Goal: Task Accomplishment & Management: Manage account settings

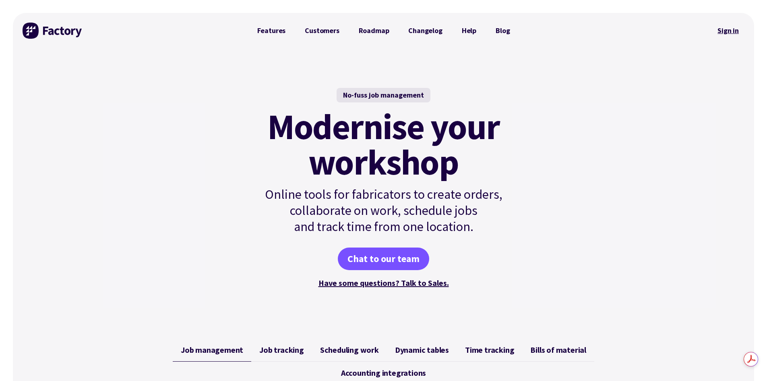
drag, startPoint x: 0, startPoint y: 0, endPoint x: 728, endPoint y: 33, distance: 728.4
click at [728, 33] on link "Sign in" at bounding box center [728, 30] width 33 height 19
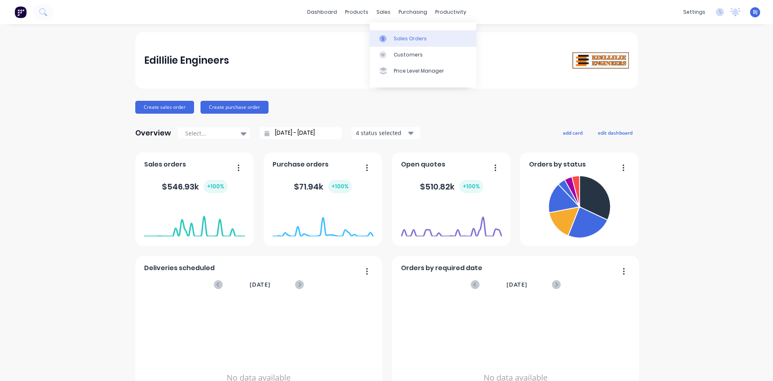
click at [386, 36] on icon at bounding box center [382, 38] width 7 height 7
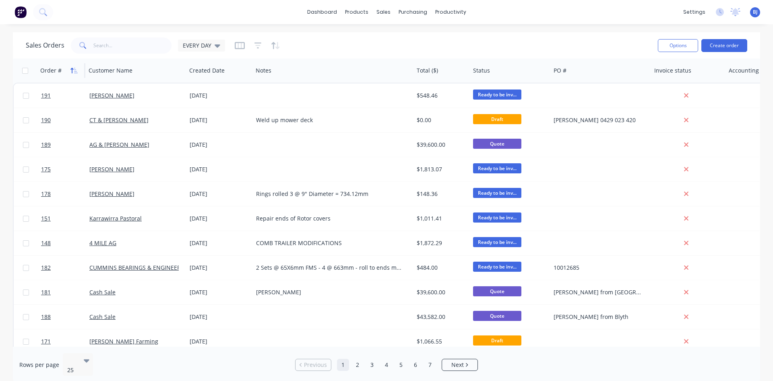
click at [76, 68] on icon "button" at bounding box center [73, 70] width 7 height 6
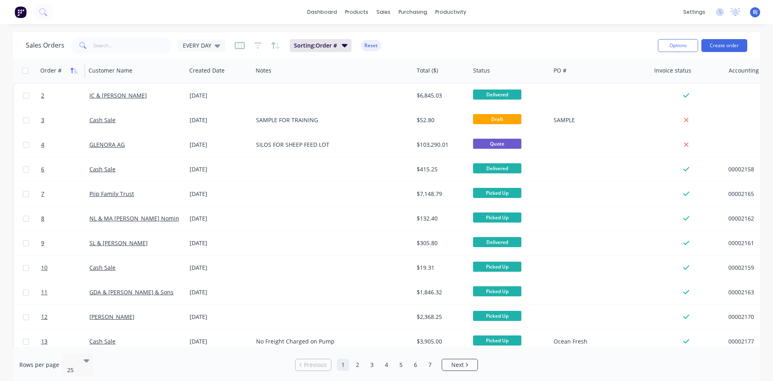
click at [77, 68] on icon "button" at bounding box center [73, 70] width 7 height 6
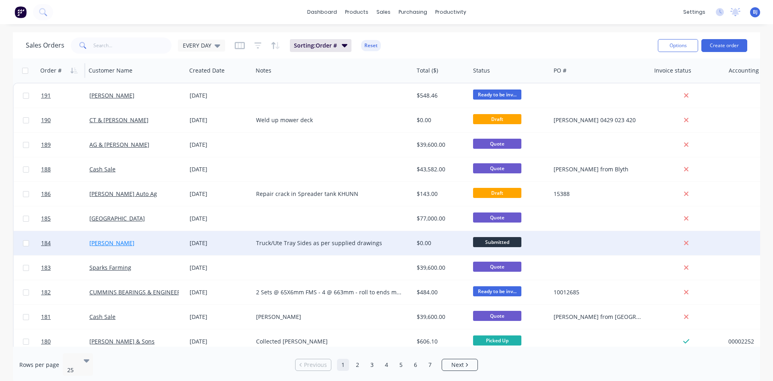
click at [100, 246] on link "Ashley Stephens" at bounding box center [111, 243] width 45 height 8
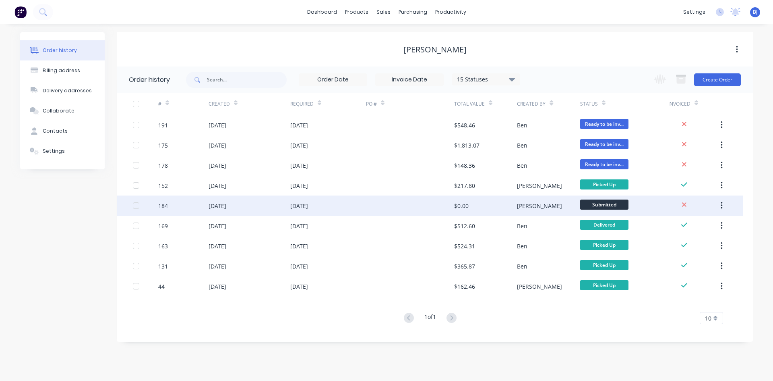
click at [302, 205] on div "25 Sep 2025" at bounding box center [299, 205] width 18 height 8
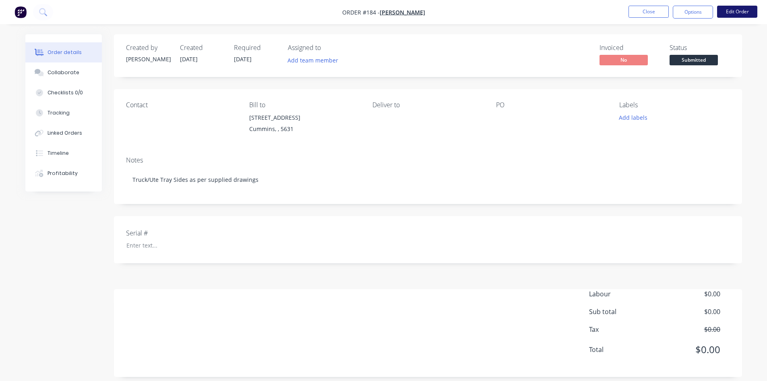
click at [734, 12] on button "Edit Order" at bounding box center [737, 12] width 40 height 12
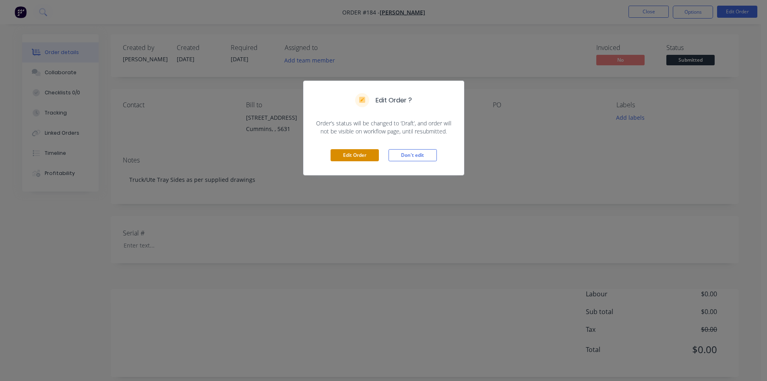
click at [359, 154] on button "Edit Order" at bounding box center [355, 155] width 48 height 12
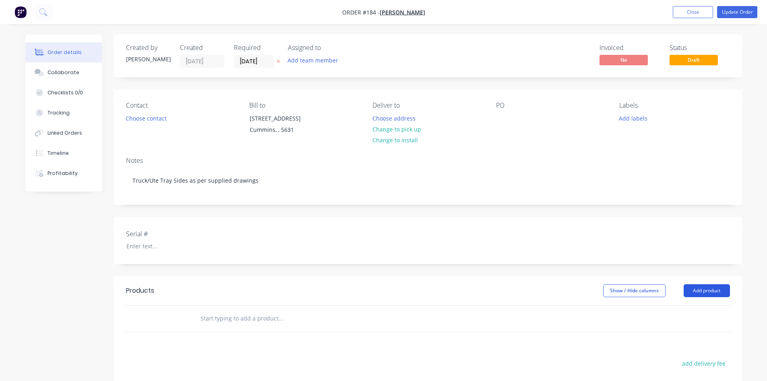
click at [710, 290] on button "Add product" at bounding box center [707, 290] width 46 height 13
click at [682, 310] on div "Product catalogue" at bounding box center [692, 311] width 62 height 12
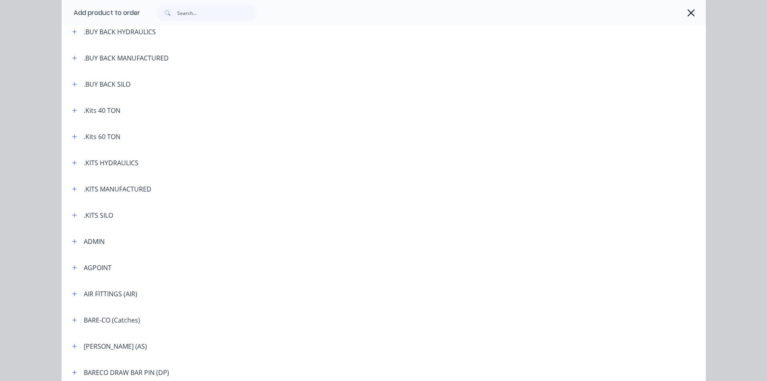
scroll to position [121, 0]
click at [186, 12] on input "text" at bounding box center [217, 13] width 80 height 16
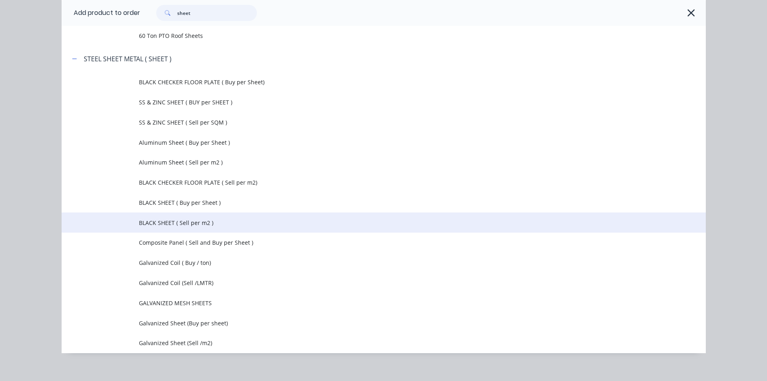
scroll to position [96, 0]
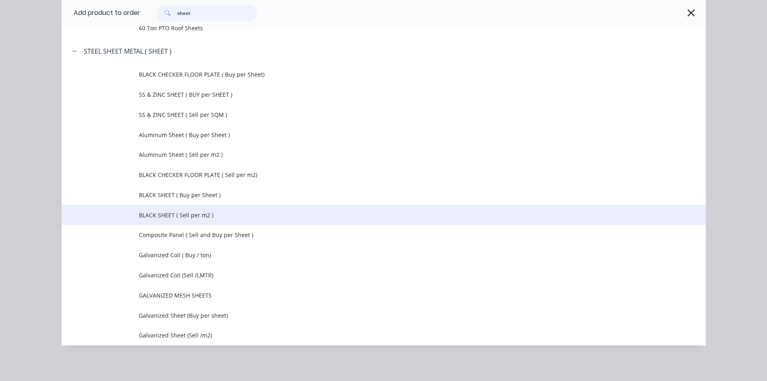
type input "sheet"
click at [198, 218] on span "BLACK SHEET ( Sell per m2 )" at bounding box center [365, 215] width 453 height 8
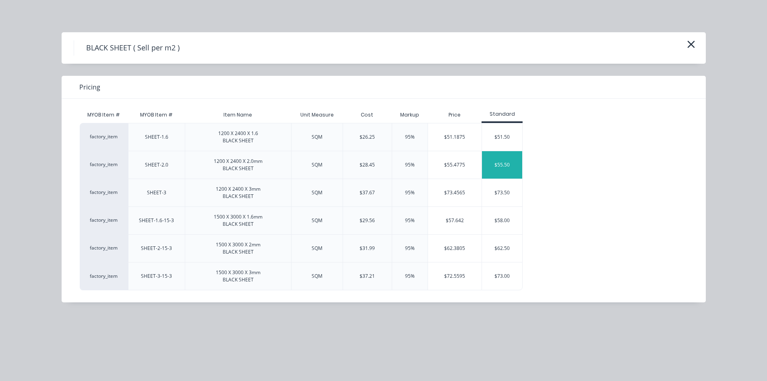
click at [499, 160] on div "$55.50" at bounding box center [502, 164] width 40 height 27
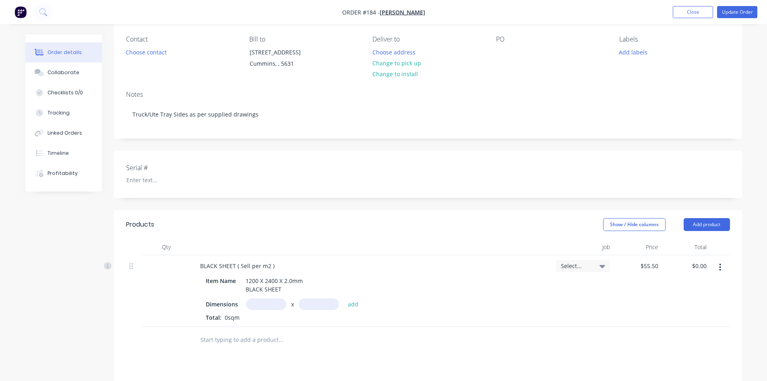
scroll to position [81, 0]
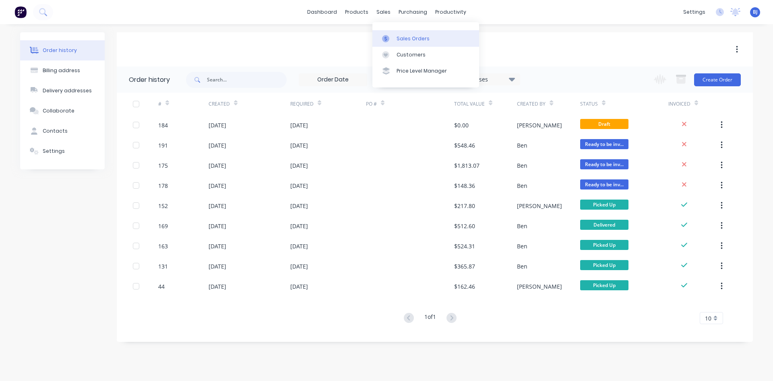
click at [393, 36] on div at bounding box center [388, 38] width 12 height 7
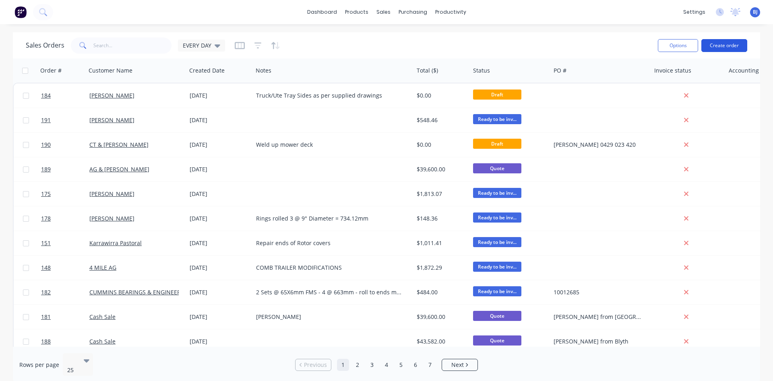
click at [725, 46] on button "Create order" at bounding box center [725, 45] width 46 height 13
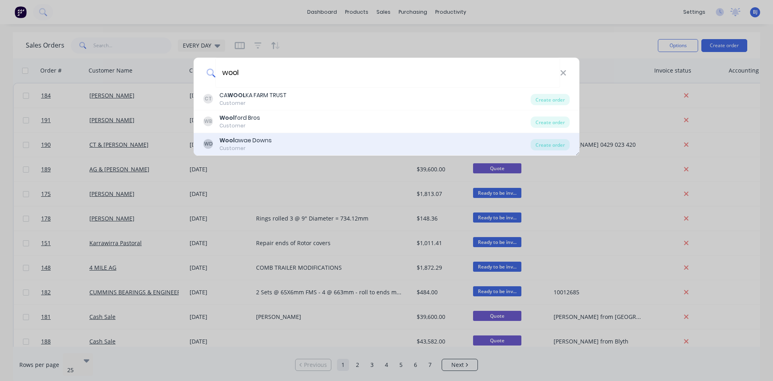
type input "wool"
click at [236, 143] on div "Wool awae Downs" at bounding box center [245, 140] width 52 height 8
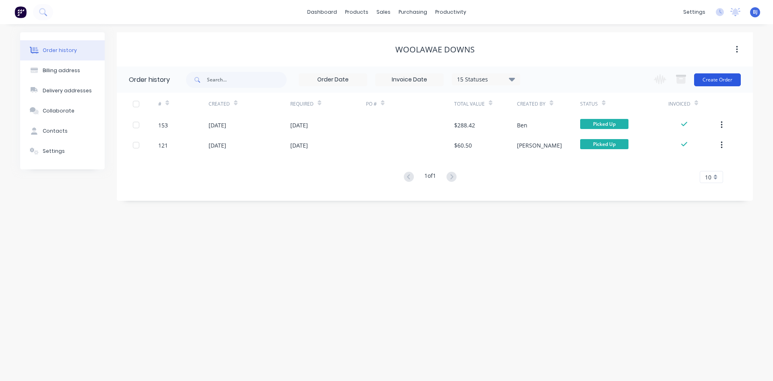
click at [708, 79] on button "Create Order" at bounding box center [717, 79] width 47 height 13
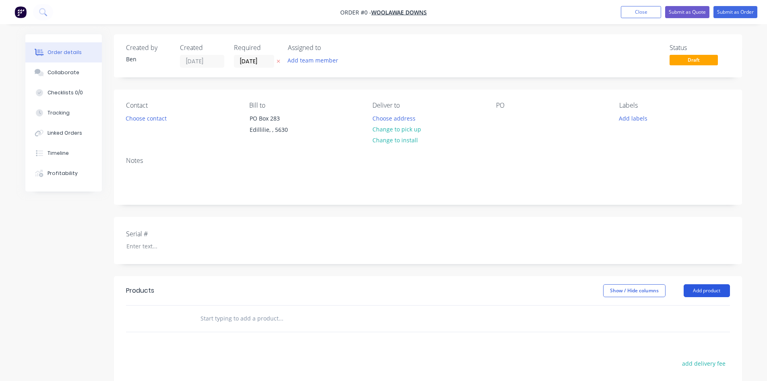
click at [703, 290] on button "Add product" at bounding box center [707, 290] width 46 height 13
click at [685, 309] on div "Product catalogue" at bounding box center [692, 311] width 62 height 12
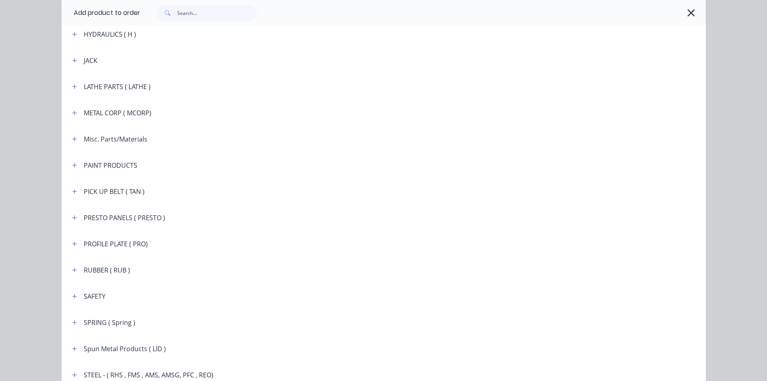
scroll to position [1042, 0]
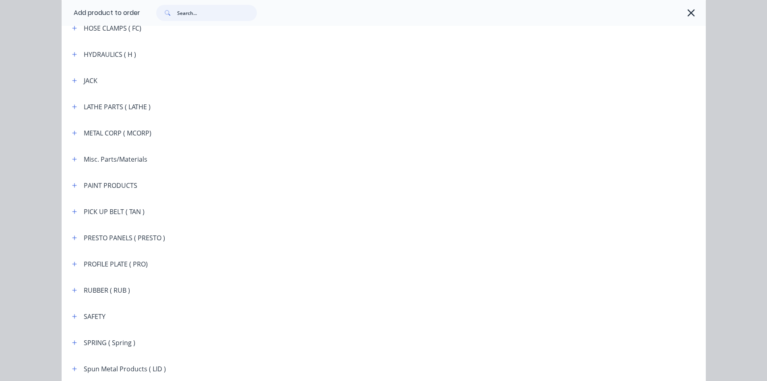
click at [198, 15] on input "text" at bounding box center [217, 13] width 80 height 16
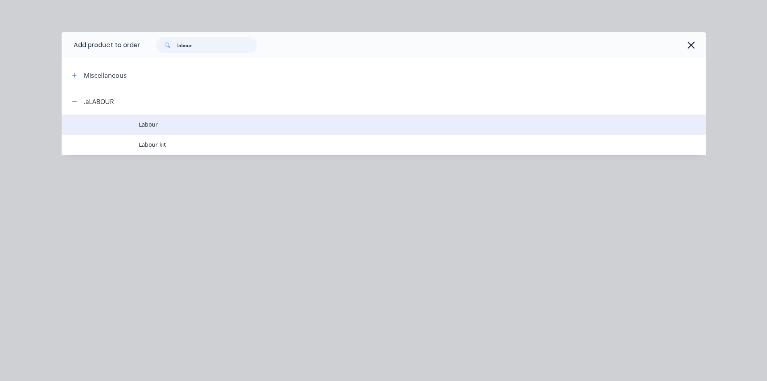
type input "labour"
click at [155, 127] on span "Labour" at bounding box center [365, 124] width 453 height 8
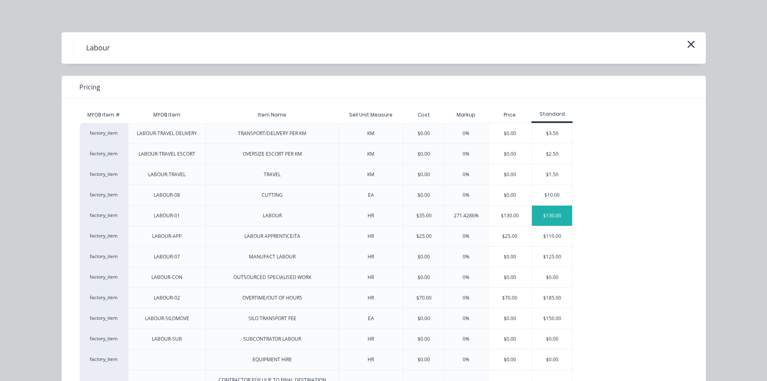
click at [546, 219] on div "$130.00" at bounding box center [552, 215] width 40 height 20
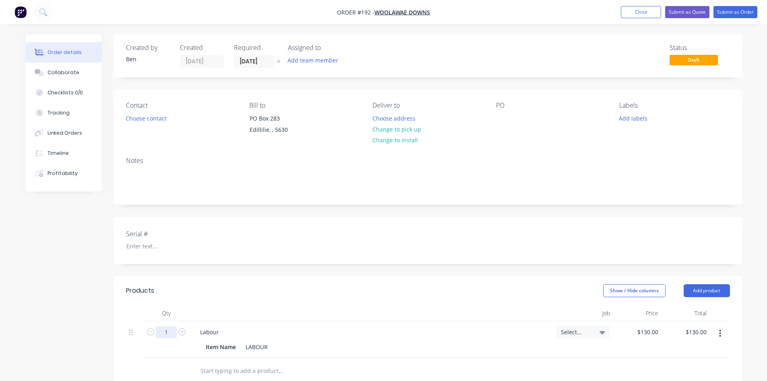
click at [168, 329] on input "1" at bounding box center [166, 332] width 21 height 12
type input "0.5"
type input "$65.00"
click at [320, 321] on div "Labour Item Name LABOUR" at bounding box center [371, 339] width 362 height 37
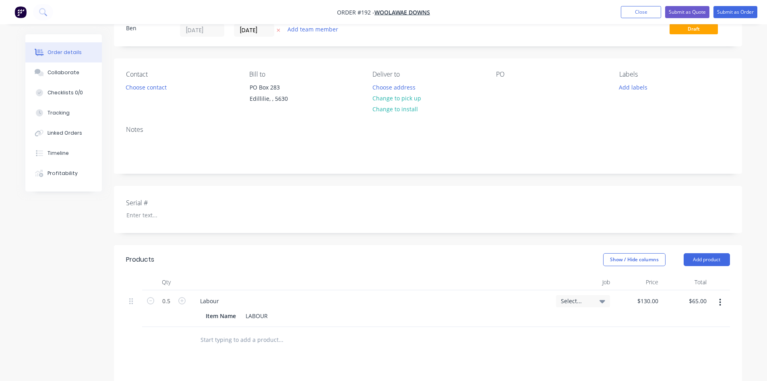
scroll to position [30, 0]
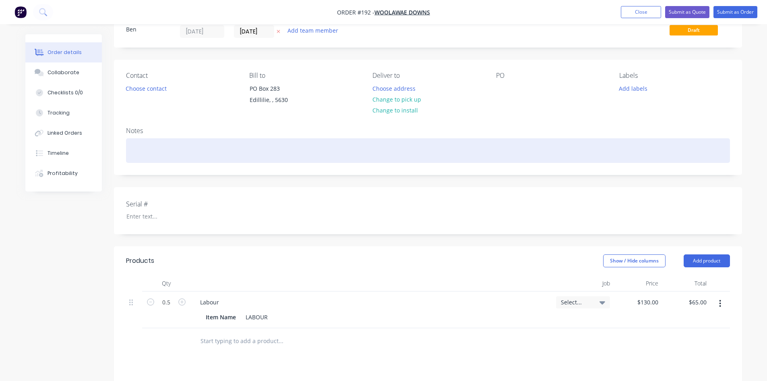
click at [129, 149] on div at bounding box center [428, 150] width 604 height 25
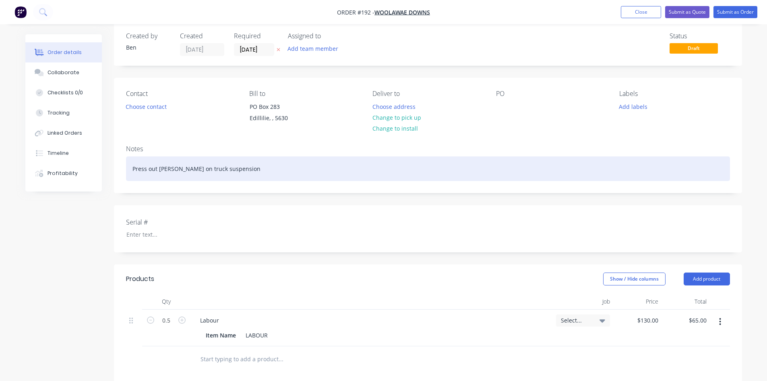
scroll to position [0, 0]
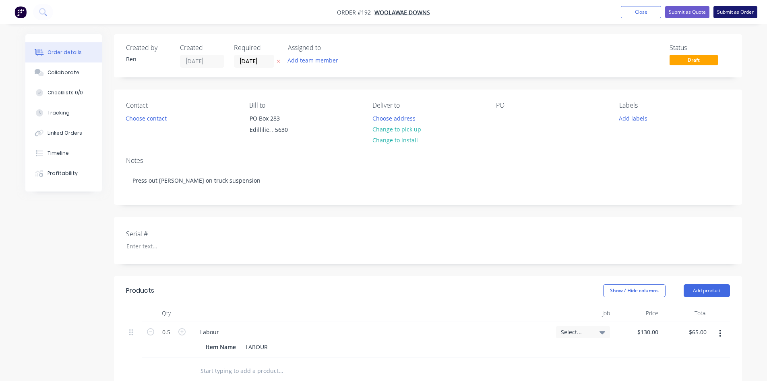
click at [731, 12] on button "Submit as Order" at bounding box center [736, 12] width 44 height 12
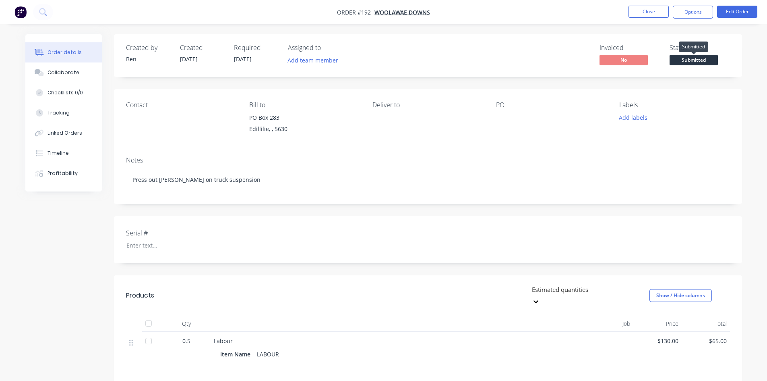
click at [701, 62] on span "Submitted" at bounding box center [694, 60] width 48 height 10
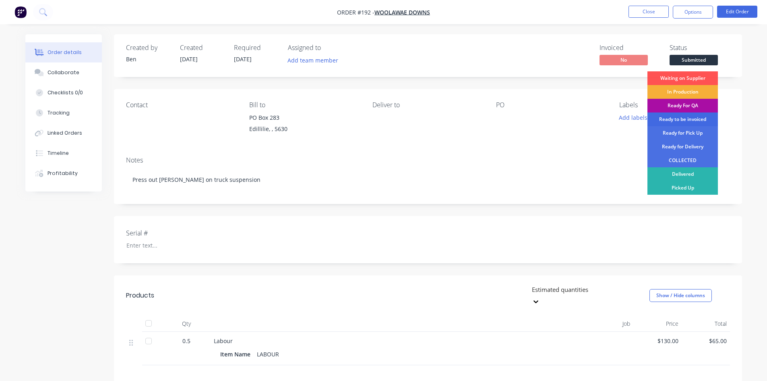
click at [684, 118] on div "Ready to be invoiced" at bounding box center [683, 119] width 70 height 14
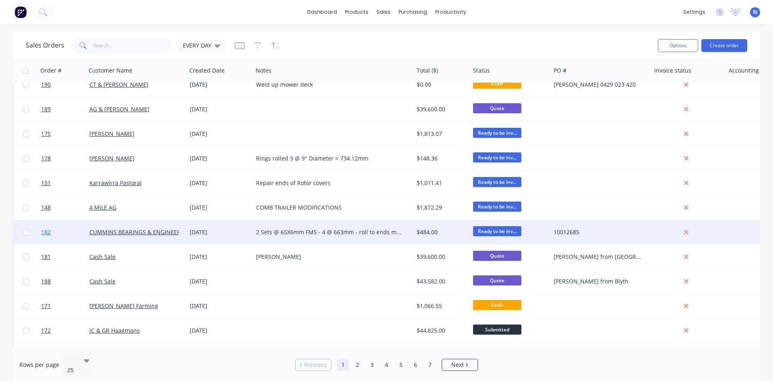
scroll to position [40, 0]
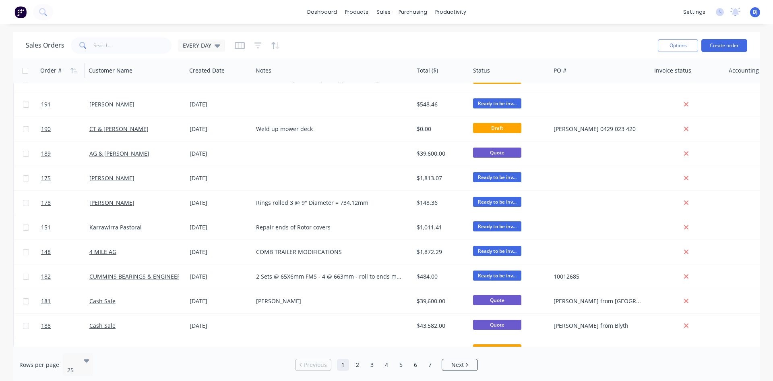
click at [58, 69] on div "Order #" at bounding box center [50, 70] width 21 height 8
click at [74, 70] on icon "button" at bounding box center [73, 70] width 7 height 6
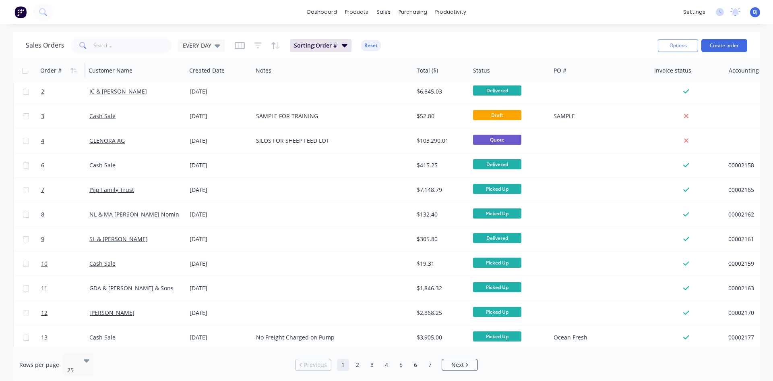
scroll to position [0, 0]
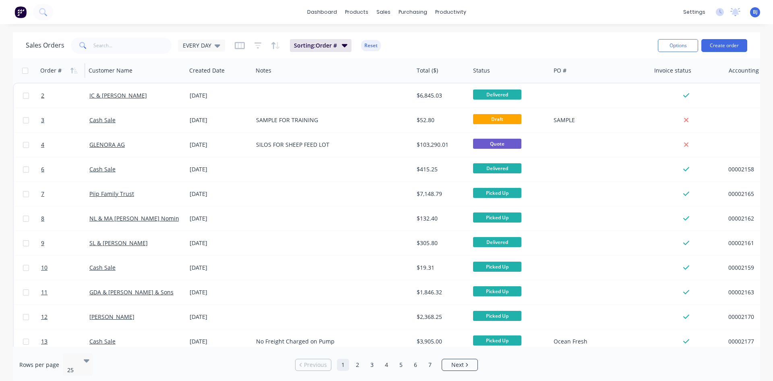
click at [74, 70] on icon "button" at bounding box center [73, 70] width 7 height 6
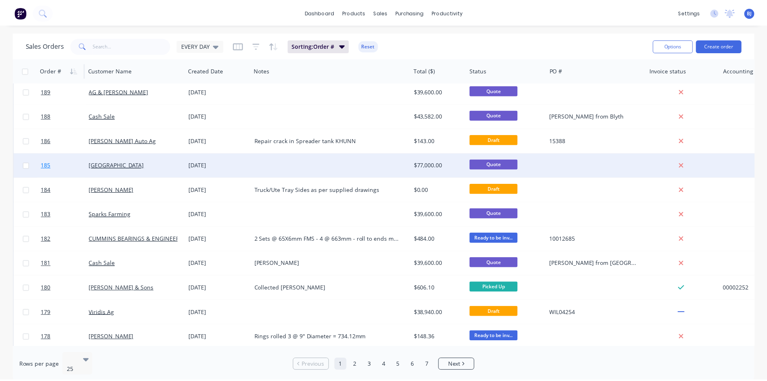
scroll to position [81, 0]
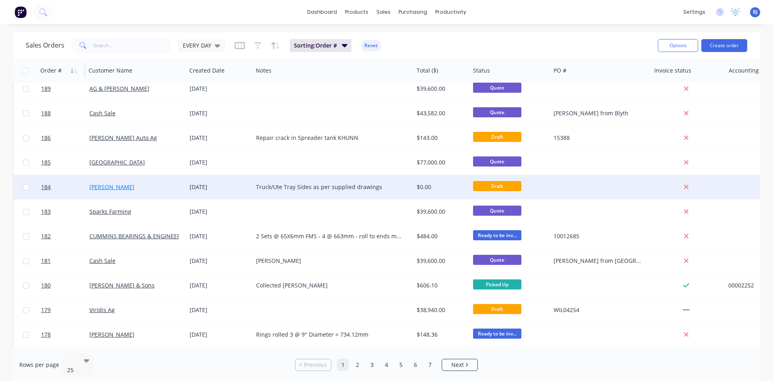
click at [120, 187] on link "Ashley Stephens" at bounding box center [111, 187] width 45 height 8
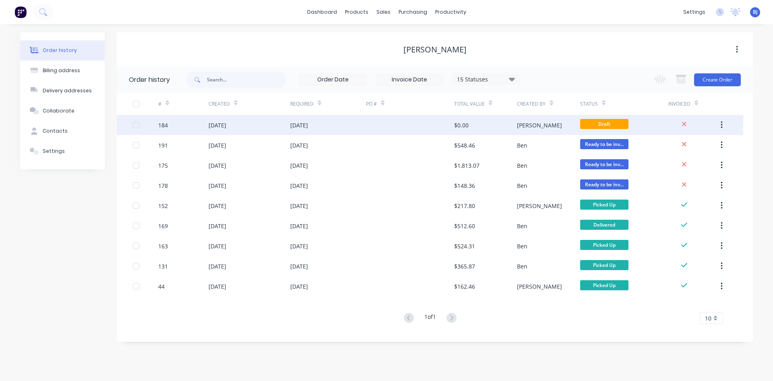
click at [190, 124] on div "184" at bounding box center [183, 125] width 50 height 20
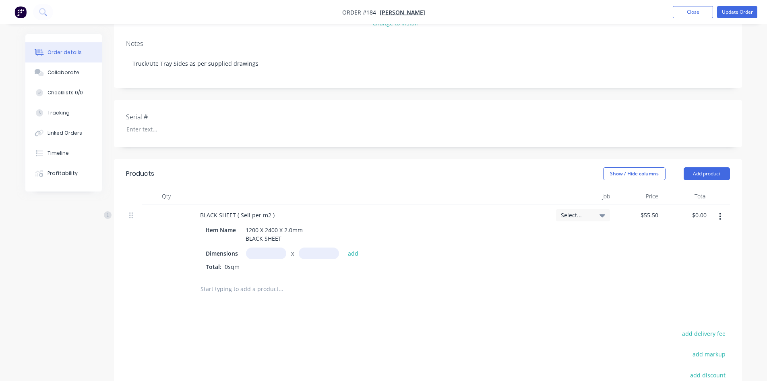
scroll to position [121, 0]
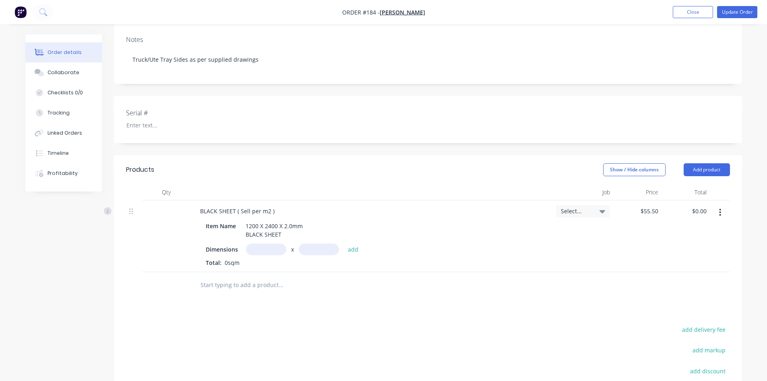
click at [251, 247] on input "text" at bounding box center [266, 249] width 40 height 12
type input "3m"
click at [301, 247] on input "text" at bounding box center [319, 249] width 40 height 12
type input "1.06m"
click at [356, 249] on button "add" at bounding box center [353, 248] width 19 height 11
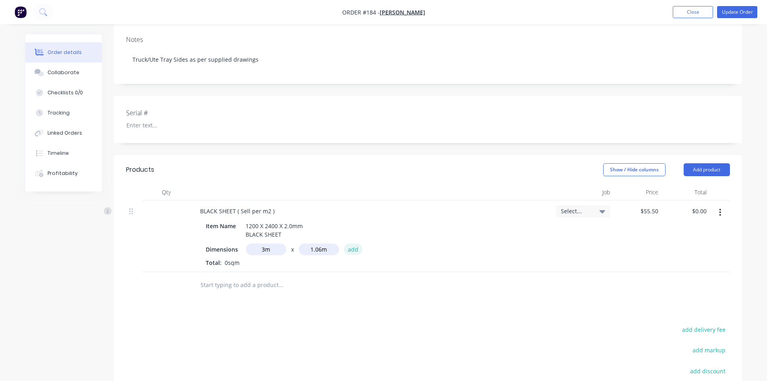
type input "$176.49"
click at [265, 248] on input "text" at bounding box center [266, 249] width 40 height 12
type input "4m"
drag, startPoint x: 306, startPoint y: 250, endPoint x: 315, endPoint y: 255, distance: 9.7
click at [306, 250] on input "text" at bounding box center [319, 249] width 40 height 12
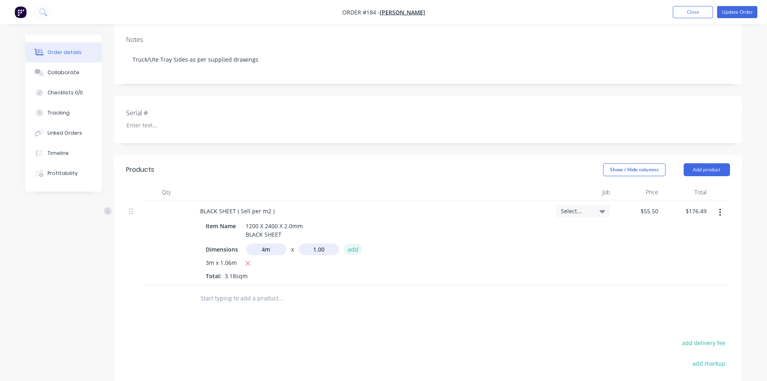
type input "1m"
click at [354, 250] on button "add" at bounding box center [353, 248] width 19 height 11
type input "$398.49"
click at [706, 168] on button "Add product" at bounding box center [707, 169] width 46 height 13
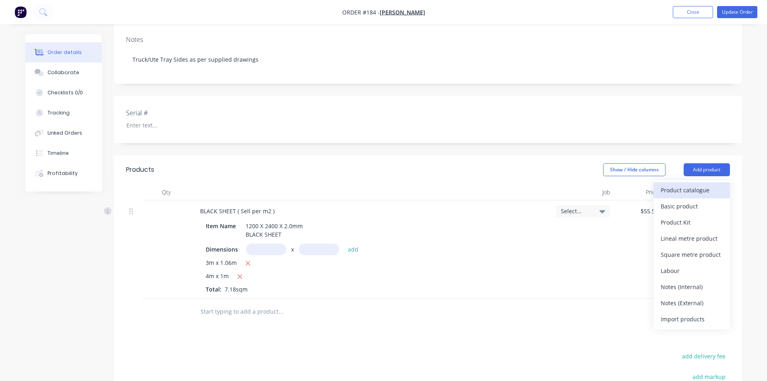
click at [671, 192] on div "Product catalogue" at bounding box center [692, 190] width 62 height 12
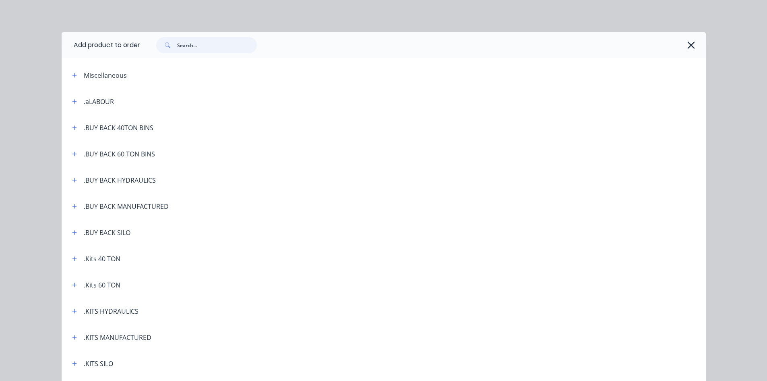
click at [204, 46] on input "text" at bounding box center [217, 45] width 80 height 16
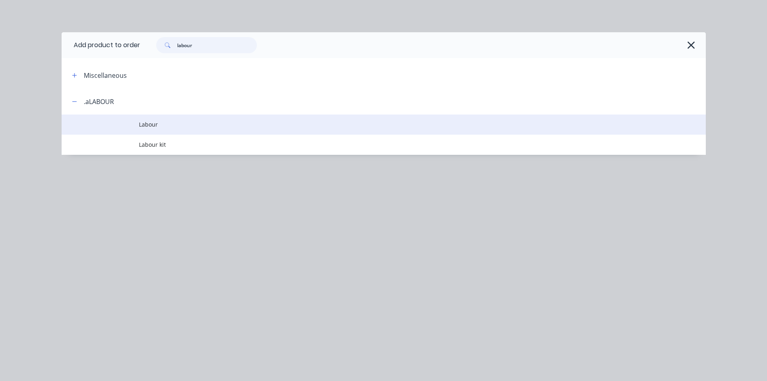
type input "labour"
click at [151, 125] on span "Labour" at bounding box center [365, 124] width 453 height 8
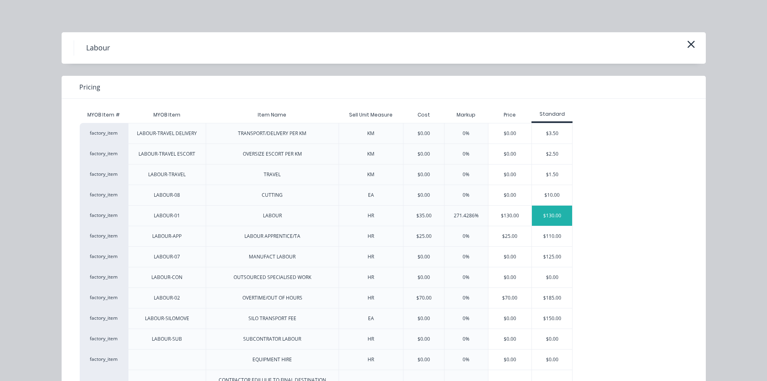
click at [538, 215] on div "$130.00" at bounding box center [552, 215] width 40 height 20
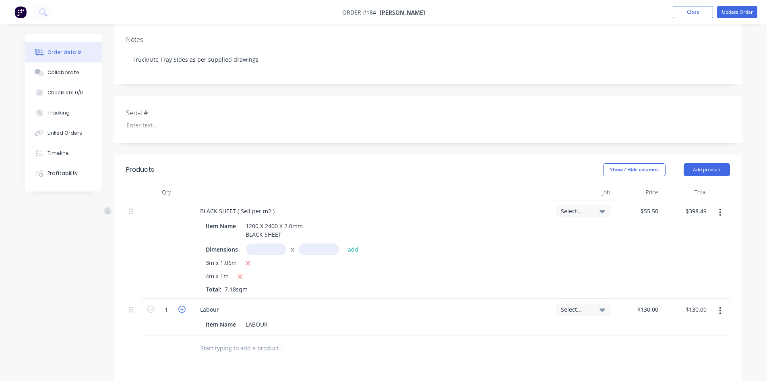
click at [183, 307] on icon "button" at bounding box center [181, 308] width 7 height 7
type input "2"
type input "$260.00"
click at [183, 307] on icon "button" at bounding box center [181, 308] width 7 height 7
type input "3"
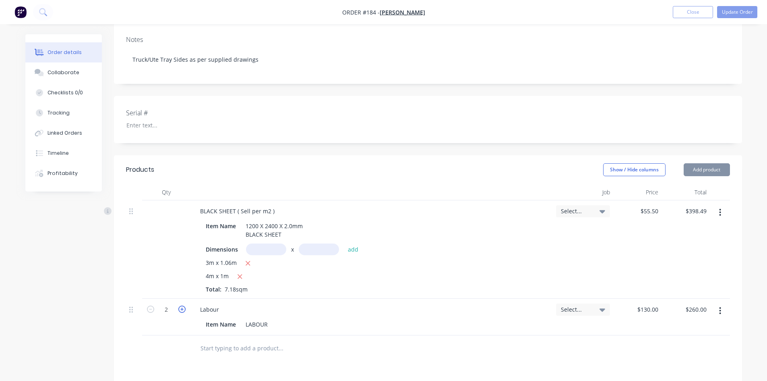
type input "$390.00"
click at [183, 307] on icon "button" at bounding box center [181, 308] width 7 height 7
type input "4"
type input "$520.00"
click at [183, 307] on icon "button" at bounding box center [181, 308] width 7 height 7
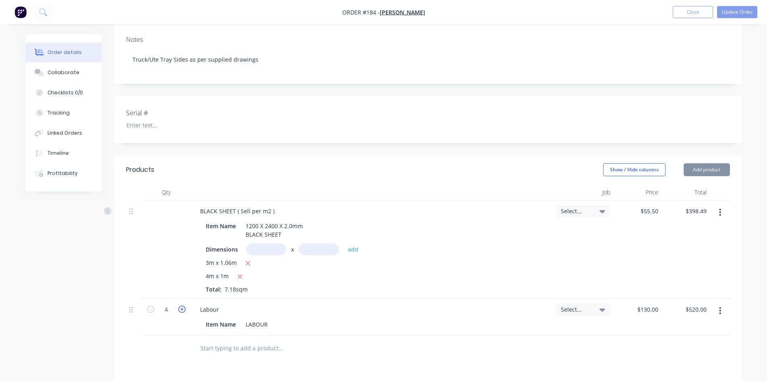
type input "5"
type input "$650.00"
click at [183, 307] on icon "button" at bounding box center [181, 308] width 7 height 7
type input "6"
type input "$780.00"
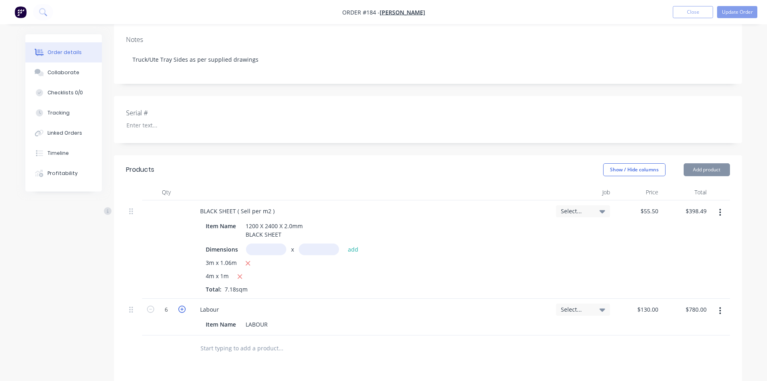
click at [183, 307] on icon "button" at bounding box center [181, 308] width 7 height 7
type input "7"
type input "$910.00"
click at [183, 307] on icon "button" at bounding box center [181, 308] width 7 height 7
type input "8"
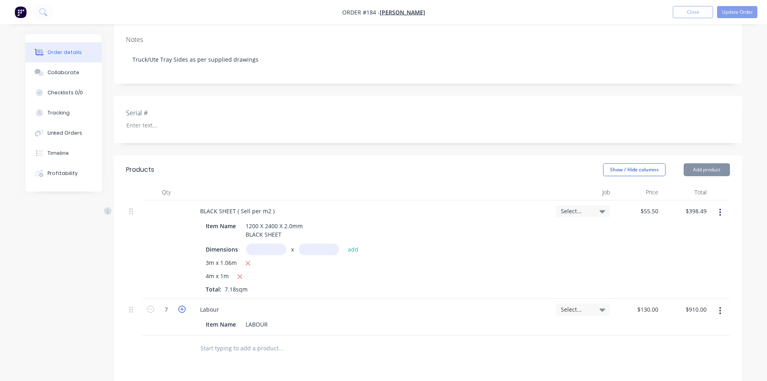
type input "$1,040.00"
click at [182, 309] on icon "button" at bounding box center [181, 308] width 7 height 7
type input "9"
type input "$1,170.00"
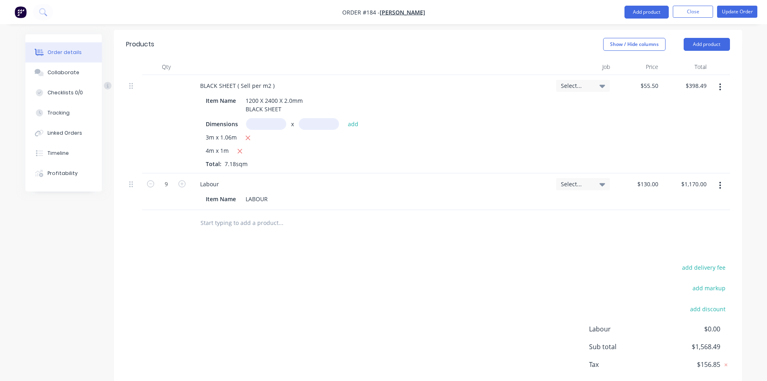
scroll to position [289, 0]
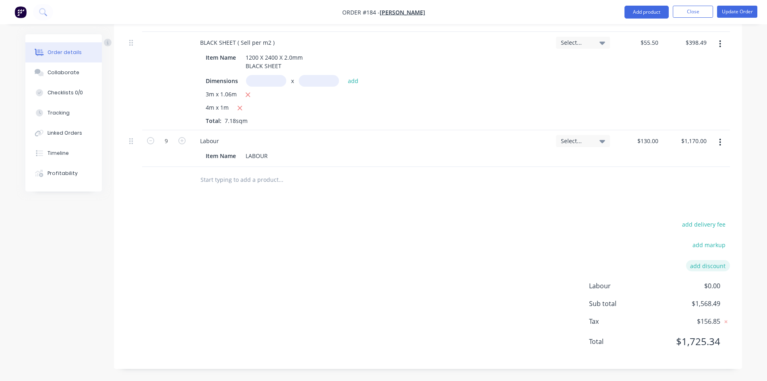
click at [701, 266] on button "add discount" at bounding box center [708, 265] width 44 height 11
click at [695, 270] on input at bounding box center [699, 268] width 36 height 12
type input "10"
click input "submit" at bounding box center [0, 0] width 0 height 0
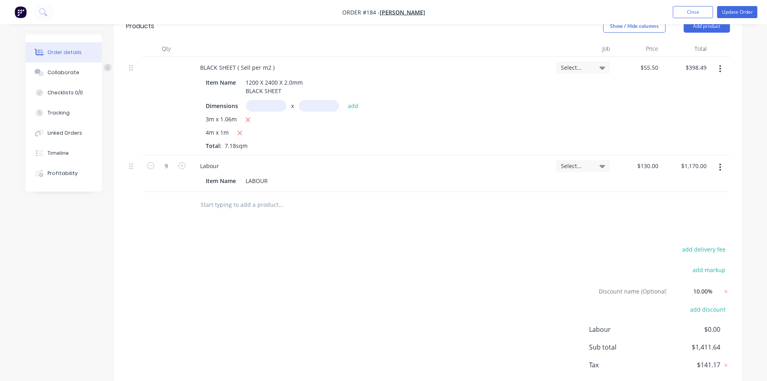
scroll to position [147, 0]
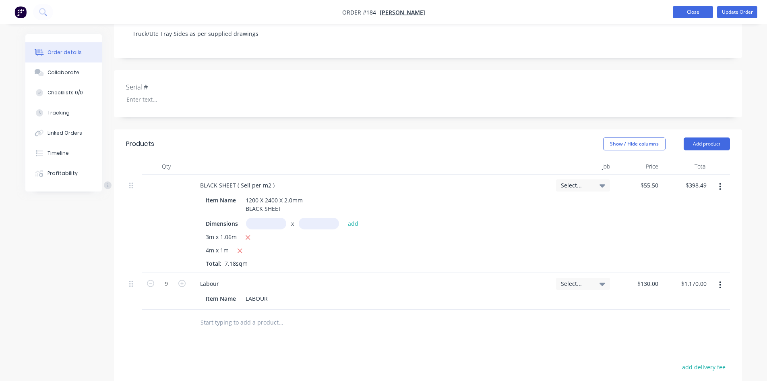
click at [695, 15] on button "Close" at bounding box center [693, 12] width 40 height 12
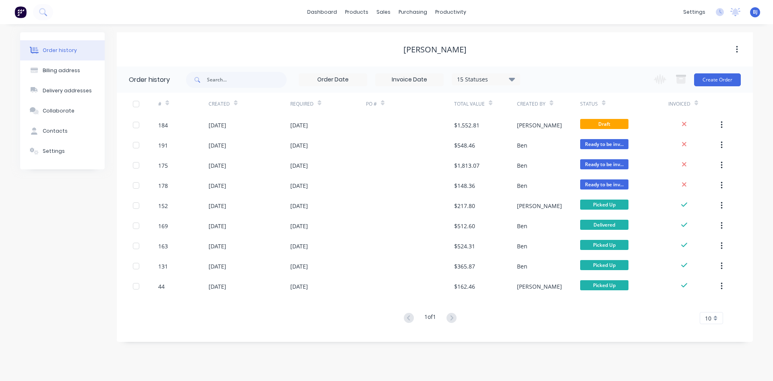
click at [735, 112] on div "# Created Required PO # Total Value Created By Status Invoiced" at bounding box center [430, 104] width 627 height 22
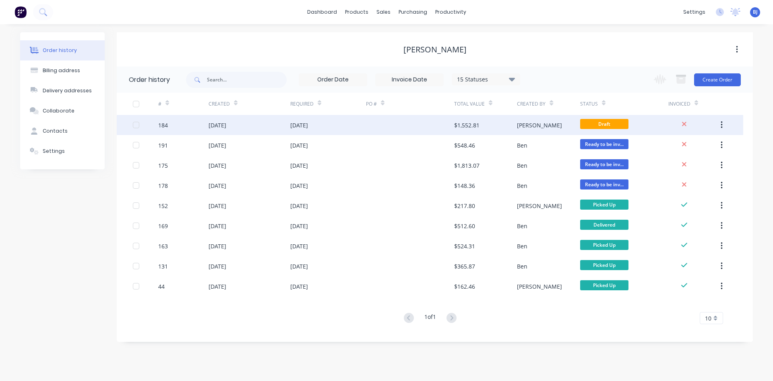
click at [308, 126] on div "25 Sep 2025" at bounding box center [299, 125] width 18 height 8
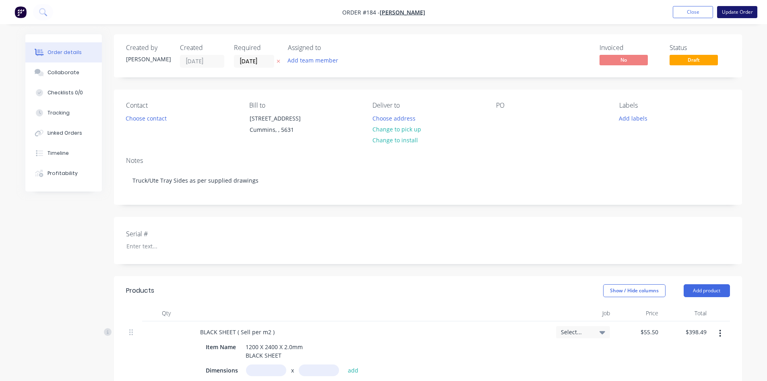
click at [732, 13] on button "Update Order" at bounding box center [737, 12] width 40 height 12
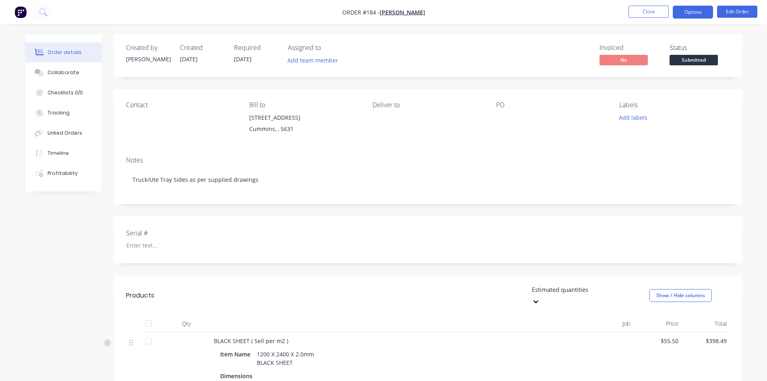
click at [695, 16] on button "Options" at bounding box center [693, 12] width 40 height 13
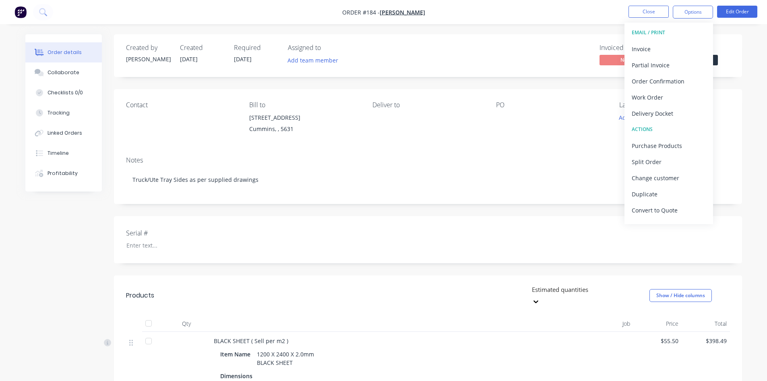
click at [726, 92] on div "Contact Bill to 5 Fuss Street Cummins, , 5631 Deliver to PO Labels Add labels" at bounding box center [428, 119] width 628 height 61
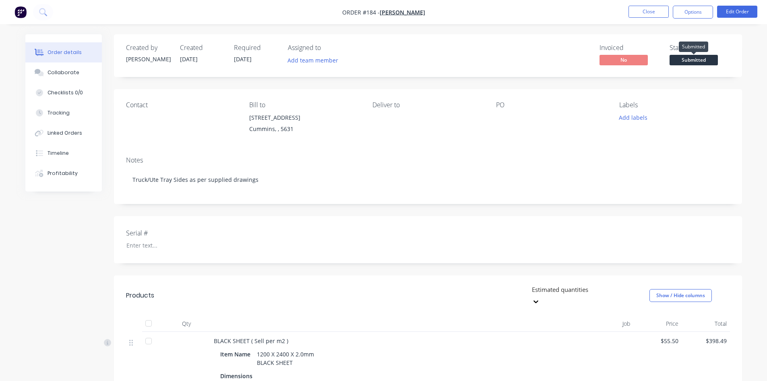
click at [692, 59] on span "Submitted" at bounding box center [694, 60] width 48 height 10
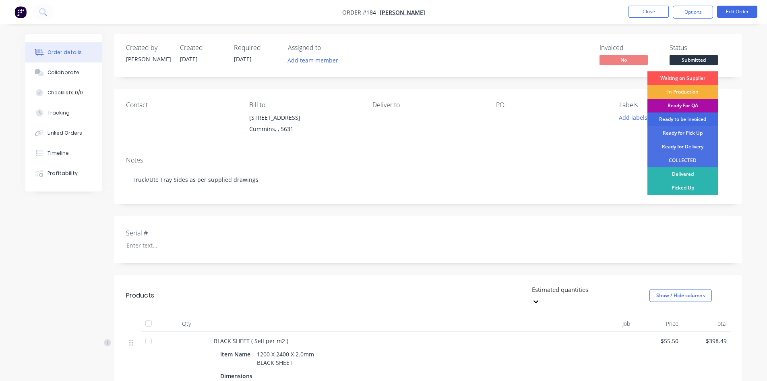
click at [686, 120] on div "Ready to be invoiced" at bounding box center [683, 119] width 70 height 14
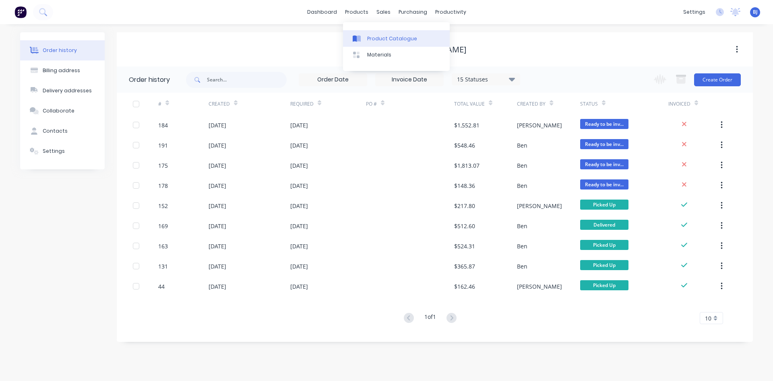
click at [356, 39] on icon at bounding box center [355, 38] width 4 height 6
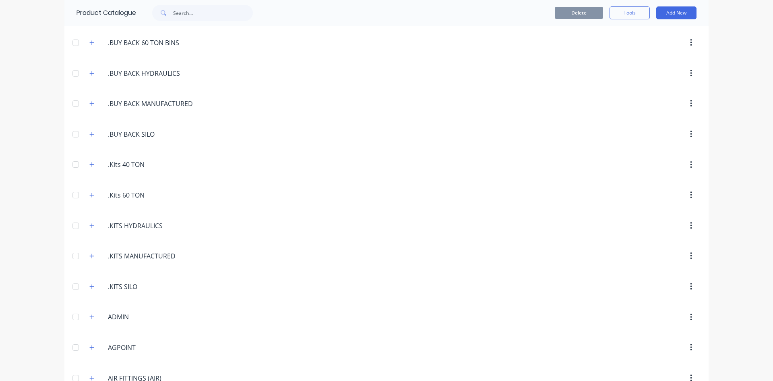
scroll to position [121, 0]
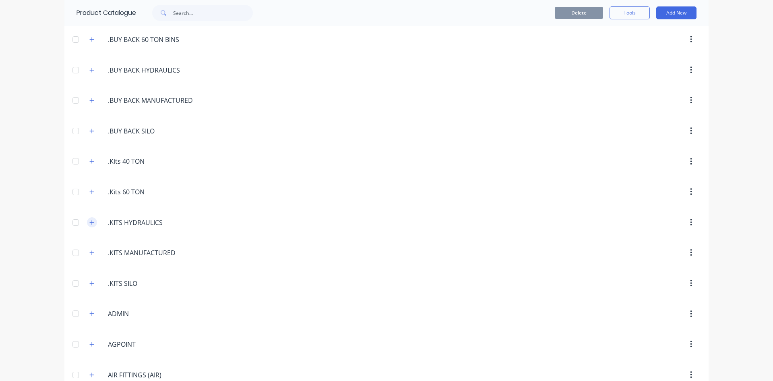
click at [90, 222] on icon "button" at bounding box center [92, 222] width 4 height 4
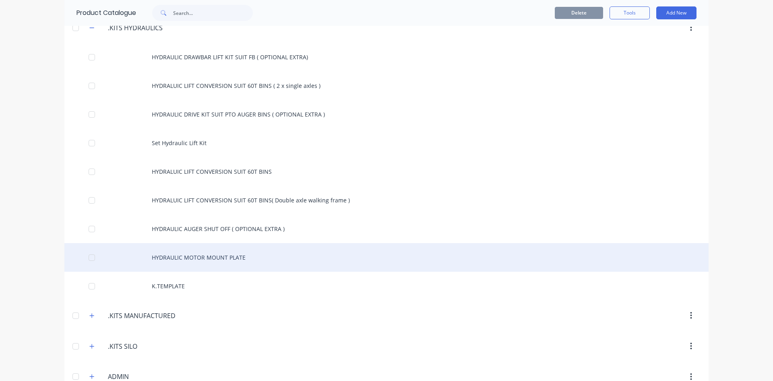
scroll to position [322, 0]
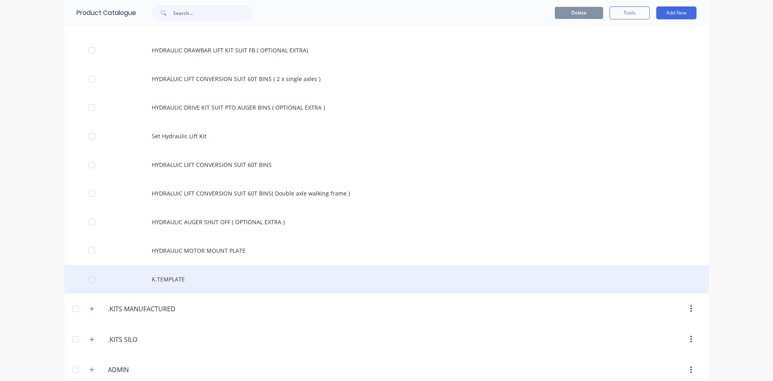
click at [163, 279] on div "K.TEMPLATE" at bounding box center [386, 279] width 644 height 29
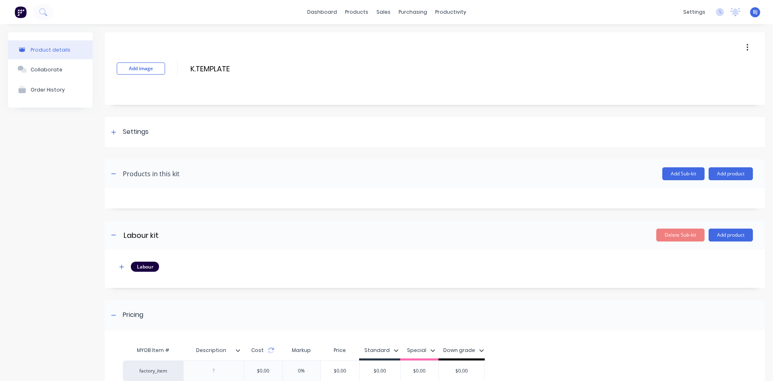
click at [747, 49] on icon "button" at bounding box center [748, 47] width 2 height 9
click at [705, 66] on span "Duplicate" at bounding box center [718, 68] width 60 height 8
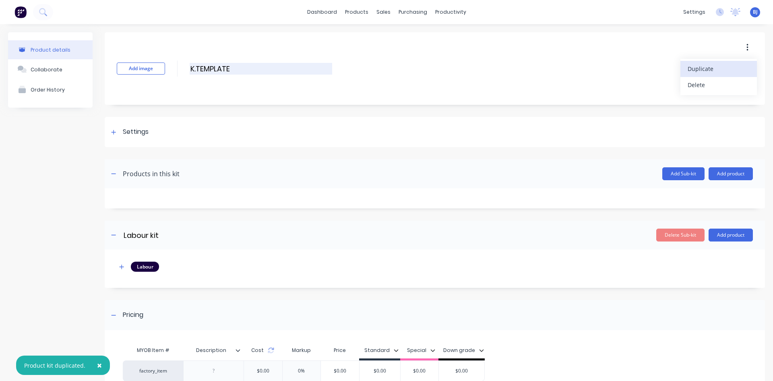
drag, startPoint x: 231, startPoint y: 68, endPoint x: 261, endPoint y: 91, distance: 37.9
click at [236, 71] on input "K.TEMPLATE" at bounding box center [261, 69] width 143 height 12
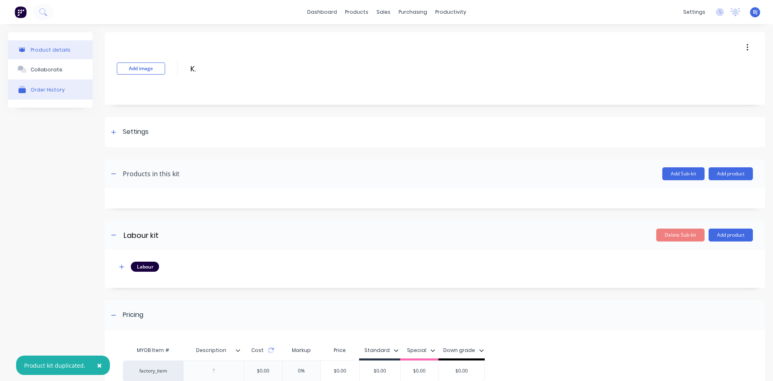
type input "K"
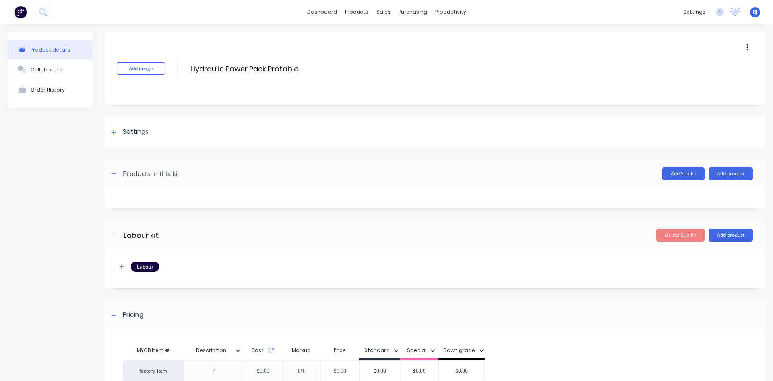
drag, startPoint x: 280, startPoint y: 69, endPoint x: 255, endPoint y: 90, distance: 32.3
click at [278, 71] on input "Hydraulic Power Pack Protable" at bounding box center [261, 69] width 143 height 12
type input "Hydraulic Power Pack Portable"
click at [247, 169] on div "Add Sub-kit Add product" at bounding box center [466, 173] width 573 height 13
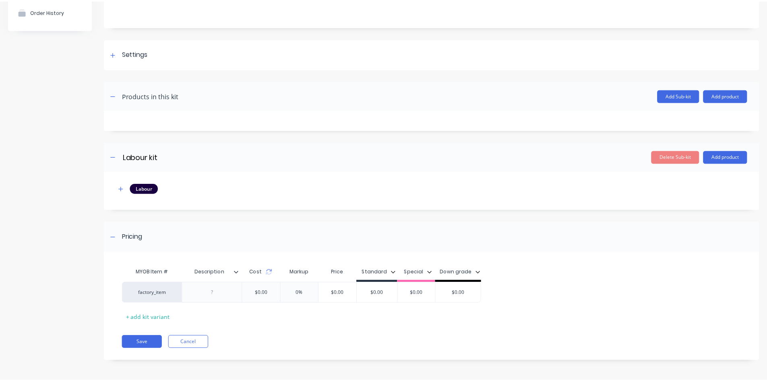
scroll to position [38, 0]
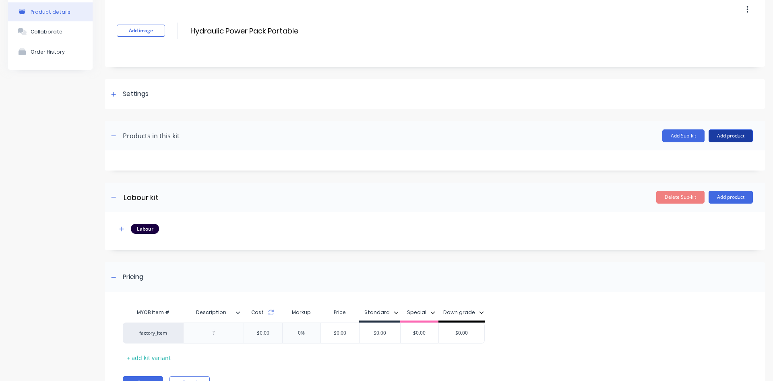
click at [720, 137] on button "Add product" at bounding box center [731, 135] width 44 height 13
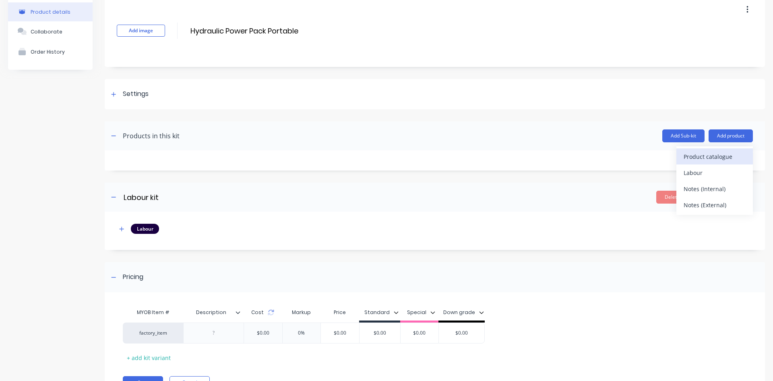
click at [704, 156] on div "Product catalogue" at bounding box center [715, 157] width 62 height 12
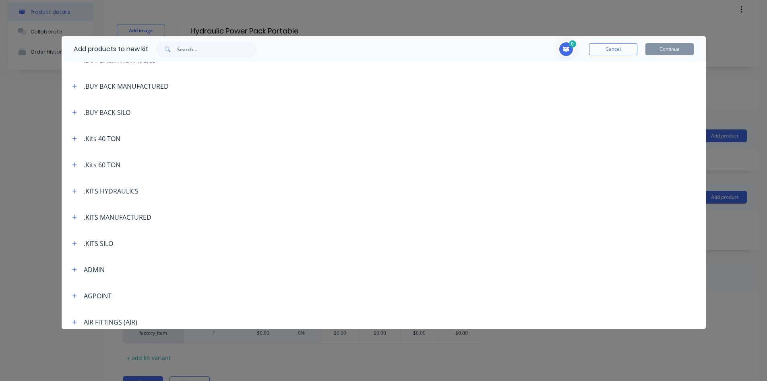
scroll to position [121, 0]
click at [75, 188] on icon "button" at bounding box center [74, 190] width 5 height 6
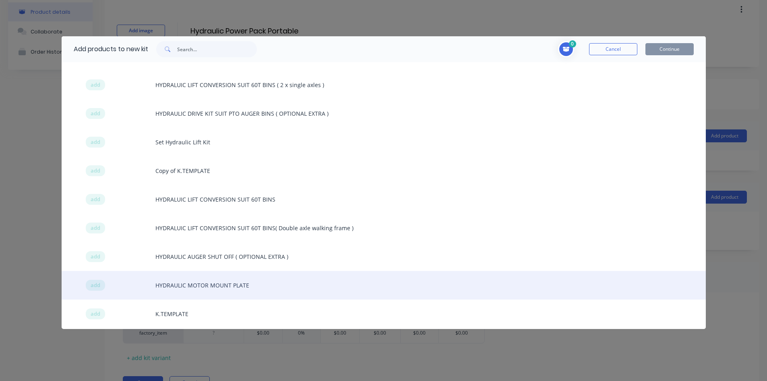
scroll to position [322, 0]
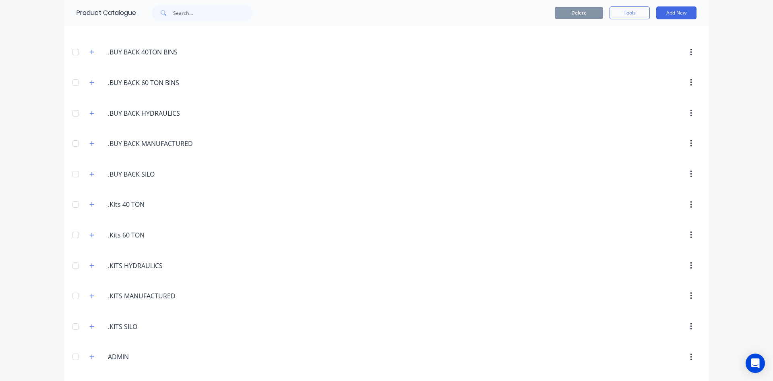
scroll to position [121, 0]
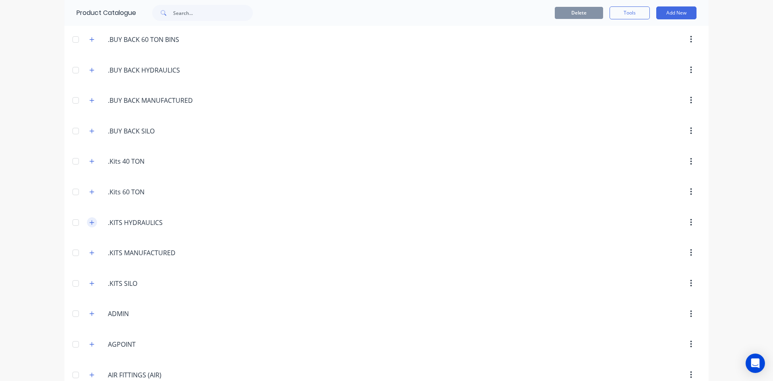
click at [90, 222] on icon "button" at bounding box center [92, 222] width 4 height 4
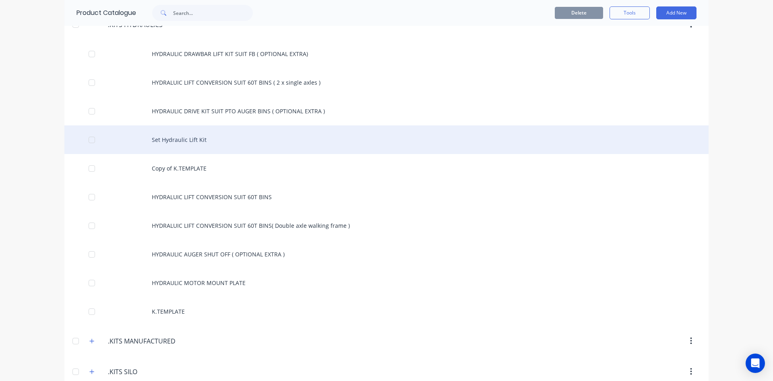
scroll to position [322, 0]
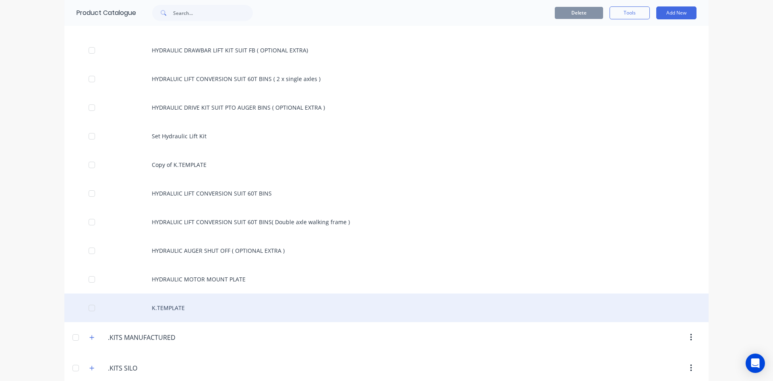
click at [157, 306] on div "K.TEMPLATE" at bounding box center [386, 307] width 644 height 29
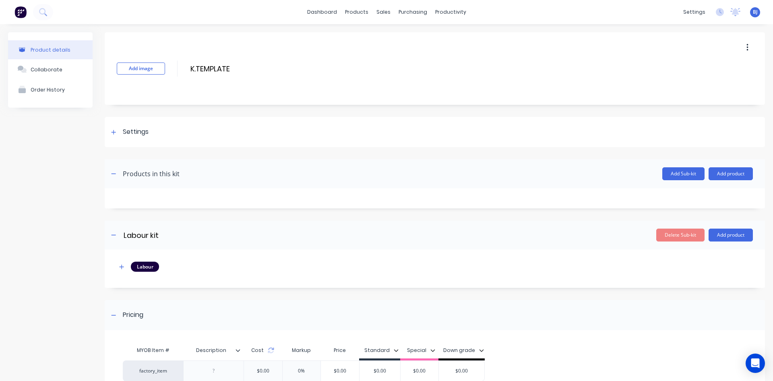
drag, startPoint x: 238, startPoint y: 69, endPoint x: 235, endPoint y: 79, distance: 10.2
click at [238, 69] on input "K.TEMPLATE" at bounding box center [261, 69] width 143 height 12
type input "K"
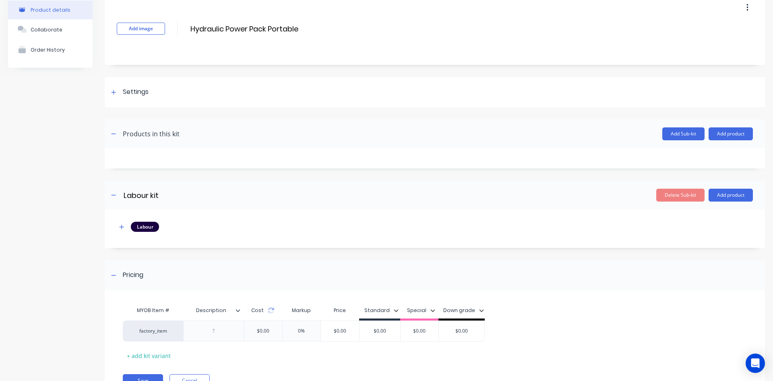
scroll to position [78, 0]
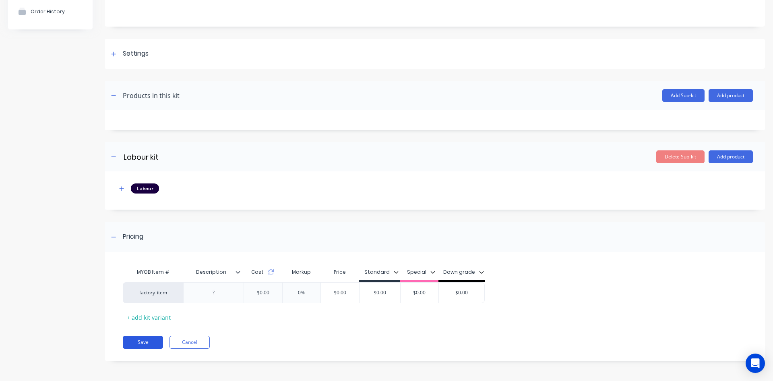
type input "Hydraulic Power Pack Portable"
click at [151, 343] on button "Save" at bounding box center [143, 341] width 40 height 13
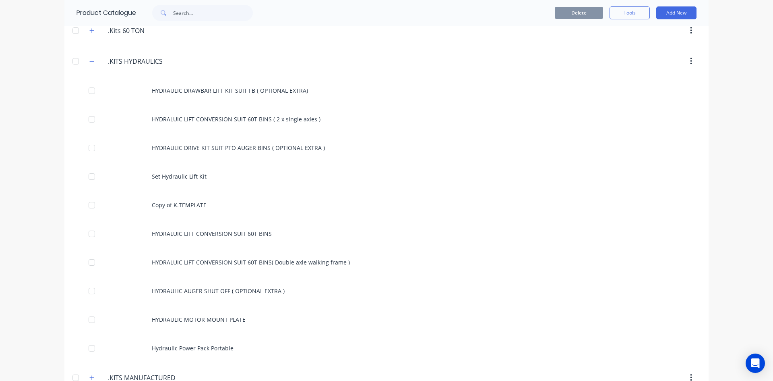
scroll to position [322, 0]
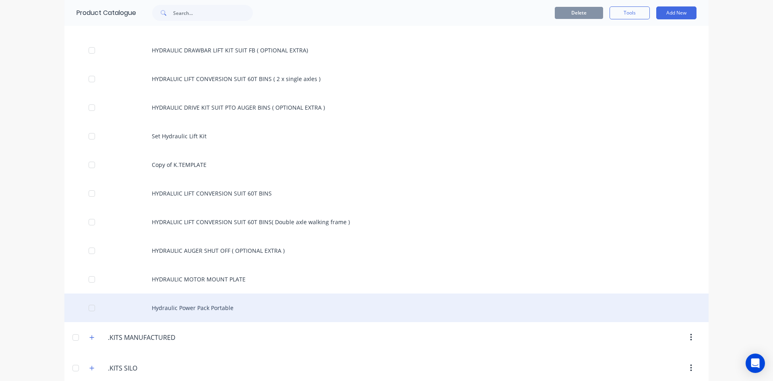
click at [161, 309] on div "Hydraulic Power Pack Portable" at bounding box center [386, 307] width 644 height 29
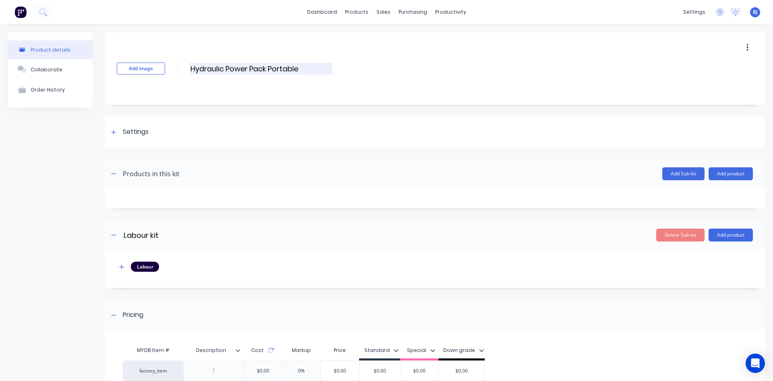
click at [300, 69] on input "Hydraulic Power Pack Portable" at bounding box center [261, 69] width 143 height 12
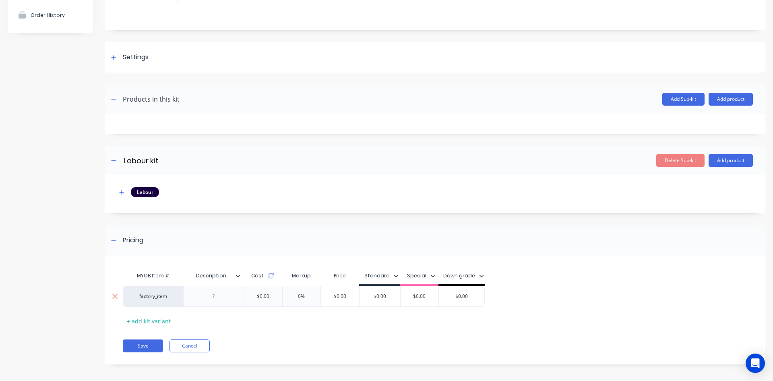
scroll to position [78, 0]
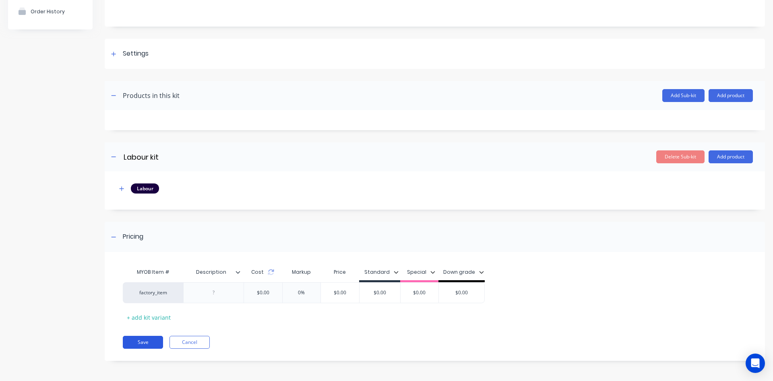
type input "HYDRAULIC POWER PACK PORTABLE"
click at [141, 341] on button "Save" at bounding box center [143, 341] width 40 height 13
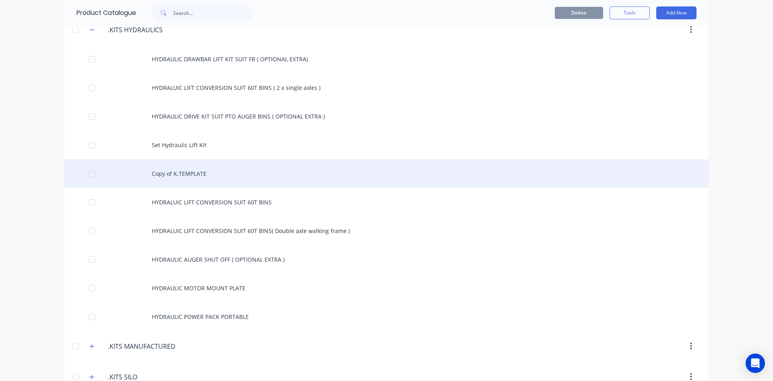
scroll to position [362, 0]
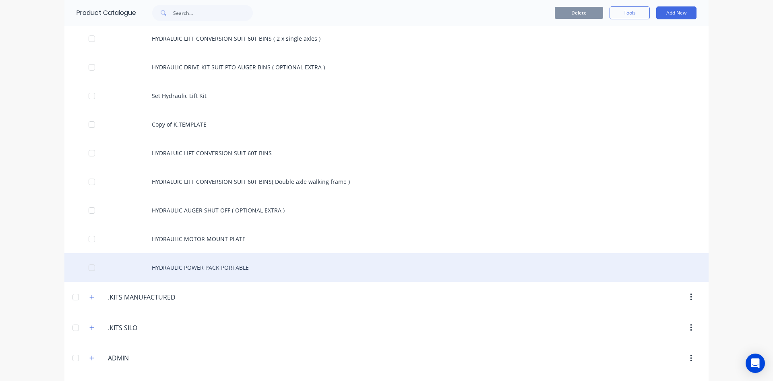
click at [188, 269] on div "HYDRAULIC POWER PACK PORTABLE" at bounding box center [386, 267] width 644 height 29
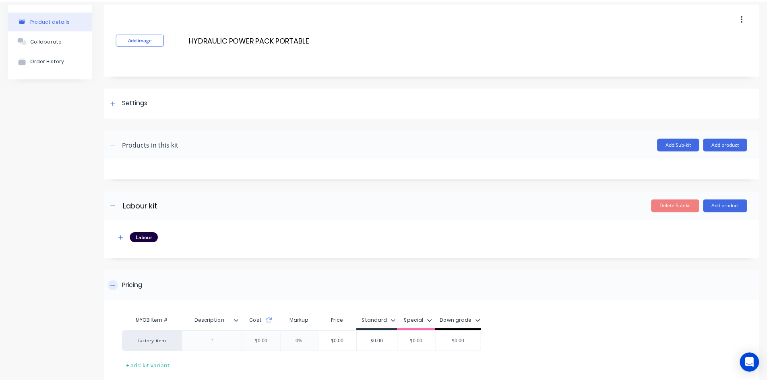
scroll to position [78, 0]
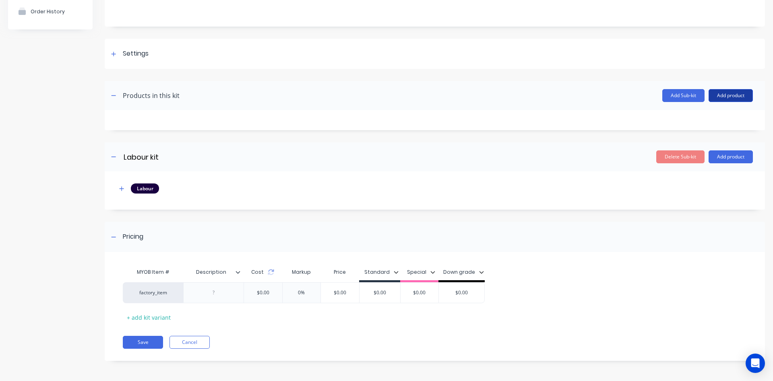
click at [733, 95] on button "Add product" at bounding box center [731, 95] width 44 height 13
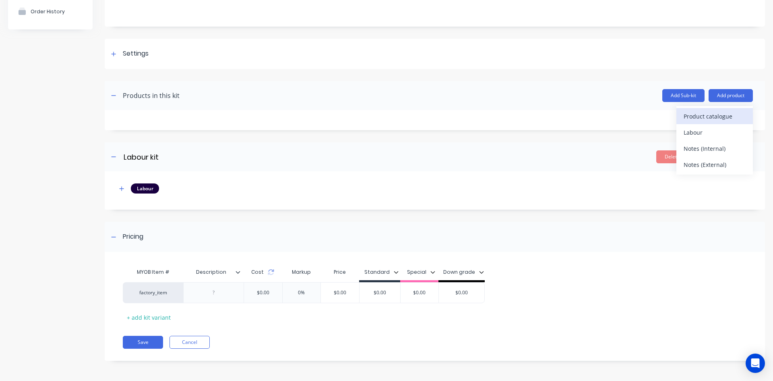
click at [709, 116] on div "Product catalogue" at bounding box center [715, 116] width 62 height 12
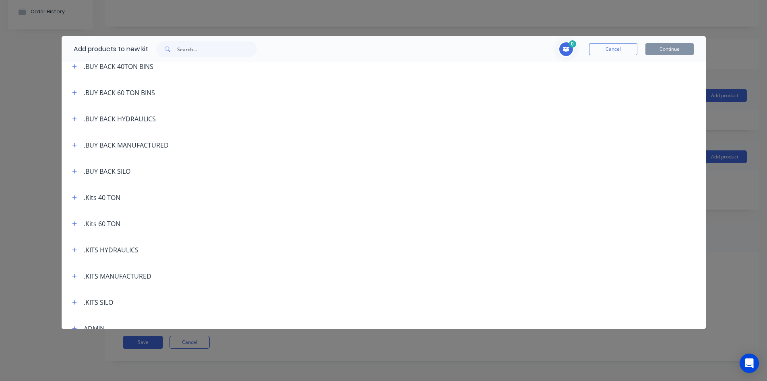
scroll to position [81, 0]
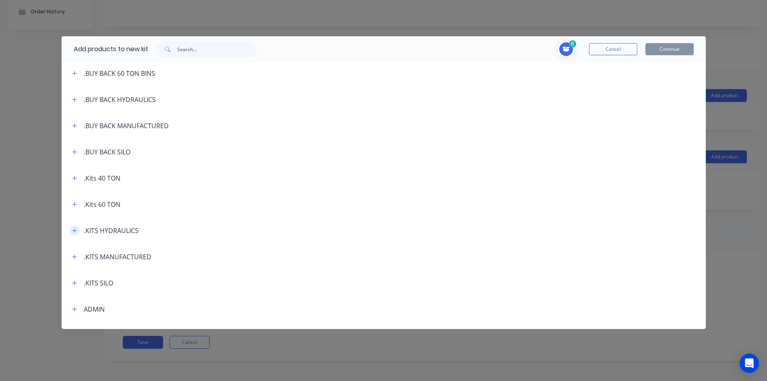
click at [76, 230] on icon "button" at bounding box center [74, 231] width 5 height 6
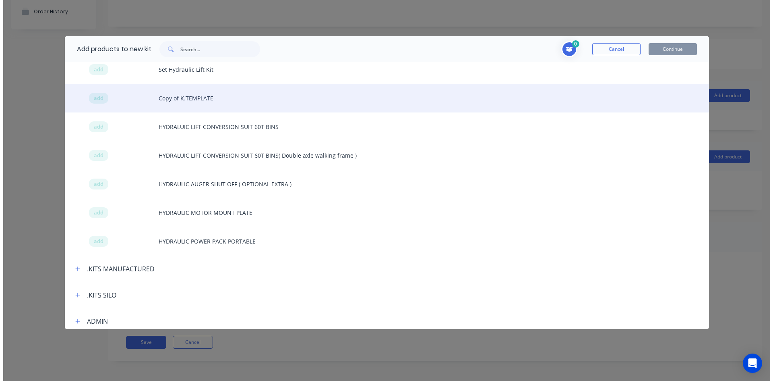
scroll to position [403, 0]
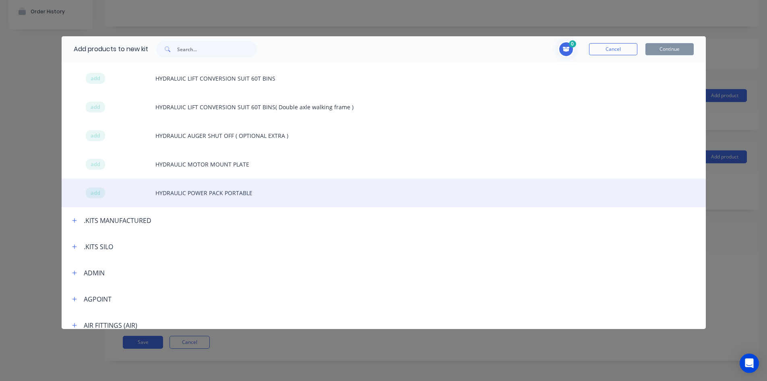
click at [184, 191] on div "add HYDRAULIC POWER PACK PORTABLE" at bounding box center [384, 192] width 644 height 29
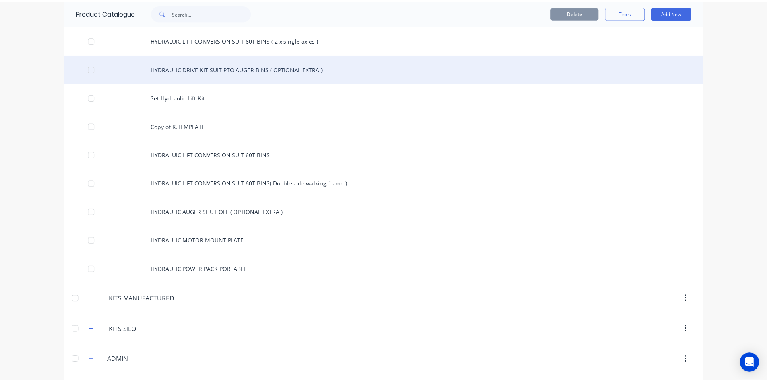
scroll to position [403, 0]
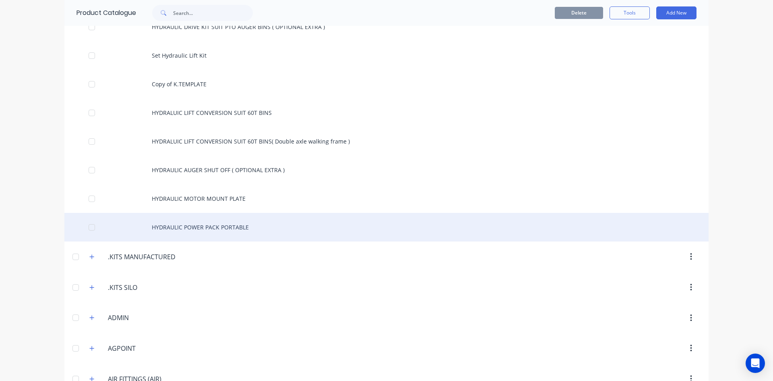
click at [224, 228] on div "HYDRAULIC POWER PACK PORTABLE" at bounding box center [386, 227] width 644 height 29
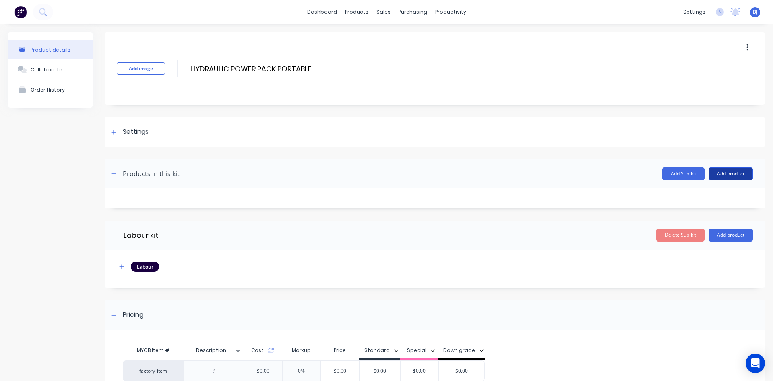
click at [721, 172] on button "Add product" at bounding box center [731, 173] width 44 height 13
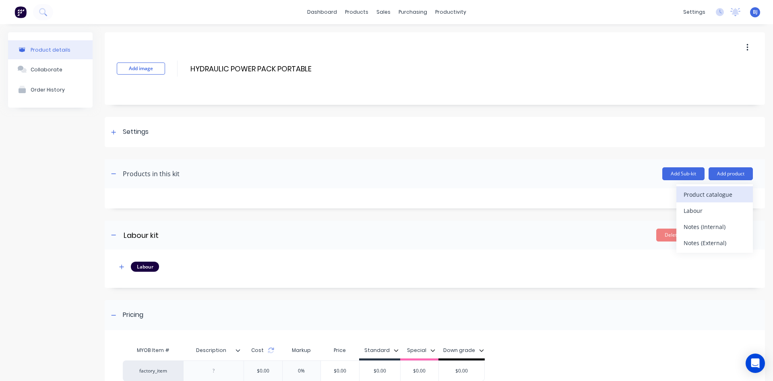
click at [697, 191] on div "Product catalogue" at bounding box center [715, 194] width 62 height 12
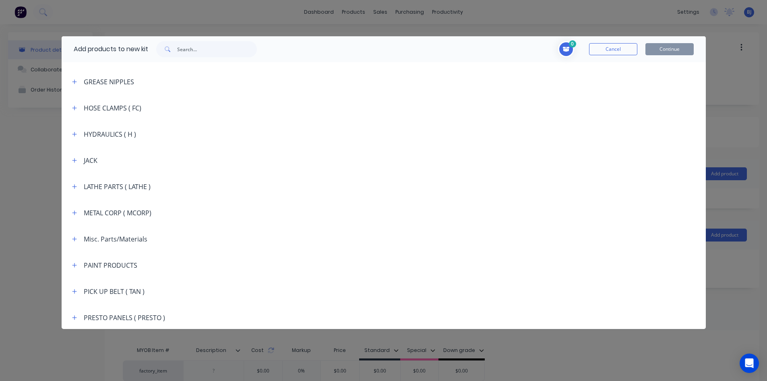
scroll to position [967, 0]
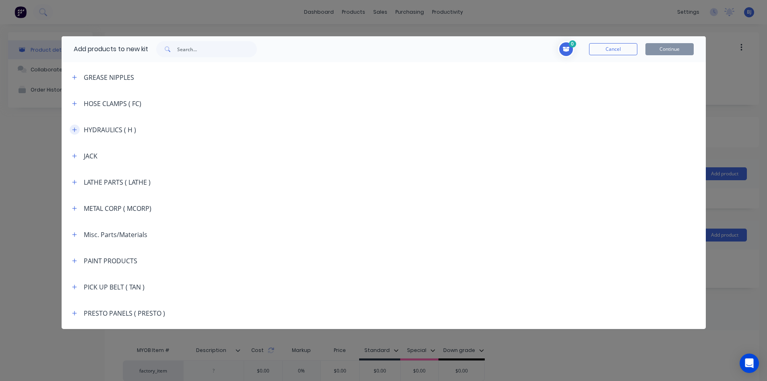
click at [75, 129] on icon "button" at bounding box center [74, 129] width 4 height 4
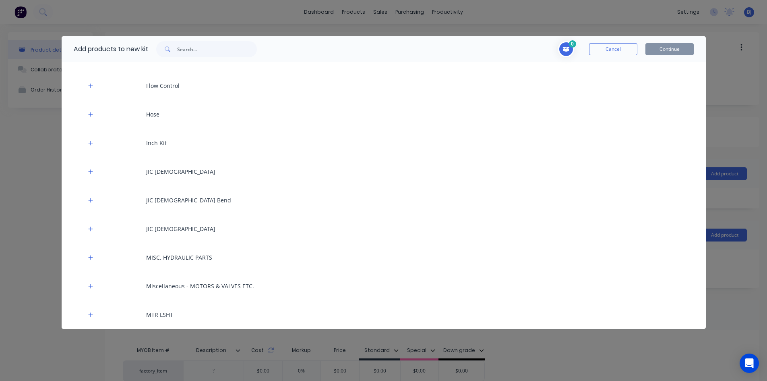
scroll to position [1450, 0]
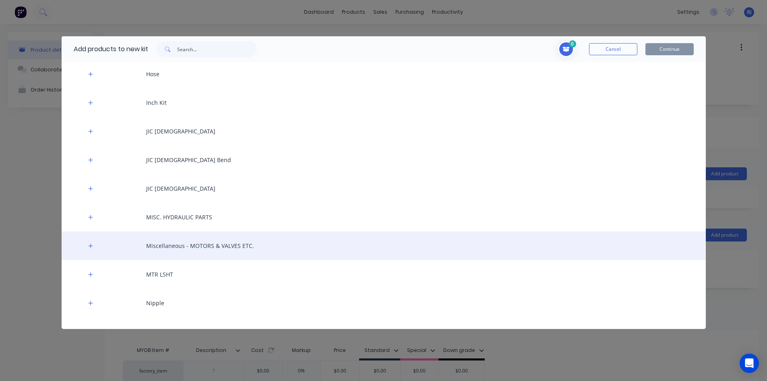
click at [161, 246] on div "Miscellaneous - MOTORS & VALVES ETC." at bounding box center [384, 245] width 644 height 29
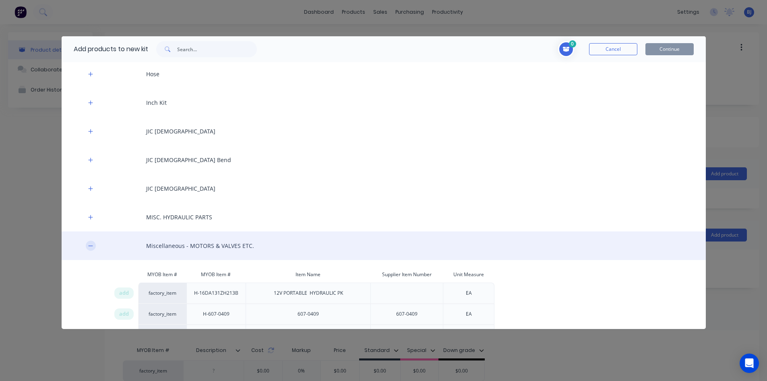
click at [88, 245] on icon "button" at bounding box center [90, 246] width 5 height 6
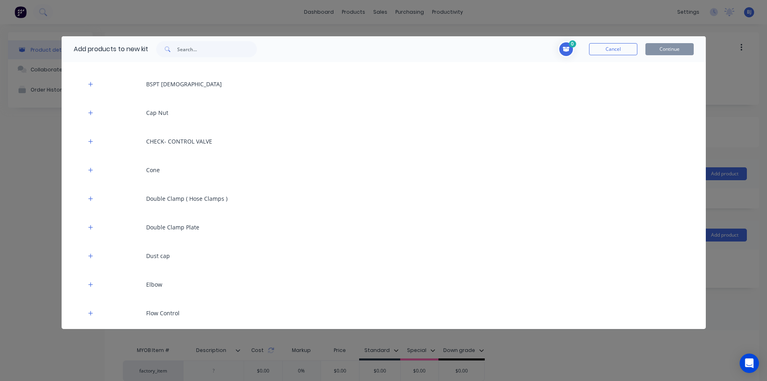
scroll to position [1168, 0]
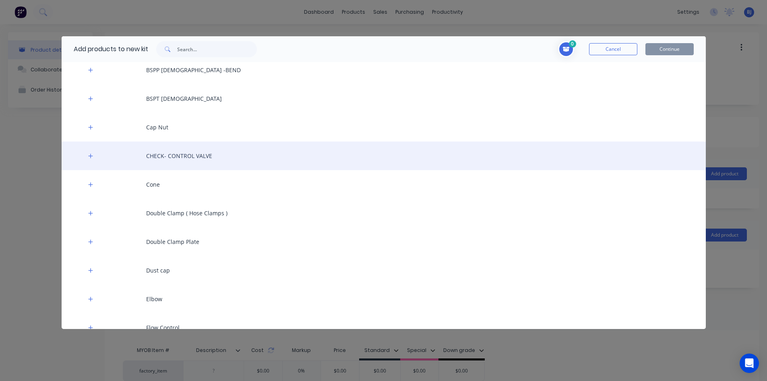
click at [147, 156] on div "CHECK- CONTROL VALVE" at bounding box center [384, 155] width 644 height 29
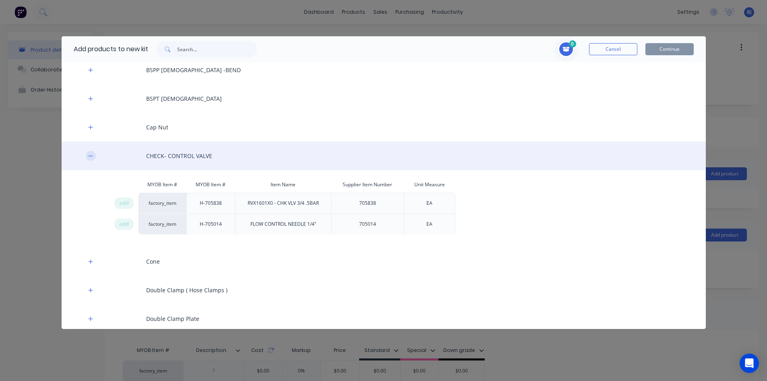
click at [92, 155] on icon "button" at bounding box center [90, 155] width 4 height 0
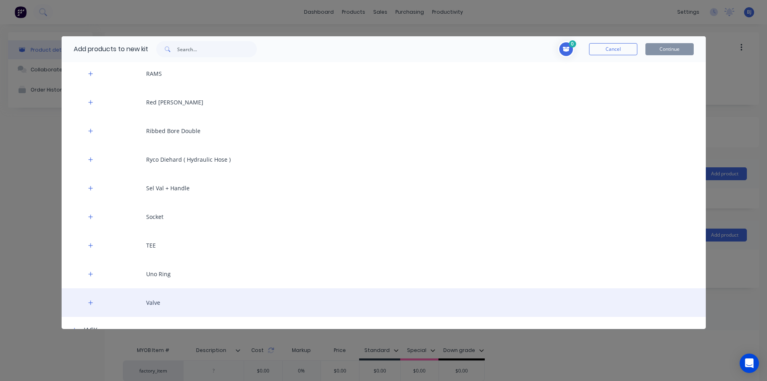
scroll to position [1893, 0]
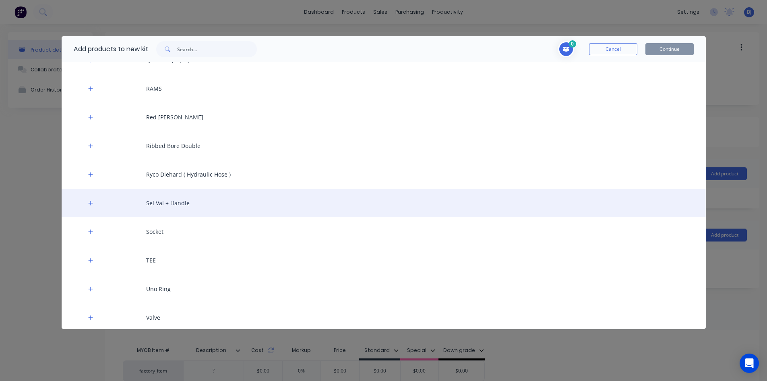
click at [179, 203] on div "Sel Val + Handle" at bounding box center [384, 202] width 644 height 29
click at [92, 203] on icon "button" at bounding box center [90, 203] width 5 height 6
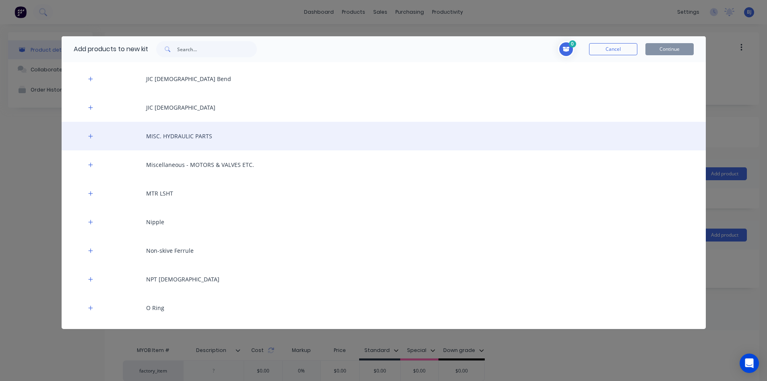
scroll to position [1530, 0]
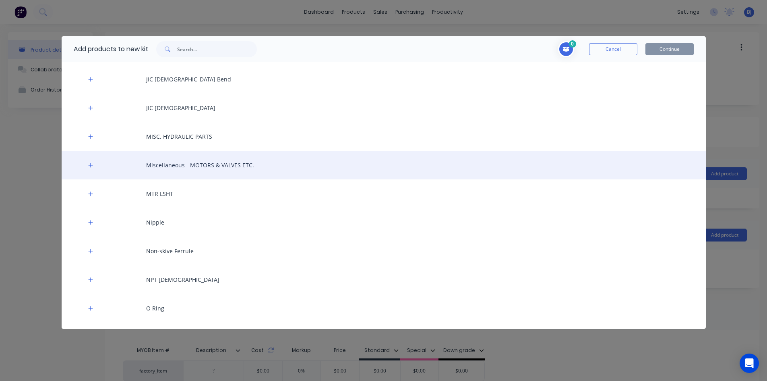
click at [158, 165] on div "Miscellaneous - MOTORS & VALVES ETC." at bounding box center [384, 165] width 644 height 29
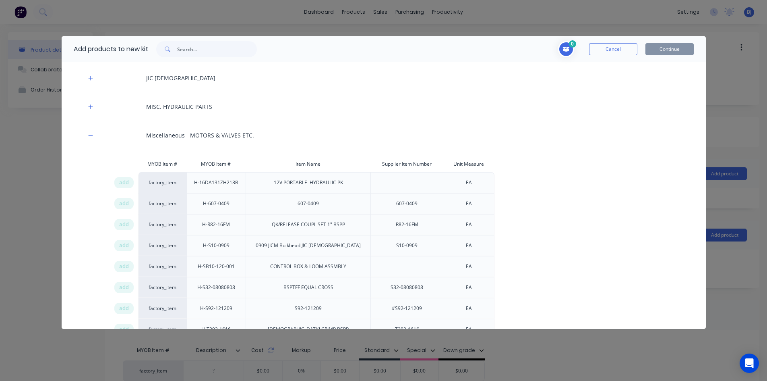
scroll to position [1490, 0]
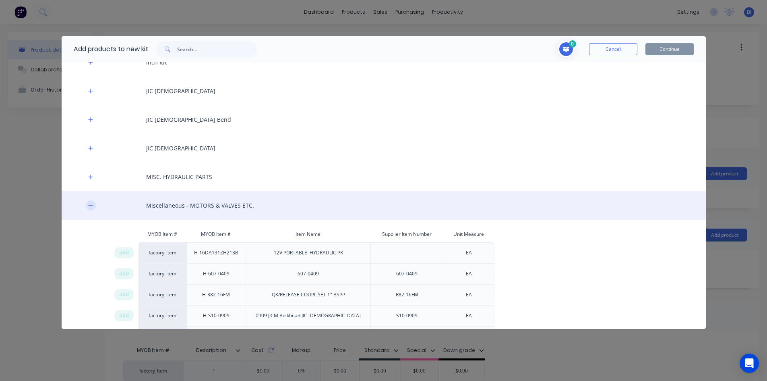
click at [92, 204] on icon "button" at bounding box center [90, 206] width 5 height 6
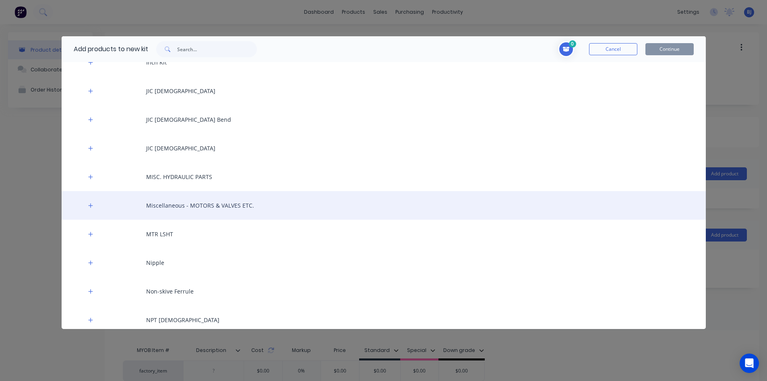
click at [166, 204] on div "Miscellaneous - MOTORS & VALVES ETC." at bounding box center [384, 205] width 644 height 29
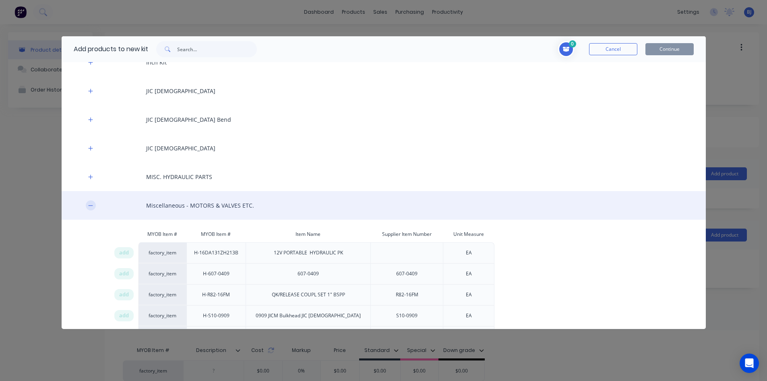
click at [90, 207] on icon "button" at bounding box center [90, 206] width 5 height 6
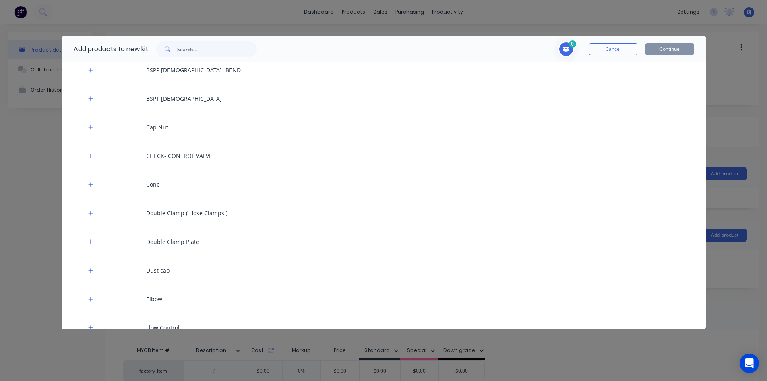
scroll to position [1128, 0]
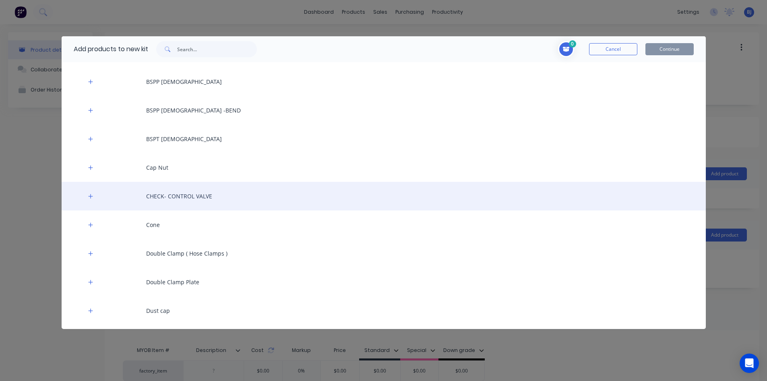
click at [149, 200] on div "CHECK- CONTROL VALVE" at bounding box center [384, 196] width 644 height 29
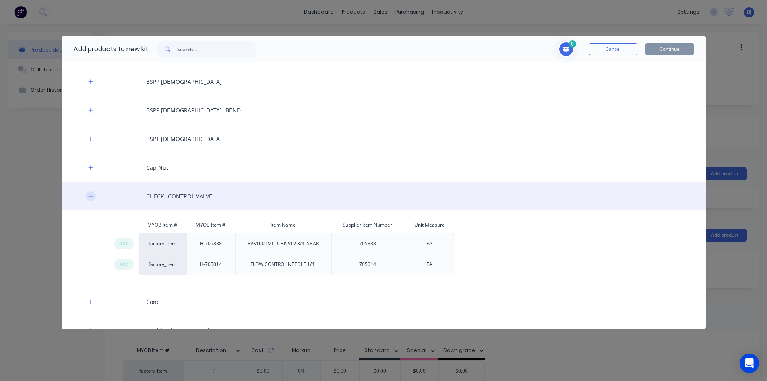
click at [89, 196] on icon "button" at bounding box center [90, 196] width 4 height 0
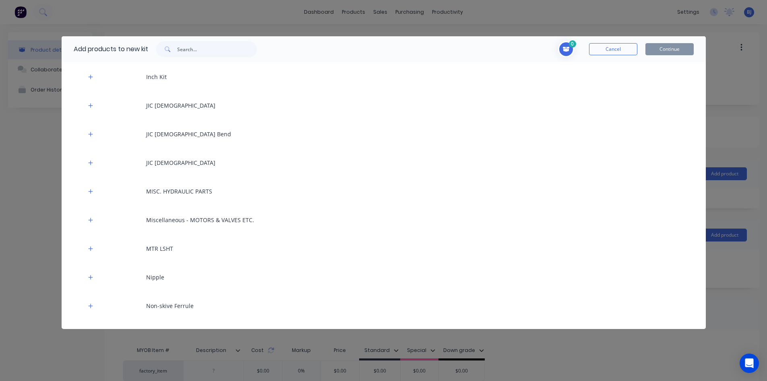
scroll to position [1490, 0]
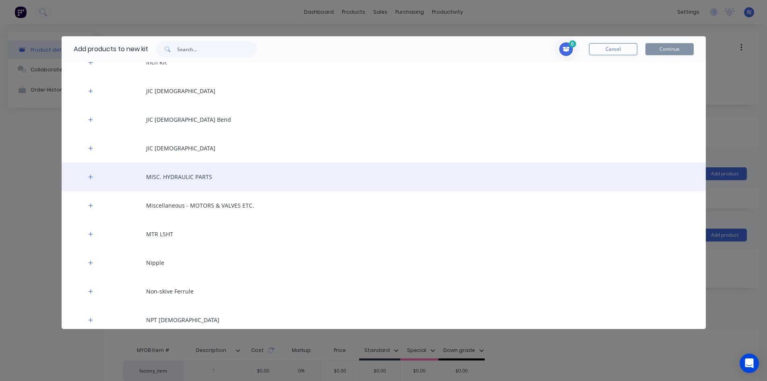
click at [130, 171] on div "MISC. HYDRAULIC PARTS" at bounding box center [384, 176] width 644 height 29
click at [93, 176] on button "button" at bounding box center [91, 177] width 10 height 10
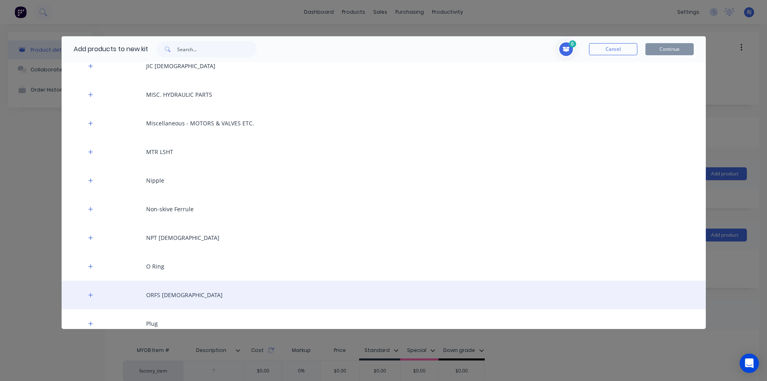
scroll to position [1571, 0]
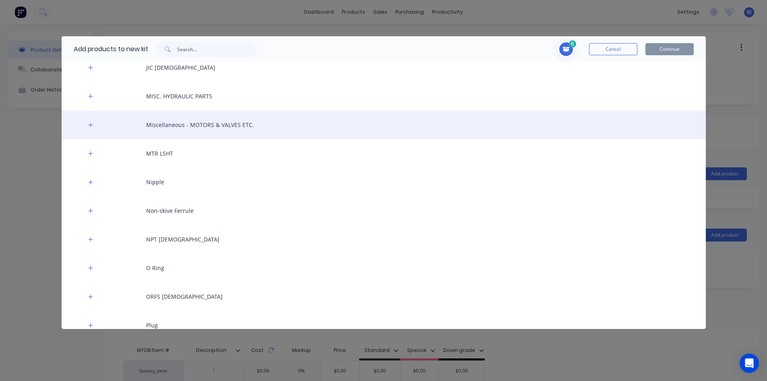
click at [167, 124] on div "Miscellaneous - MOTORS & VALVES ETC." at bounding box center [384, 124] width 644 height 29
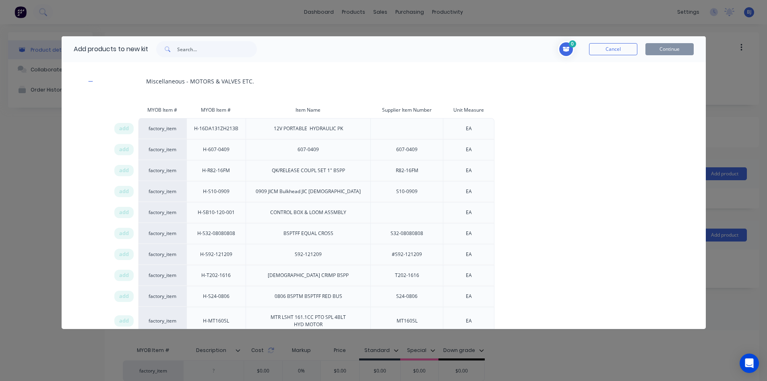
scroll to position [1611, 0]
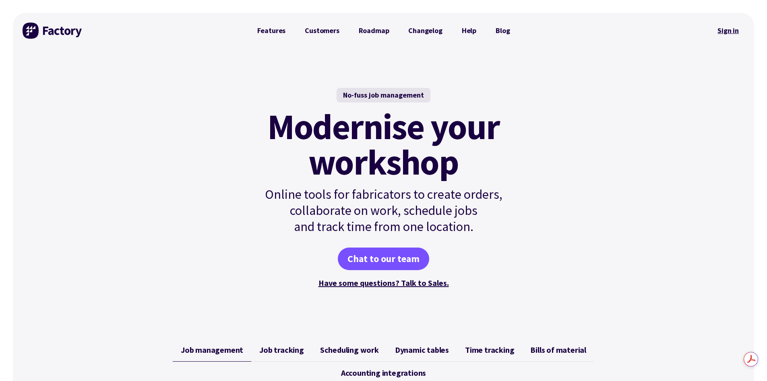
click at [732, 31] on link "Sign in" at bounding box center [728, 30] width 33 height 19
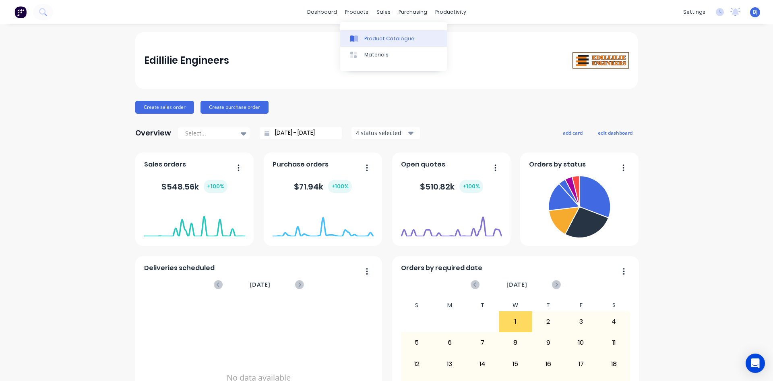
click at [356, 38] on icon at bounding box center [356, 38] width 4 height 6
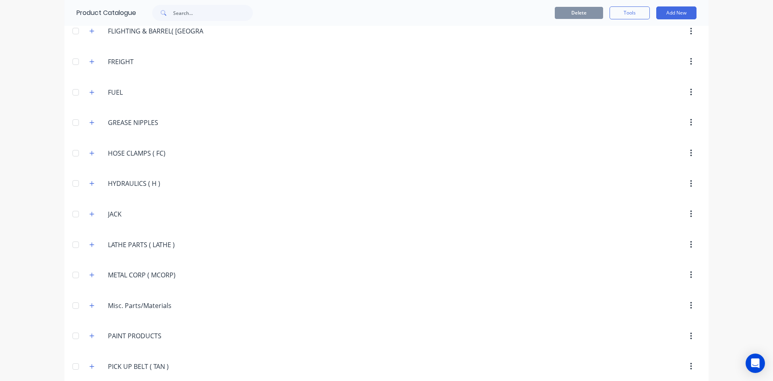
scroll to position [1087, 0]
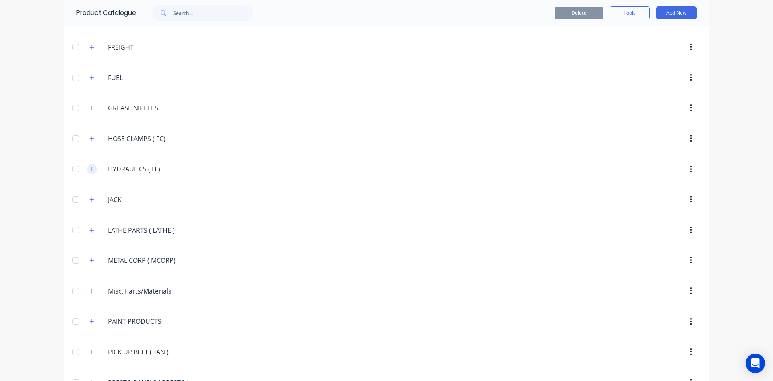
click at [89, 168] on icon "button" at bounding box center [91, 169] width 5 height 6
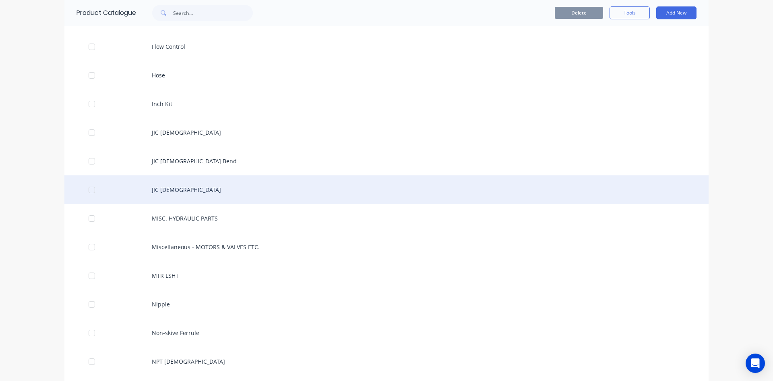
scroll to position [1651, 0]
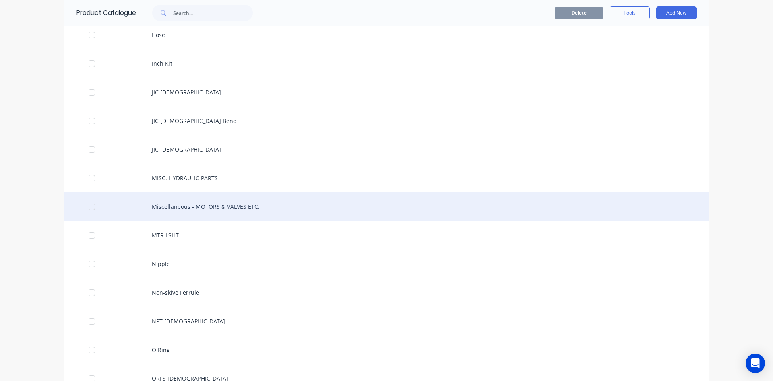
click at [174, 204] on div "Miscellaneous - MOTORS & VALVES ETC." at bounding box center [386, 206] width 644 height 29
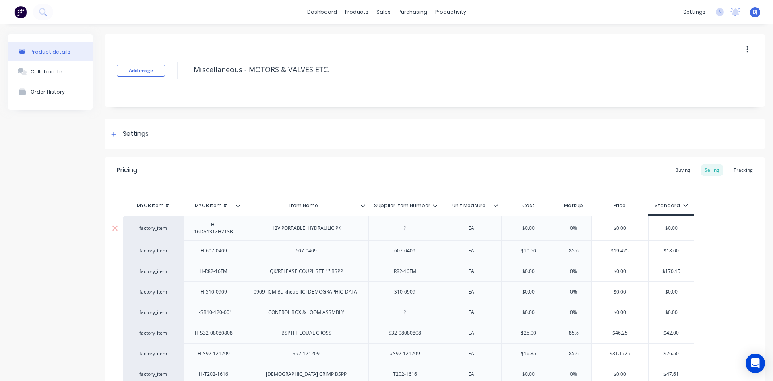
type textarea "x"
click at [344, 231] on div "12V PORTABLE HYDRAULIC PK" at bounding box center [306, 228] width 82 height 10
type textarea "x"
drag, startPoint x: 405, startPoint y: 231, endPoint x: 403, endPoint y: 246, distance: 14.6
click at [405, 233] on div at bounding box center [404, 227] width 72 height 25
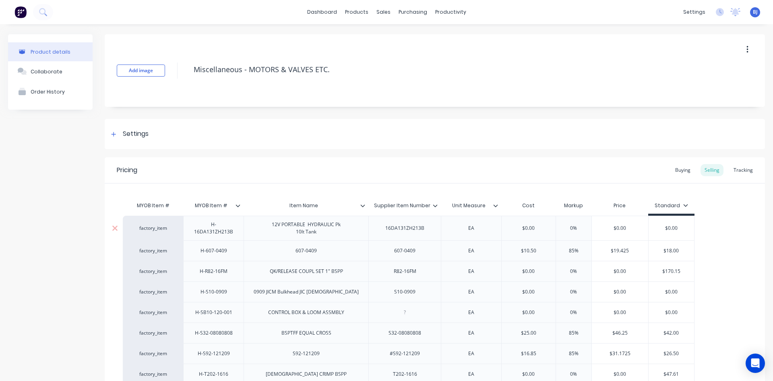
type textarea "x"
type input "$0.00"
click at [526, 229] on input "$0.00" at bounding box center [529, 227] width 54 height 7
type textarea "x"
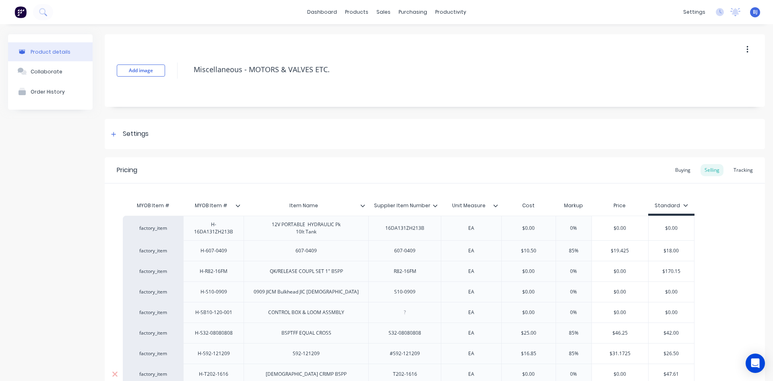
type input "$9"
type textarea "x"
type input "$99"
type textarea "x"
type input "$994."
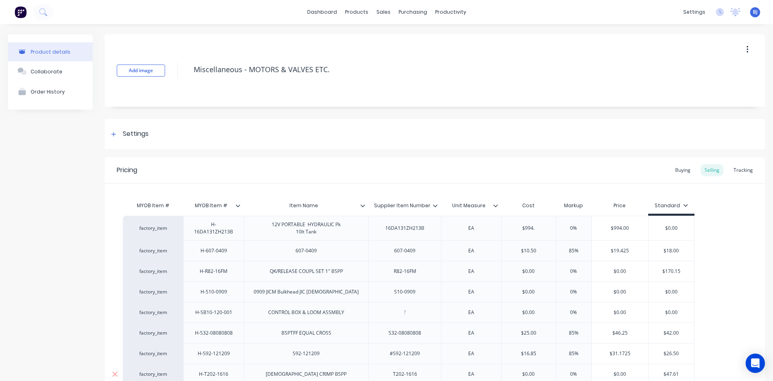
type textarea "x"
type input "$994.1"
type textarea "x"
type input "$994.14"
type input "0%"
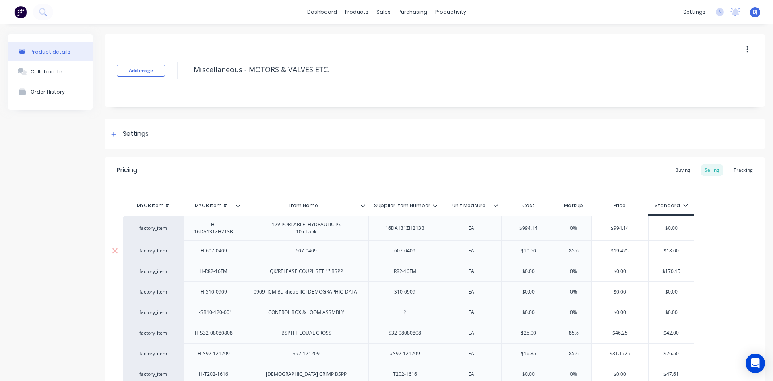
drag, startPoint x: 573, startPoint y: 228, endPoint x: 549, endPoint y: 241, distance: 27.2
click at [554, 237] on div "0% 0%" at bounding box center [574, 228] width 40 height 20
type textarea "x"
type input "8%"
type textarea "x"
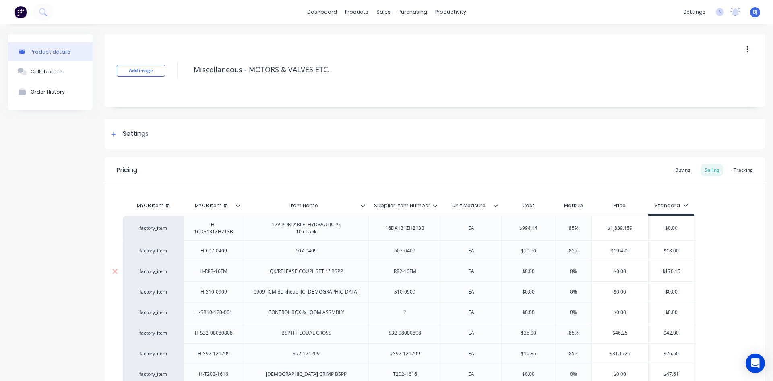
click at [567, 263] on div "0%" at bounding box center [574, 271] width 40 height 20
type input "85%"
type input "0%"
type input "$0.00"
drag, startPoint x: 678, startPoint y: 228, endPoint x: 632, endPoint y: 264, distance: 58.4
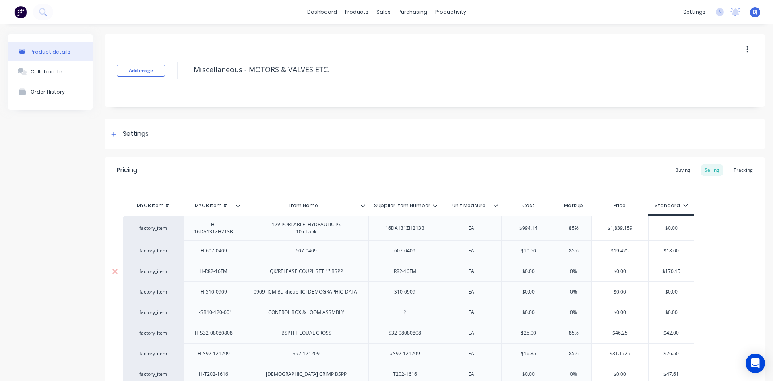
click at [645, 232] on div "factory_item H-16DA131ZH213B 12V PORTABLE HYDRAULIC Pk 10lt Tank 16DA131ZH213B …" at bounding box center [409, 227] width 572 height 25
type textarea "x"
type input "1"
type textarea "x"
type input "18"
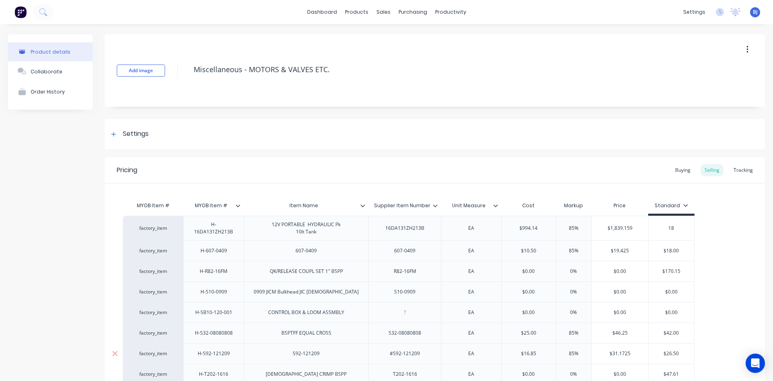
type textarea "x"
type input "184"
type textarea "x"
type input "1840"
type textarea "x"
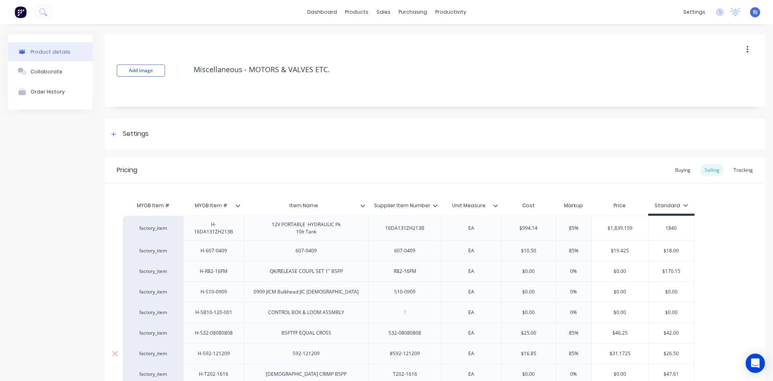
type input "1840."
type textarea "x"
type input "1840.0"
click at [700, 259] on div "factory_item H-16DA131ZH213B 12V PORTABLE HYDRAULIC Pk 10lt Tank 16DA131ZH213B …" at bounding box center [435, 344] width 624 height 259
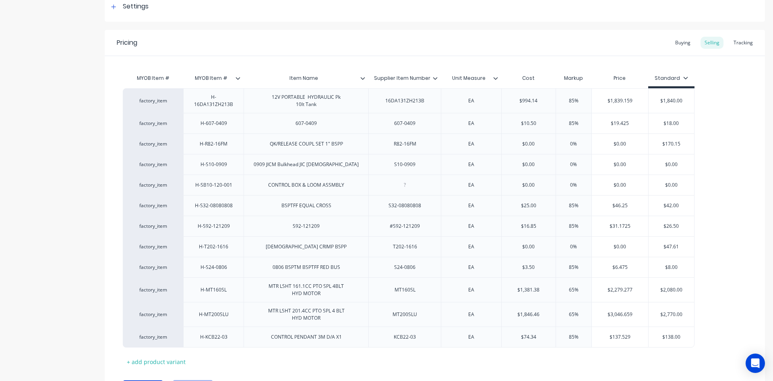
scroll to position [174, 0]
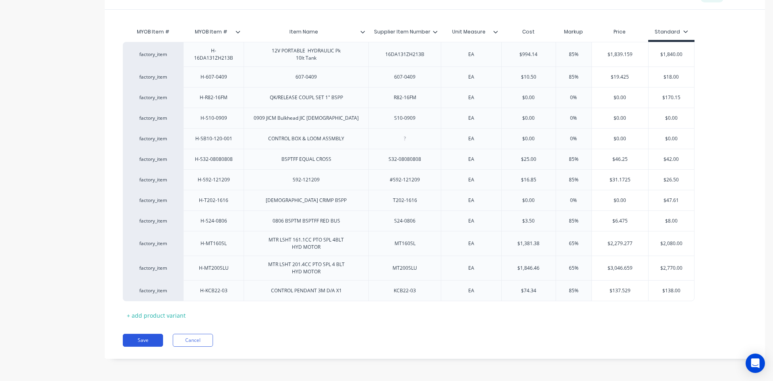
click at [149, 339] on button "Save" at bounding box center [143, 339] width 40 height 13
type textarea "x"
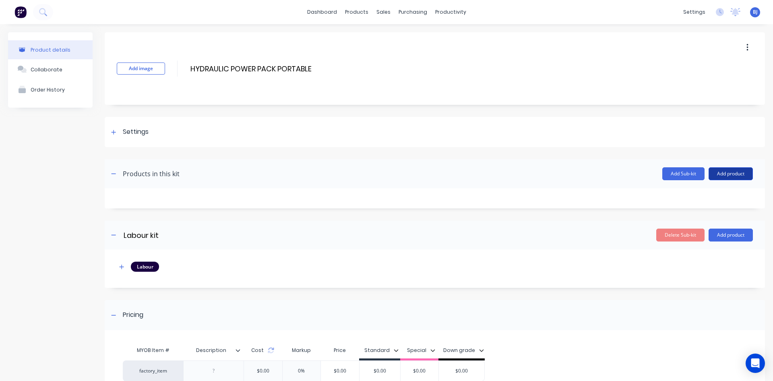
click at [729, 172] on button "Add product" at bounding box center [731, 173] width 44 height 13
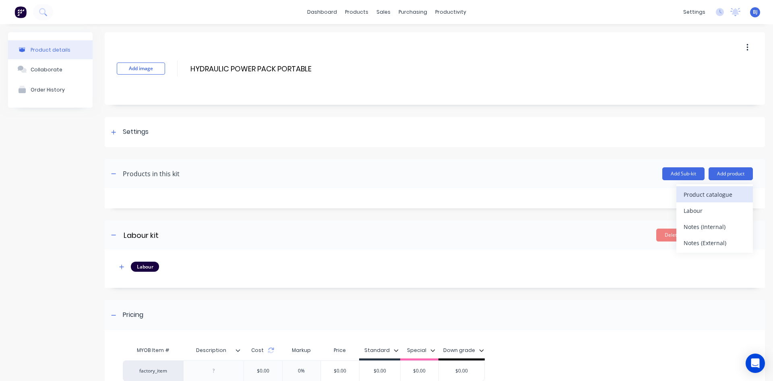
click at [696, 190] on div "Product catalogue" at bounding box center [715, 194] width 62 height 12
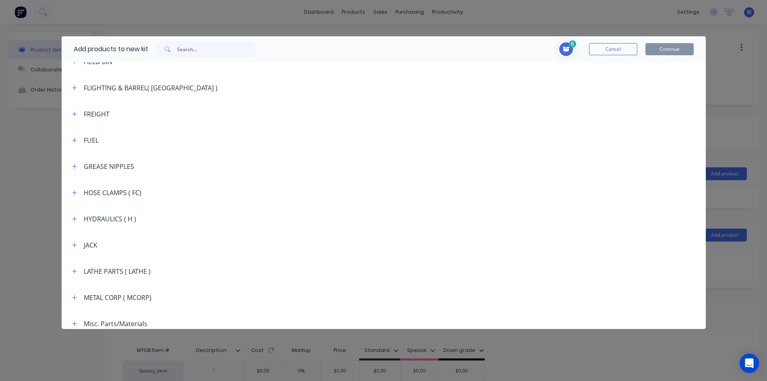
scroll to position [926, 0]
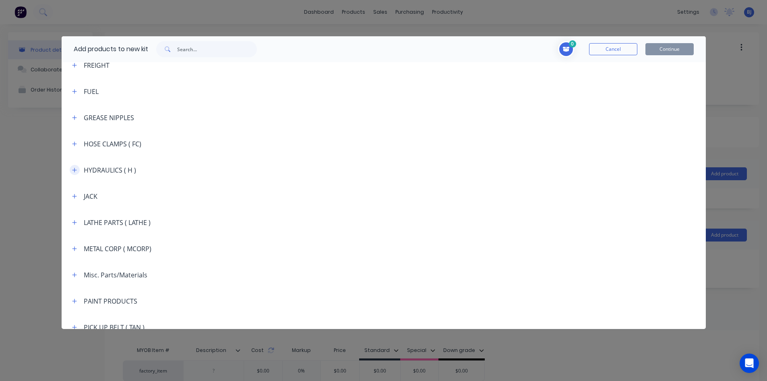
click at [76, 171] on icon "button" at bounding box center [74, 170] width 5 height 6
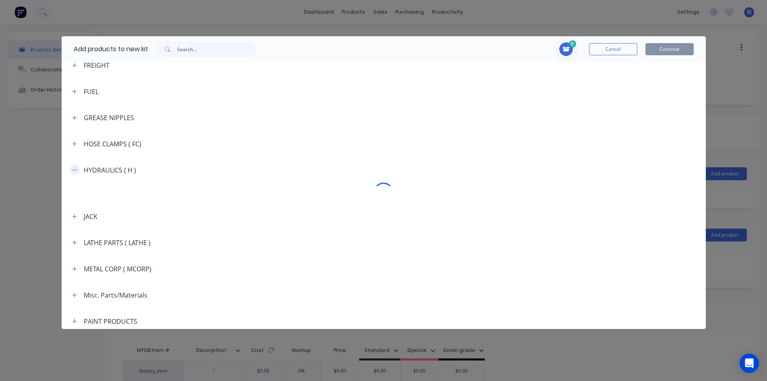
click at [75, 170] on icon "button" at bounding box center [74, 170] width 4 height 0
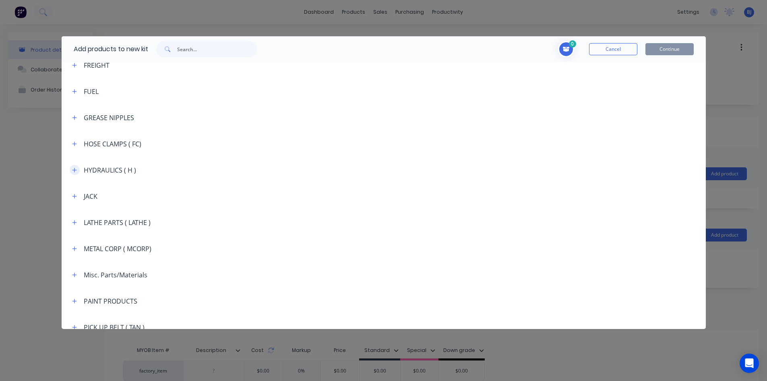
click at [75, 170] on icon "button" at bounding box center [74, 170] width 4 height 4
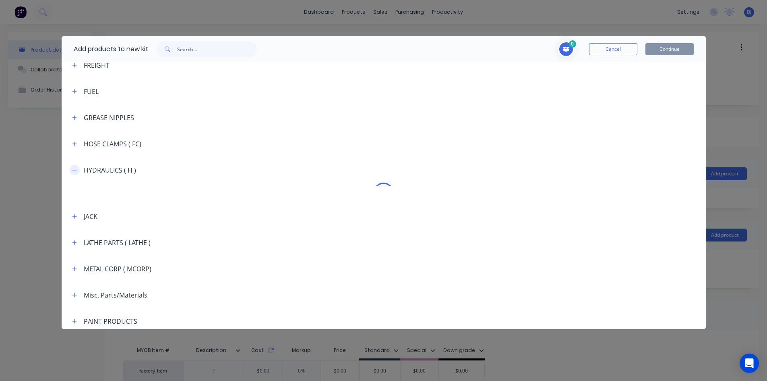
click at [75, 170] on icon "button" at bounding box center [74, 170] width 4 height 0
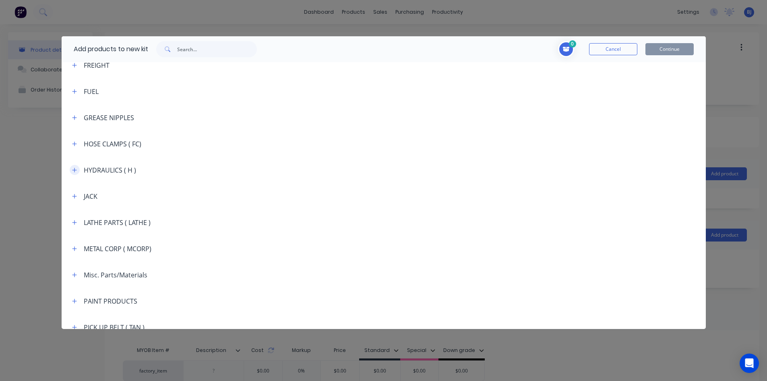
click at [75, 170] on icon "button" at bounding box center [74, 170] width 4 height 4
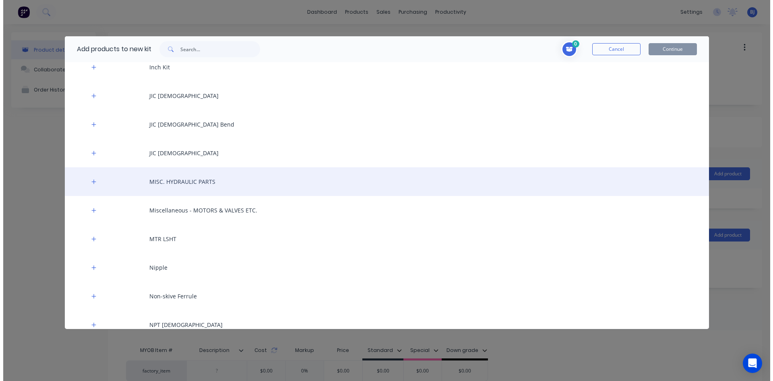
scroll to position [1490, 0]
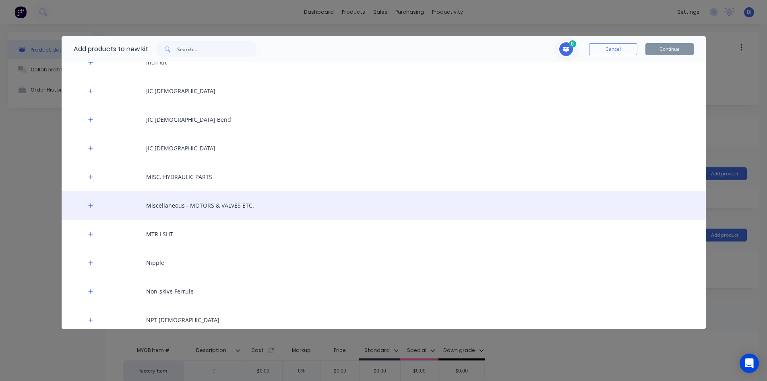
click at [186, 205] on div "Miscellaneous - MOTORS & VALVES ETC." at bounding box center [384, 205] width 644 height 29
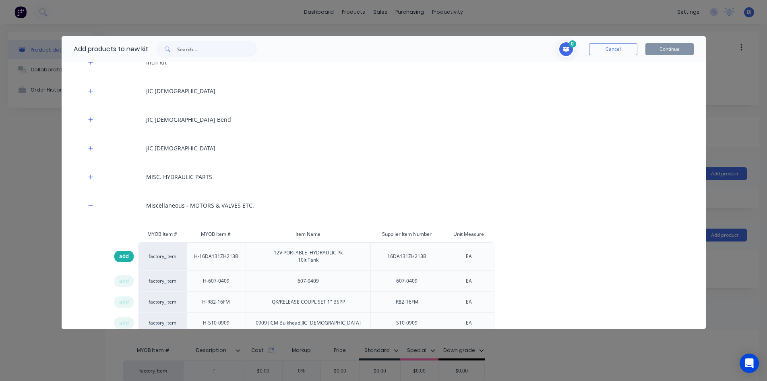
click at [120, 252] on span "add" at bounding box center [124, 256] width 10 height 8
click at [664, 48] on button "Continue" at bounding box center [670, 49] width 48 height 12
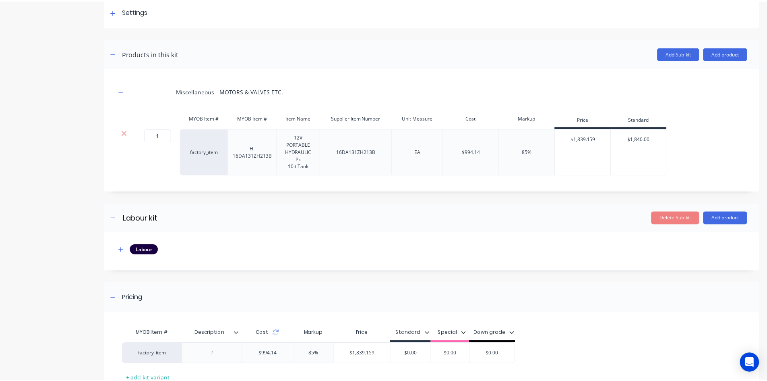
scroll to position [121, 0]
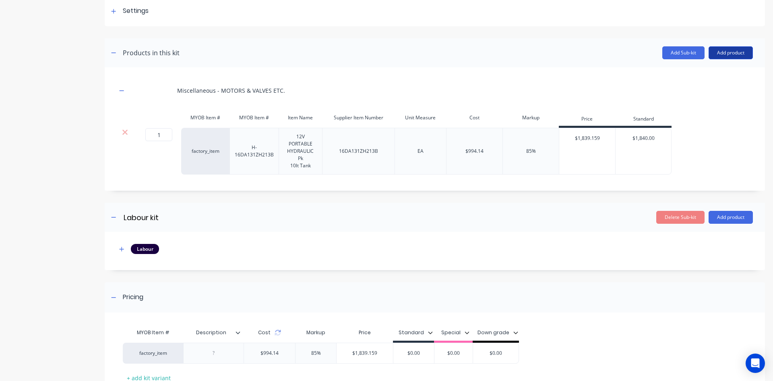
click at [728, 53] on button "Add product" at bounding box center [731, 52] width 44 height 13
click at [704, 73] on div "Product catalogue" at bounding box center [715, 74] width 62 height 12
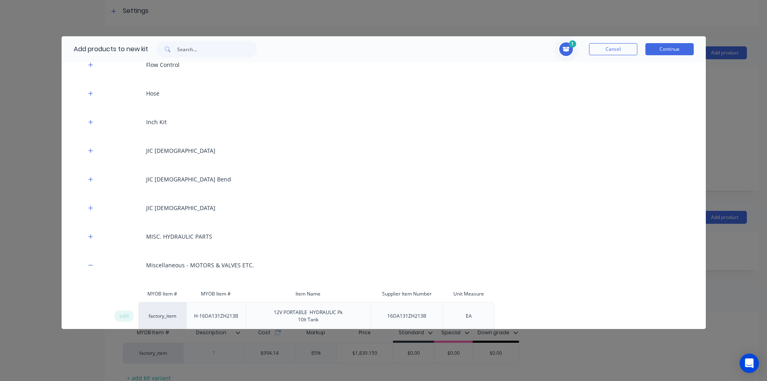
scroll to position [1450, 0]
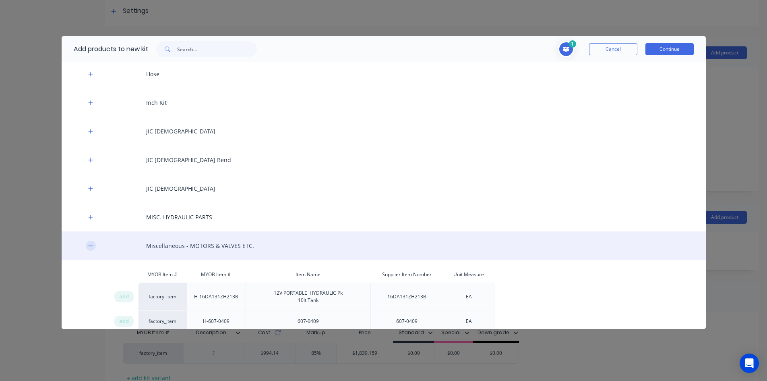
click at [93, 247] on button "button" at bounding box center [91, 245] width 10 height 10
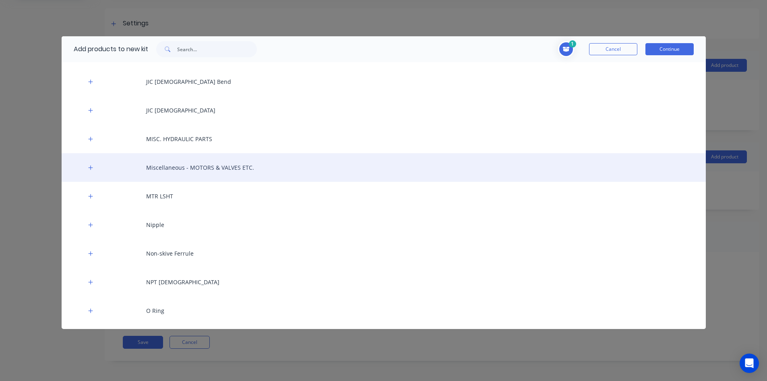
scroll to position [1530, 0]
click at [172, 164] on div "Miscellaneous - MOTORS & VALVES ETC." at bounding box center [384, 165] width 644 height 29
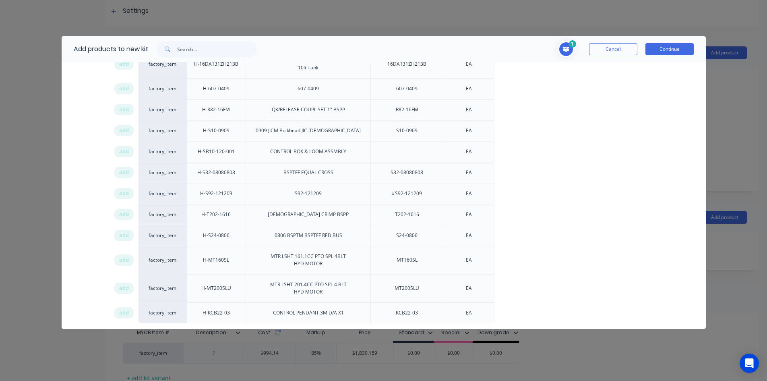
scroll to position [1772, 0]
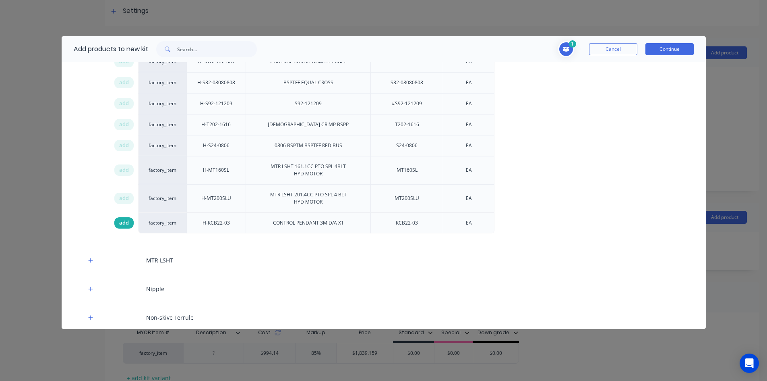
click at [127, 224] on span "add" at bounding box center [124, 223] width 10 height 8
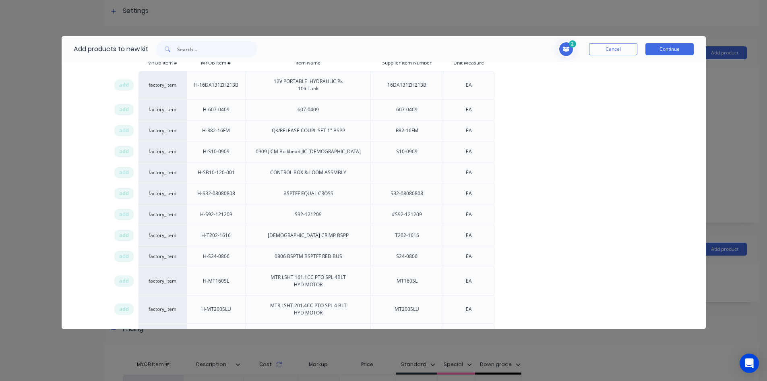
scroll to position [1611, 0]
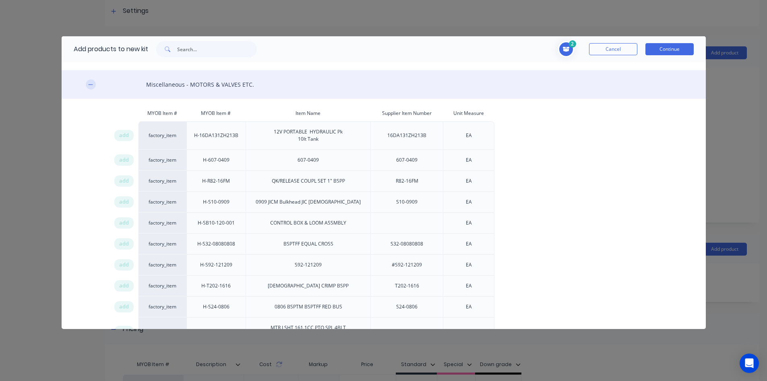
click at [91, 87] on icon "button" at bounding box center [90, 85] width 5 height 6
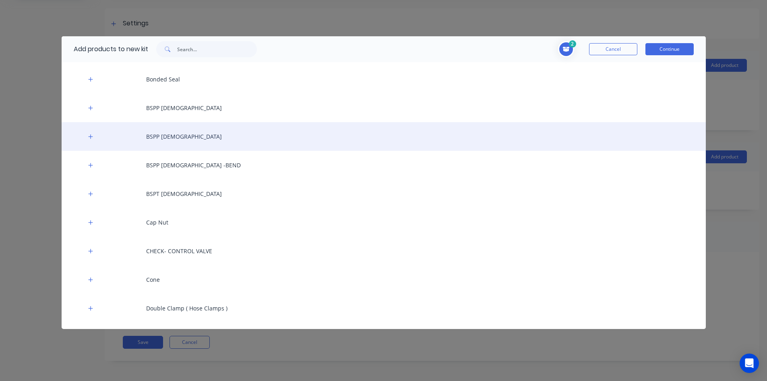
scroll to position [1047, 0]
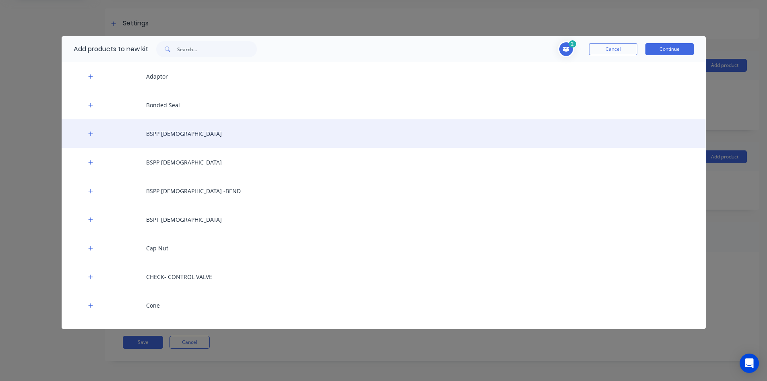
click at [171, 135] on div "BSPP [DEMOGRAPHIC_DATA]" at bounding box center [384, 133] width 644 height 29
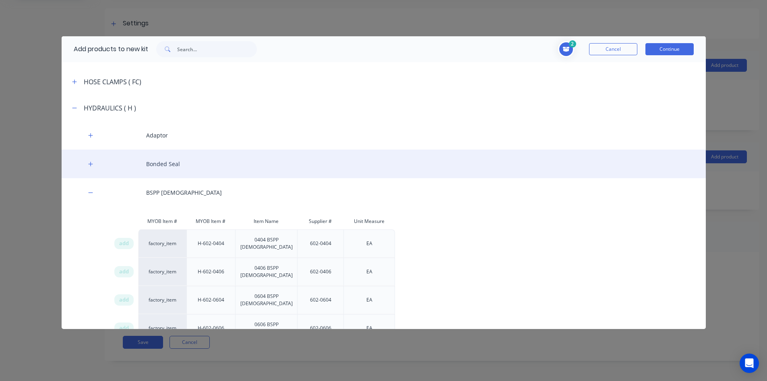
scroll to position [967, 0]
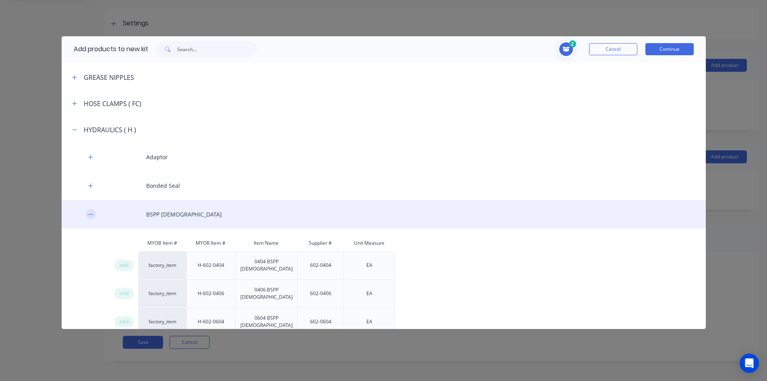
click at [92, 214] on icon "button" at bounding box center [90, 214] width 4 height 0
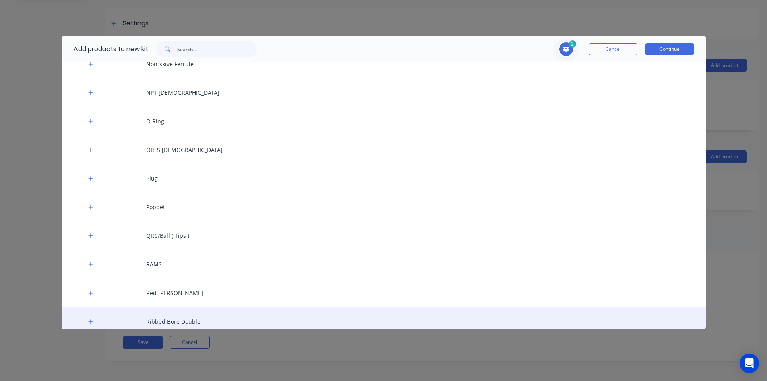
scroll to position [1732, 0]
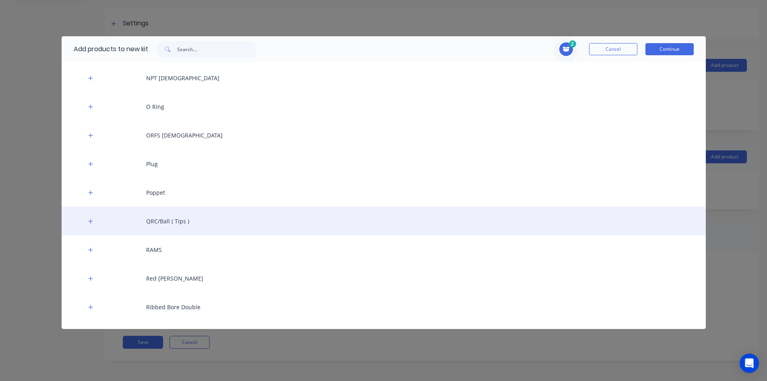
click at [160, 224] on div "QRC/Ball ( Tips )" at bounding box center [384, 221] width 644 height 29
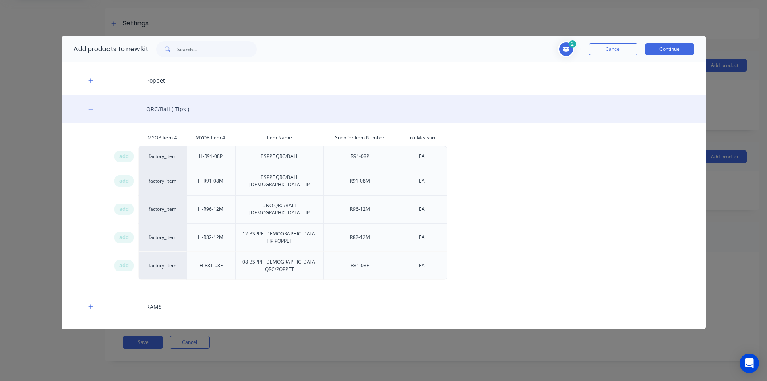
scroll to position [1852, 0]
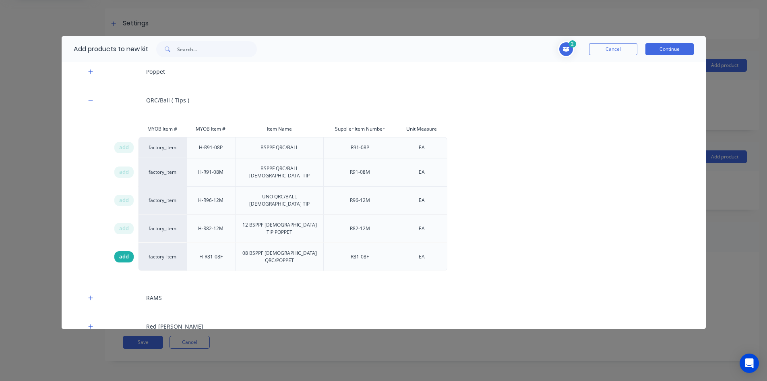
click at [120, 253] on span "add" at bounding box center [124, 257] width 10 height 8
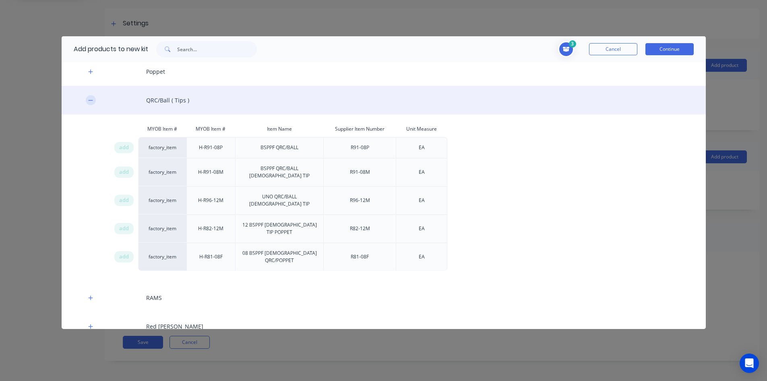
click at [93, 100] on button "button" at bounding box center [91, 100] width 10 height 10
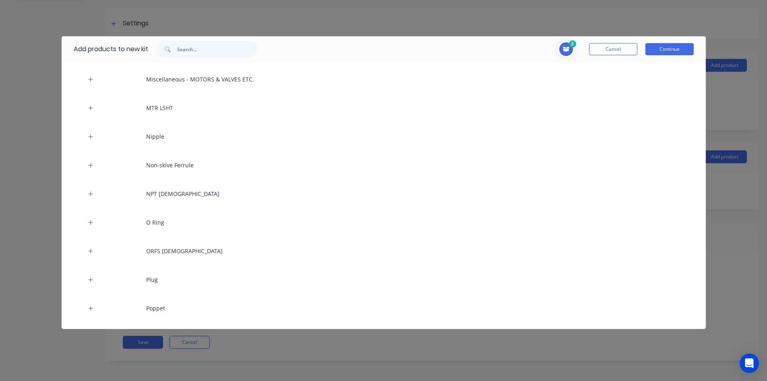
scroll to position [1611, 0]
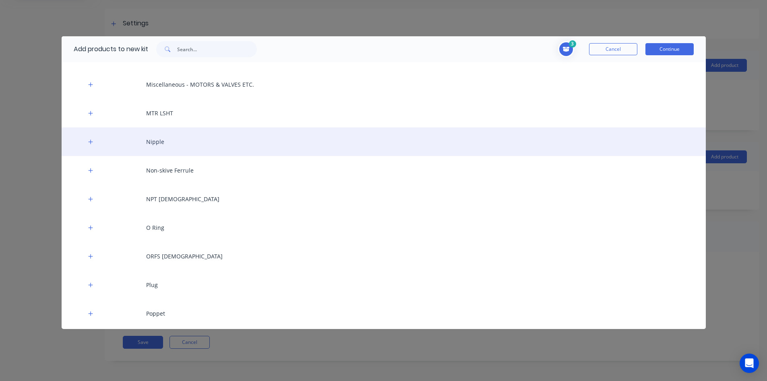
click at [161, 143] on div "Nipple" at bounding box center [384, 141] width 644 height 29
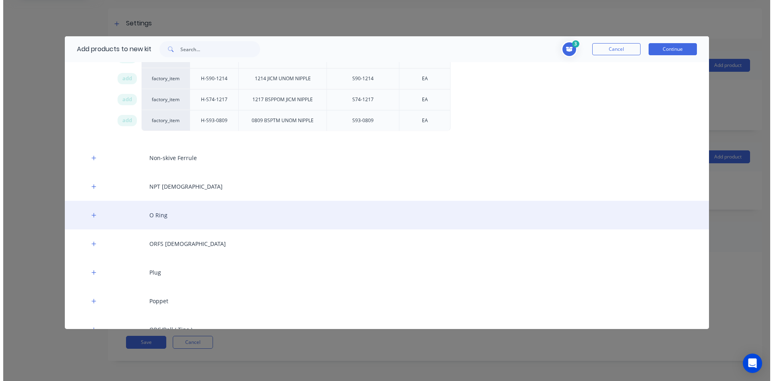
scroll to position [2457, 0]
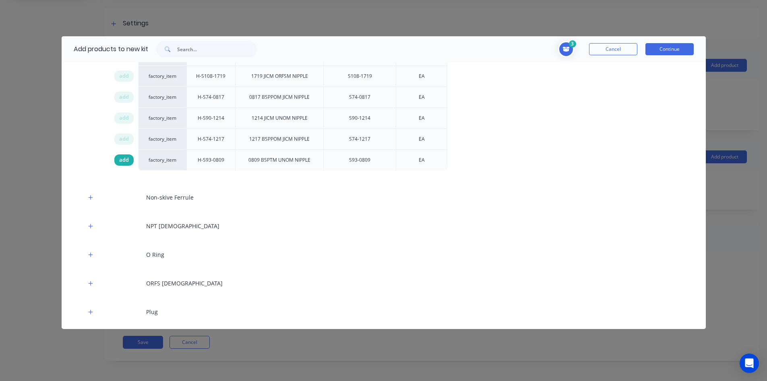
click at [123, 160] on span "add" at bounding box center [124, 160] width 10 height 8
click at [665, 46] on button "Continue" at bounding box center [670, 49] width 48 height 12
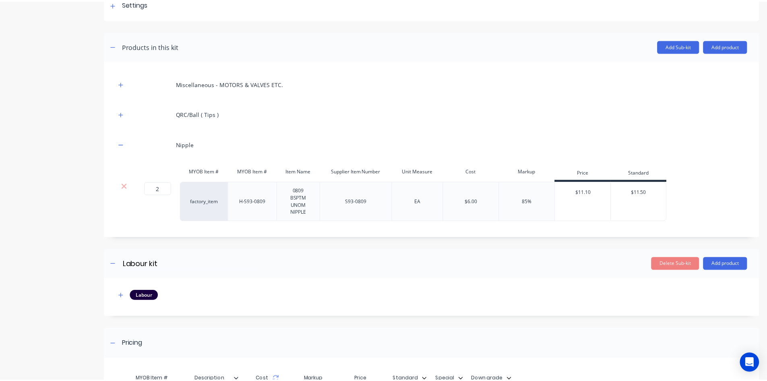
scroll to position [114, 0]
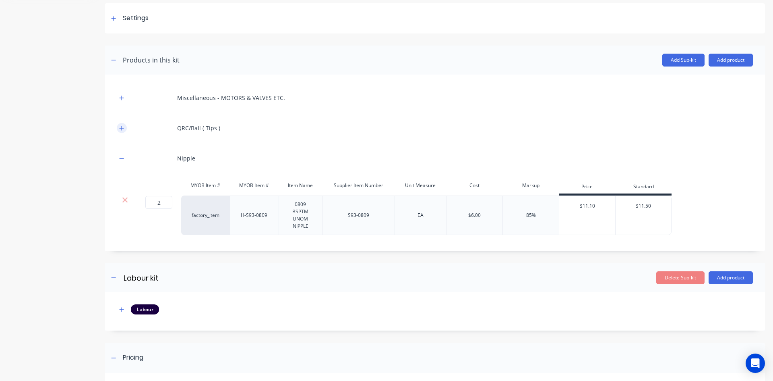
click at [122, 129] on icon "button" at bounding box center [122, 128] width 4 height 4
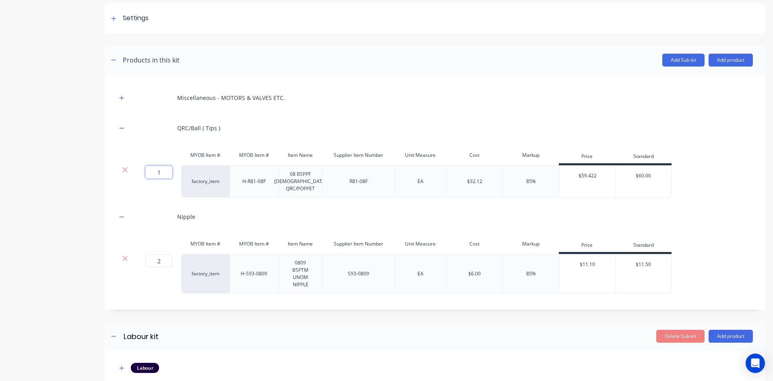
drag, startPoint x: 162, startPoint y: 172, endPoint x: 156, endPoint y: 174, distance: 5.9
click at [156, 174] on input "1" at bounding box center [158, 172] width 27 height 13
type input "2"
click at [253, 132] on div "QRC/Ball ( Tips )" at bounding box center [435, 128] width 636 height 22
click at [124, 128] on button "button" at bounding box center [122, 128] width 10 height 10
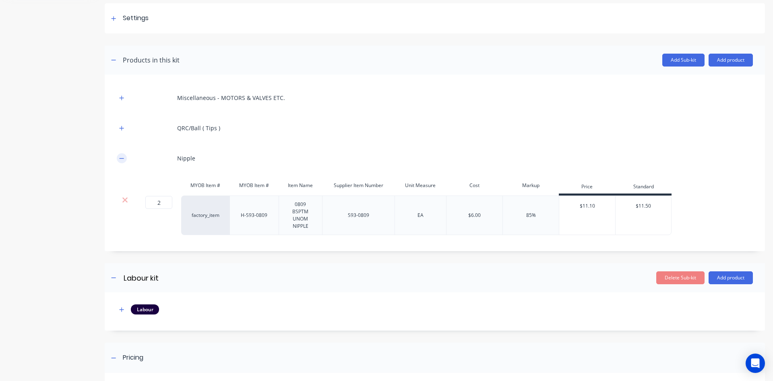
click at [122, 158] on icon "button" at bounding box center [122, 158] width 4 height 0
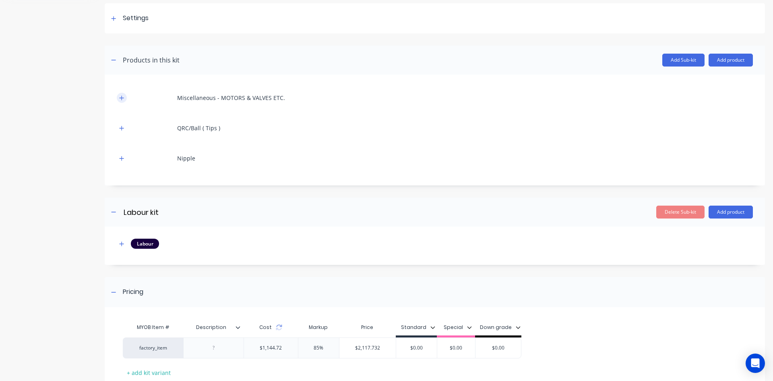
click at [122, 98] on icon "button" at bounding box center [122, 97] width 4 height 4
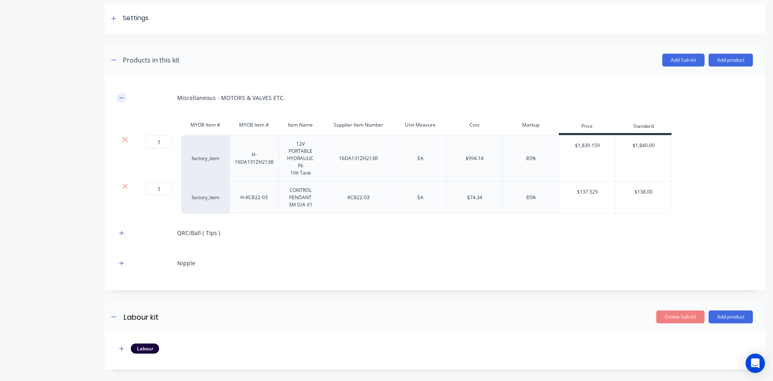
click at [121, 97] on icon "button" at bounding box center [121, 98] width 5 height 6
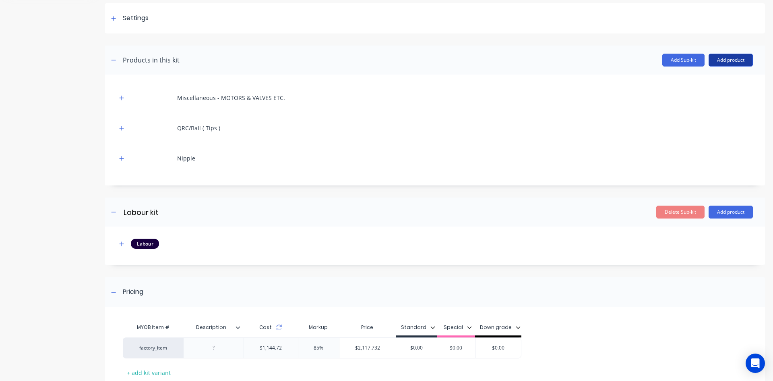
click at [723, 59] on button "Add product" at bounding box center [731, 60] width 44 height 13
click at [702, 78] on div "Product catalogue" at bounding box center [715, 81] width 62 height 12
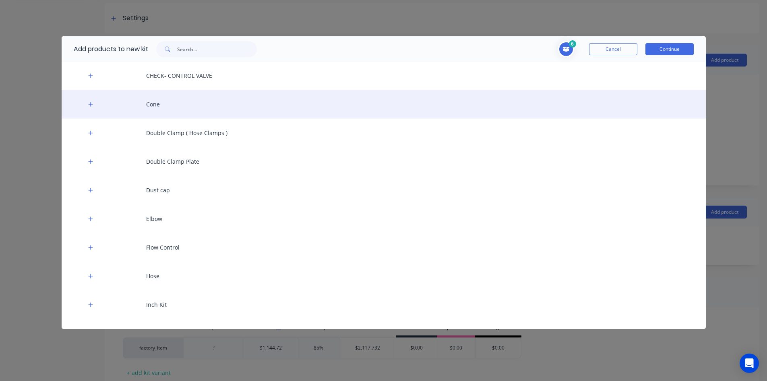
scroll to position [1248, 0]
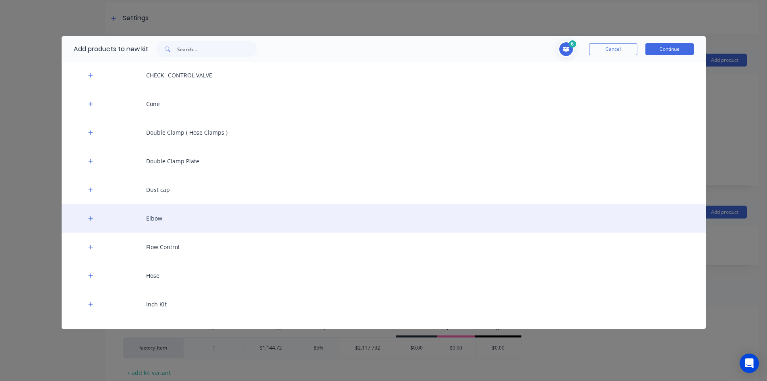
click at [155, 218] on div "Elbow" at bounding box center [384, 218] width 644 height 29
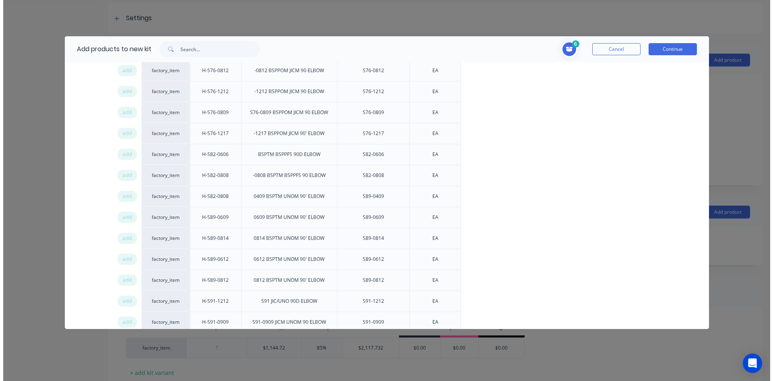
scroll to position [1651, 0]
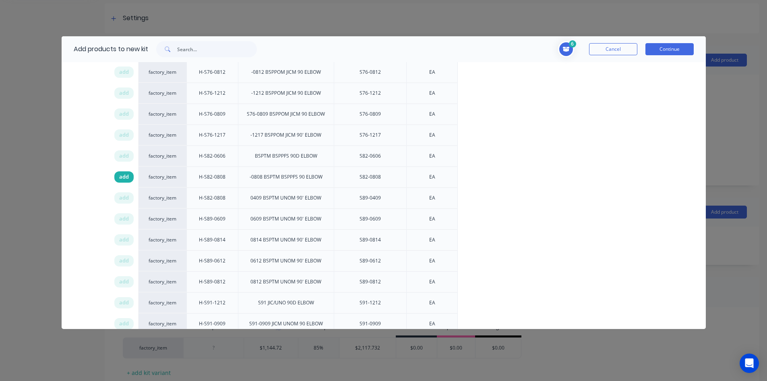
click at [124, 178] on span "add" at bounding box center [124, 177] width 10 height 8
click at [656, 46] on button "Continue" at bounding box center [670, 49] width 48 height 12
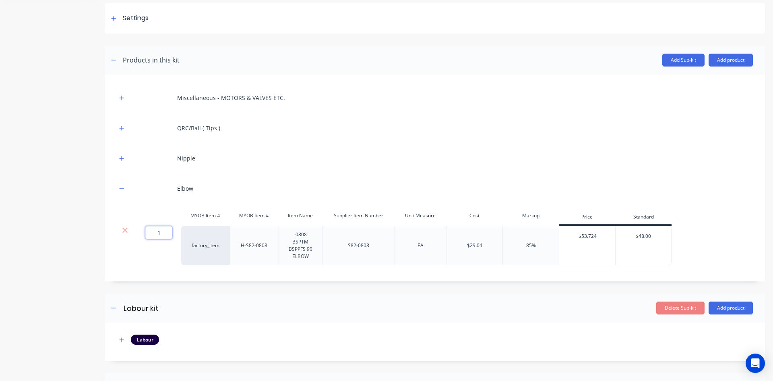
drag, startPoint x: 164, startPoint y: 232, endPoint x: 157, endPoint y: 235, distance: 7.6
click at [157, 235] on input "1" at bounding box center [158, 232] width 27 height 13
type input "2"
click at [241, 182] on div "Elbow" at bounding box center [435, 188] width 636 height 22
click at [126, 190] on button "button" at bounding box center [122, 188] width 10 height 10
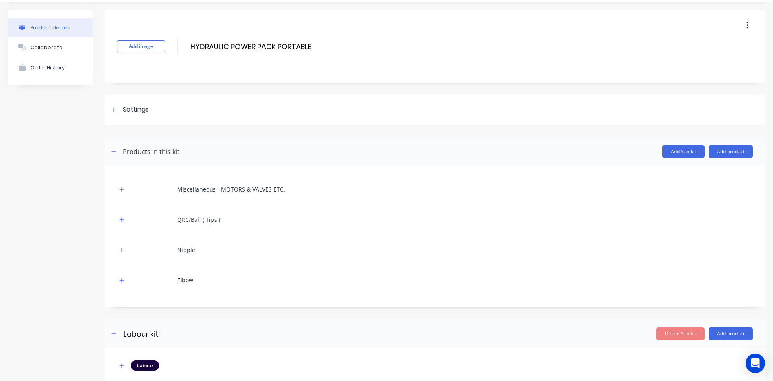
scroll to position [40, 0]
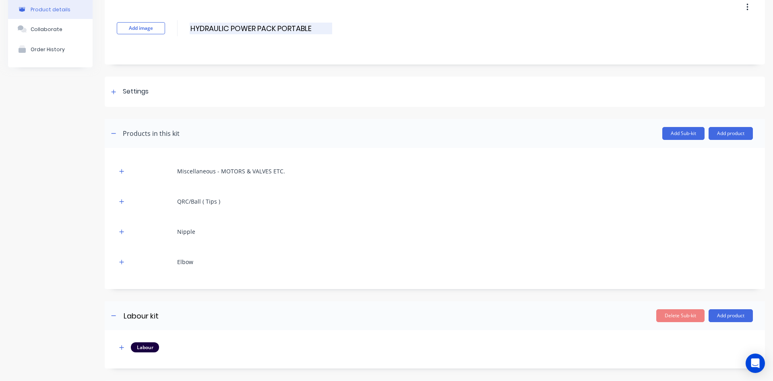
click at [230, 28] on input "HYDRAULIC POWER PACK PORTABLE" at bounding box center [261, 29] width 143 height 12
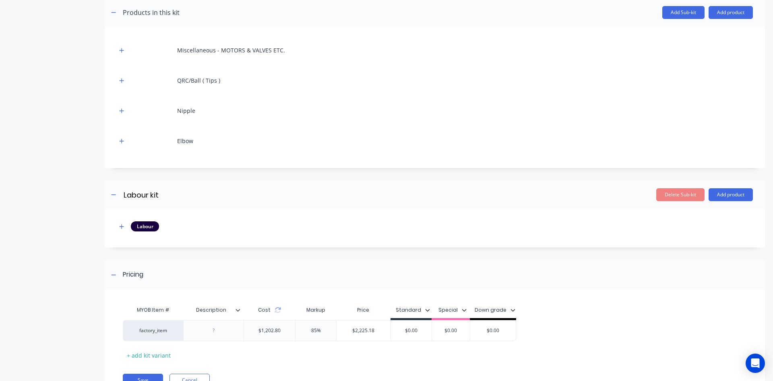
scroll to position [199, 0]
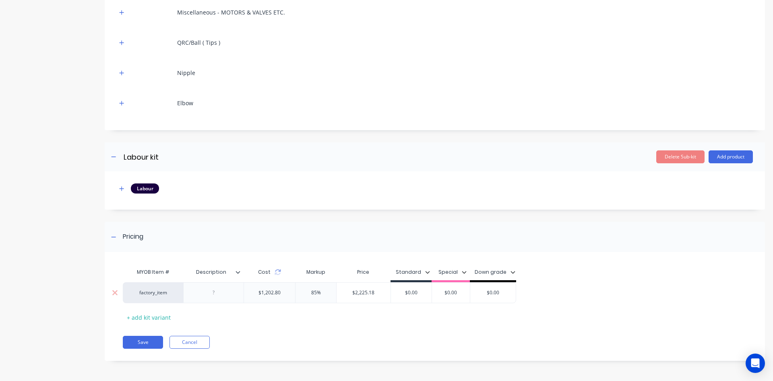
click at [214, 298] on div at bounding box center [213, 292] width 60 height 21
type input "HYDRAULIC 12volt POWER PACK PORTABLE"
click at [215, 294] on div at bounding box center [214, 292] width 40 height 10
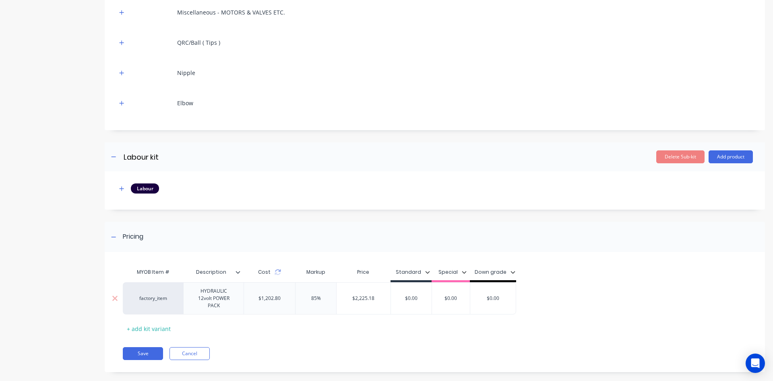
type input "$0.00"
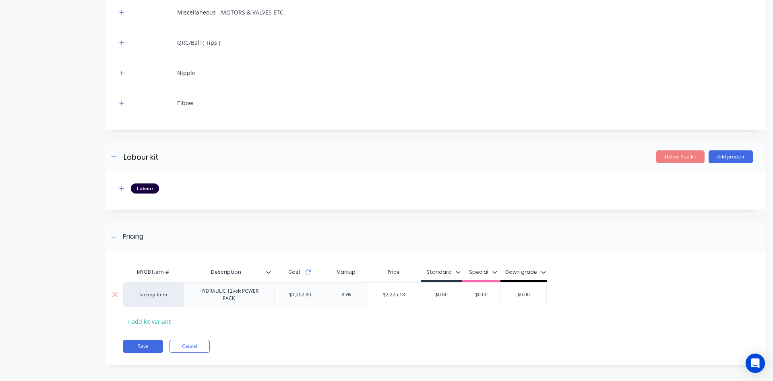
click at [411, 297] on div "factory_item HYDRAULIC 12volt POWER PACK $1,202.80 85% $2,225.18 $0.00 $0.00 $0…" at bounding box center [335, 294] width 424 height 25
type input "$2,225.18"
click at [411, 297] on input "$2,225.18" at bounding box center [394, 294] width 54 height 7
click at [433, 293] on input "$0.00" at bounding box center [441, 294] width 41 height 7
click at [425, 294] on input "$0.00" at bounding box center [441, 294] width 41 height 7
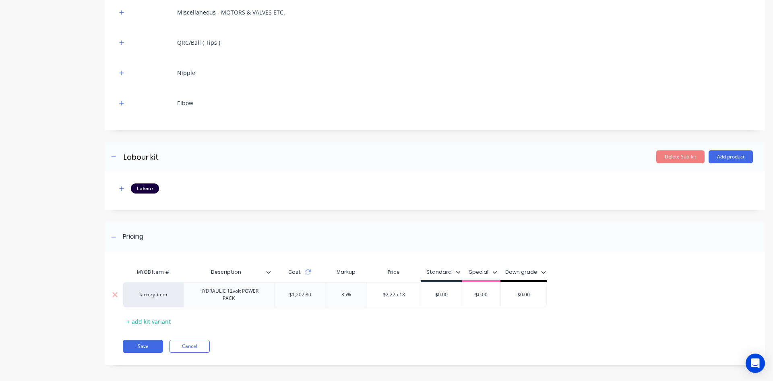
click at [425, 294] on input "$0.00" at bounding box center [441, 294] width 41 height 7
drag, startPoint x: 426, startPoint y: 294, endPoint x: 459, endPoint y: 294, distance: 33.0
click at [459, 294] on input "$0.00" at bounding box center [441, 294] width 41 height 7
type input "2300.0"
click at [335, 343] on div "Save Cancel" at bounding box center [444, 345] width 642 height 13
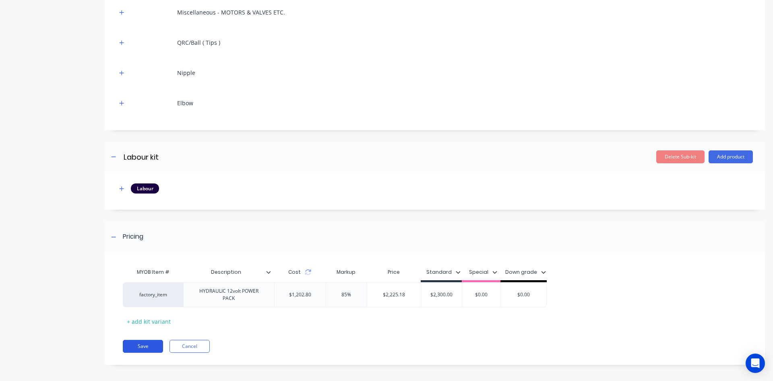
click at [151, 347] on button "Save" at bounding box center [143, 345] width 40 height 13
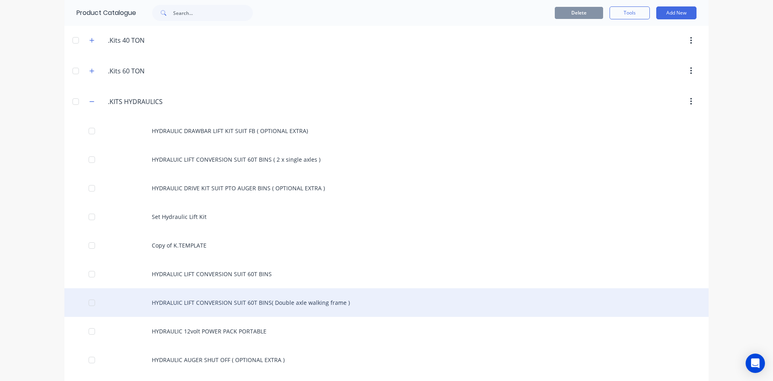
scroll to position [282, 0]
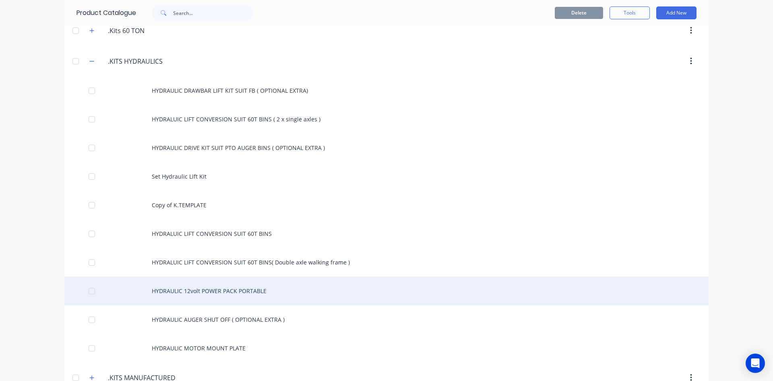
click at [228, 290] on div "HYDRAULIC 12volt POWER PACK PORTABLE" at bounding box center [386, 290] width 644 height 29
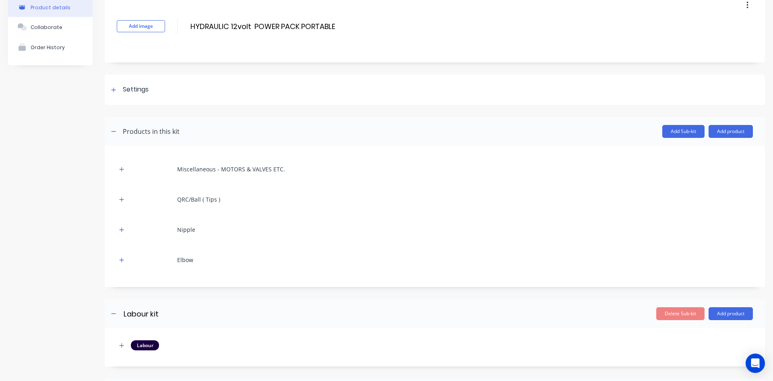
scroll to position [42, 0]
click at [123, 170] on icon "button" at bounding box center [122, 169] width 4 height 4
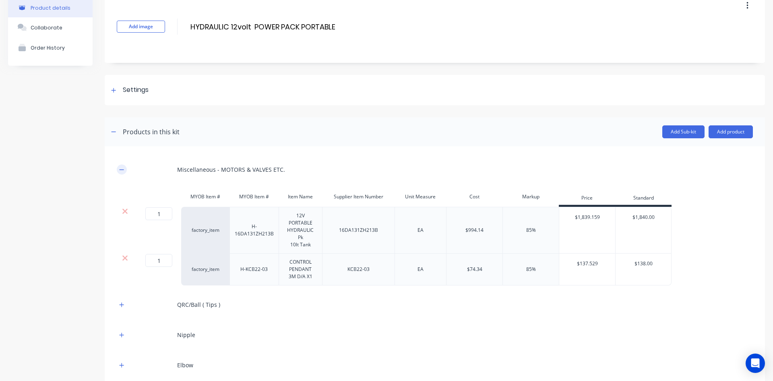
click at [124, 170] on icon "button" at bounding box center [122, 169] width 4 height 0
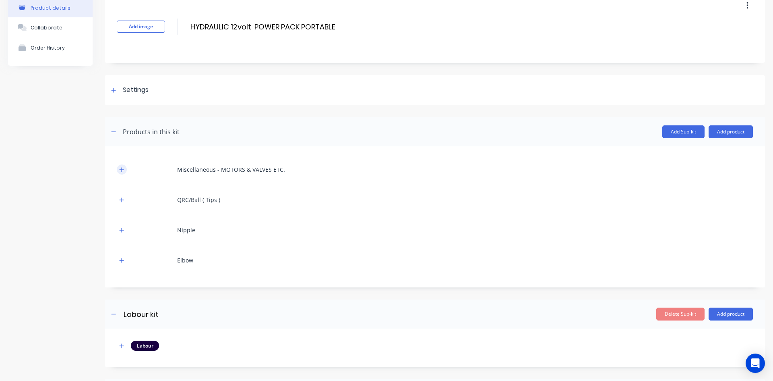
click at [122, 169] on icon "button" at bounding box center [122, 169] width 4 height 4
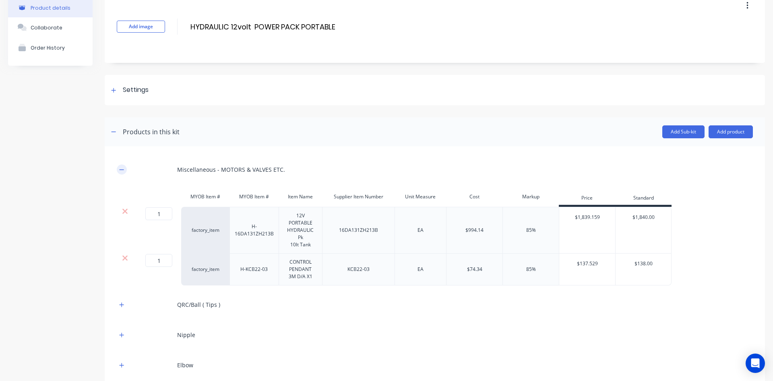
click at [122, 169] on icon "button" at bounding box center [122, 169] width 4 height 0
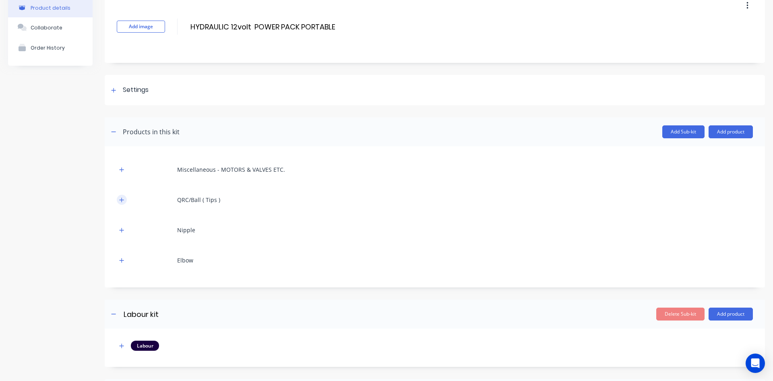
click at [120, 197] on icon "button" at bounding box center [121, 200] width 5 height 6
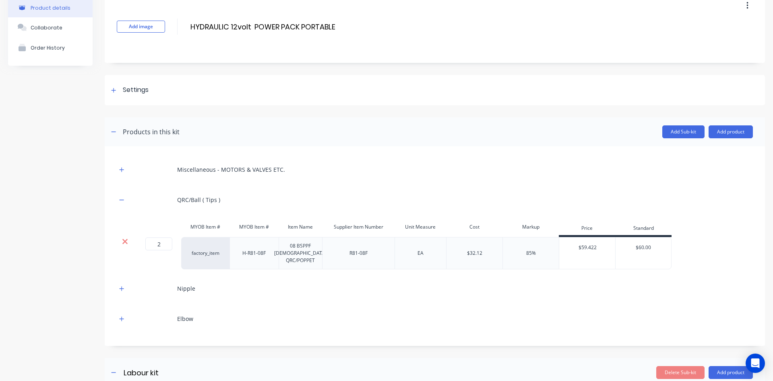
click at [122, 240] on icon at bounding box center [125, 241] width 6 height 8
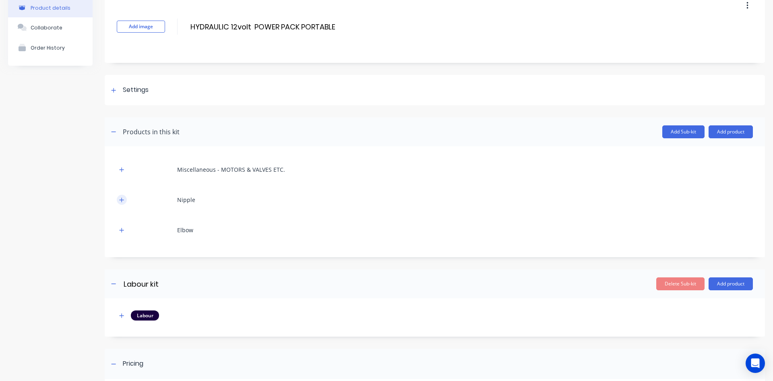
click at [119, 200] on button "button" at bounding box center [122, 200] width 10 height 10
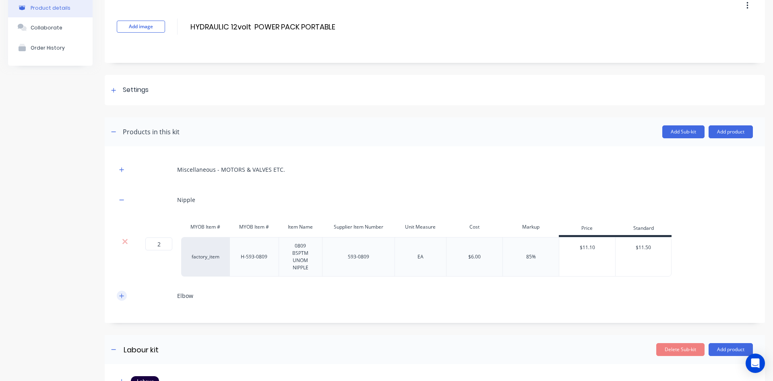
click at [123, 296] on icon "button" at bounding box center [121, 296] width 5 height 6
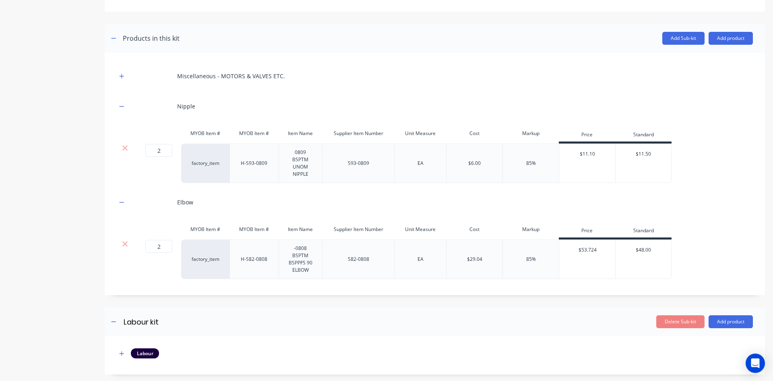
scroll to position [163, 0]
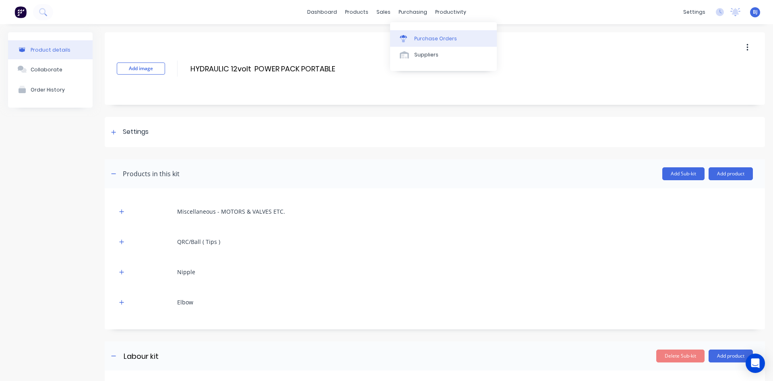
click at [403, 37] on icon at bounding box center [403, 36] width 7 height 3
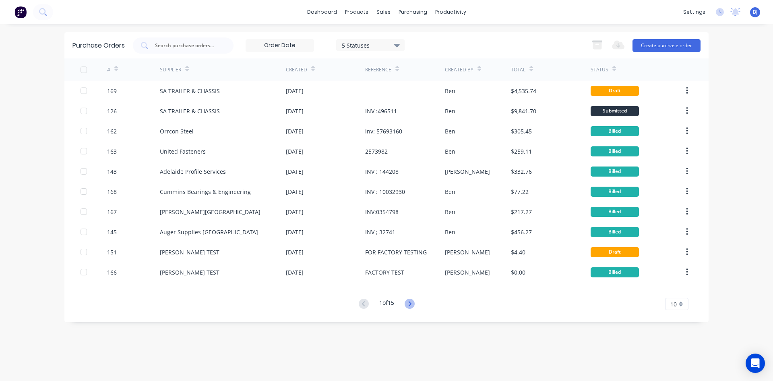
click at [408, 302] on icon at bounding box center [410, 303] width 10 height 10
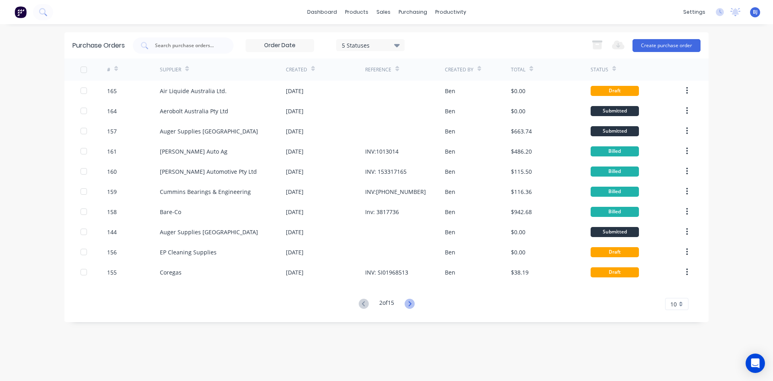
click at [410, 303] on icon at bounding box center [410, 303] width 10 height 10
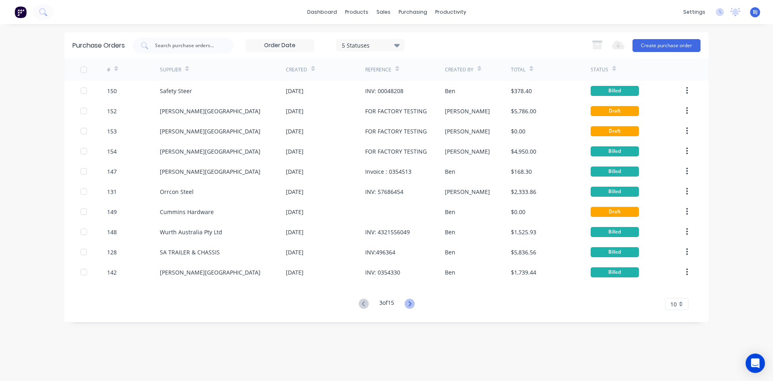
click at [410, 303] on icon at bounding box center [410, 303] width 10 height 10
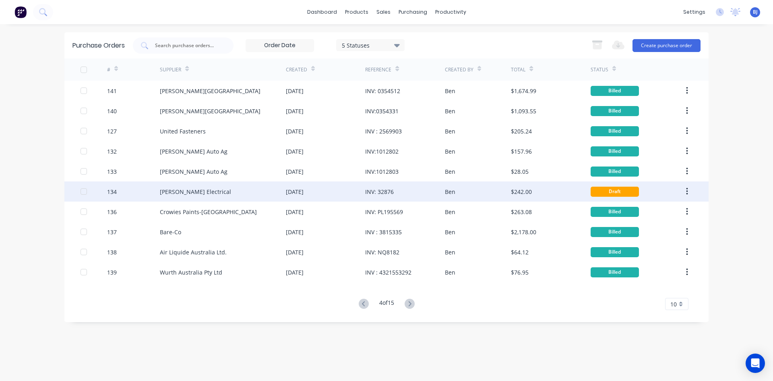
click at [387, 192] on div "INV: 32876" at bounding box center [379, 191] width 29 height 8
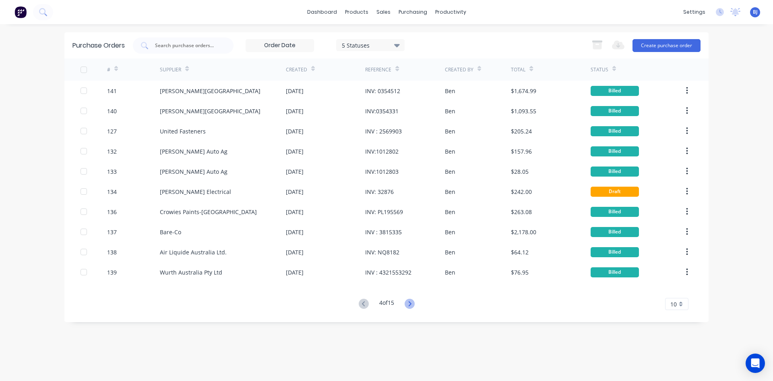
click at [410, 301] on icon at bounding box center [410, 303] width 10 height 10
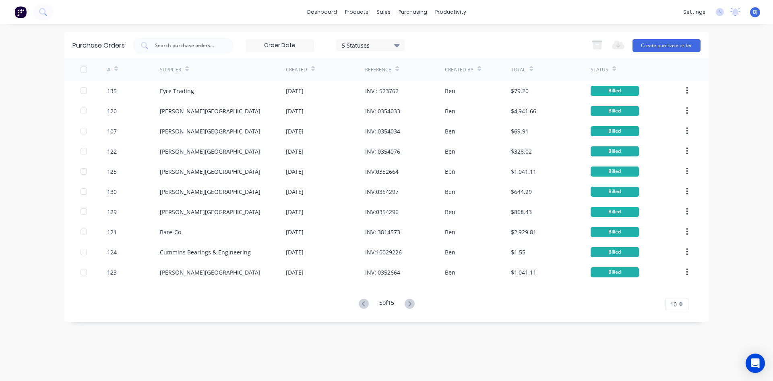
click at [410, 301] on icon at bounding box center [409, 303] width 3 height 5
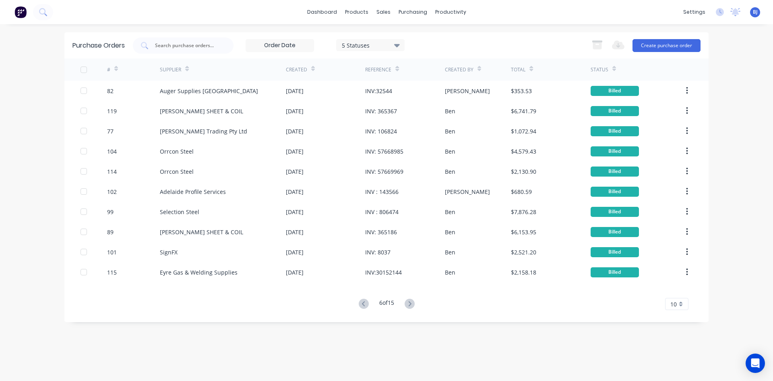
click at [410, 301] on icon at bounding box center [409, 303] width 3 height 5
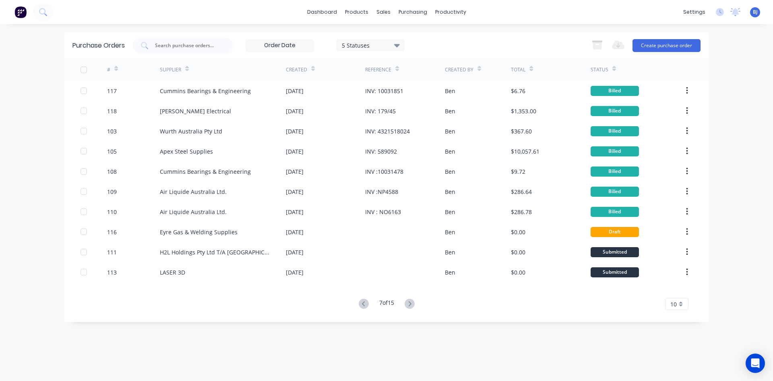
click at [410, 301] on icon at bounding box center [409, 303] width 3 height 5
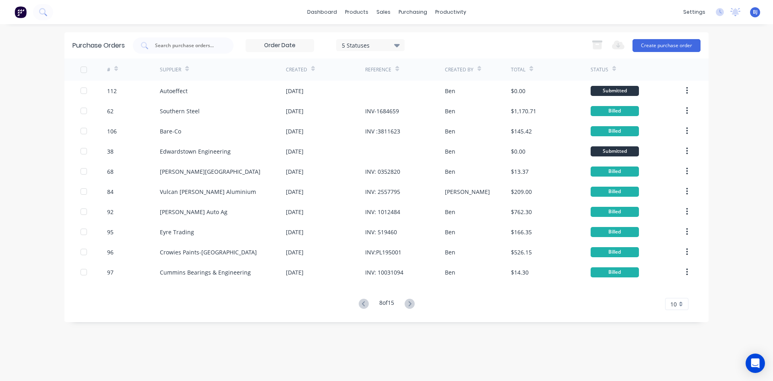
click at [410, 301] on icon at bounding box center [409, 303] width 3 height 5
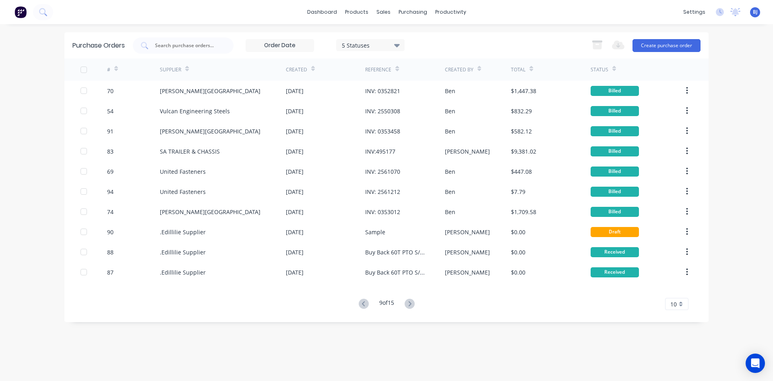
click at [410, 301] on icon at bounding box center [409, 303] width 3 height 5
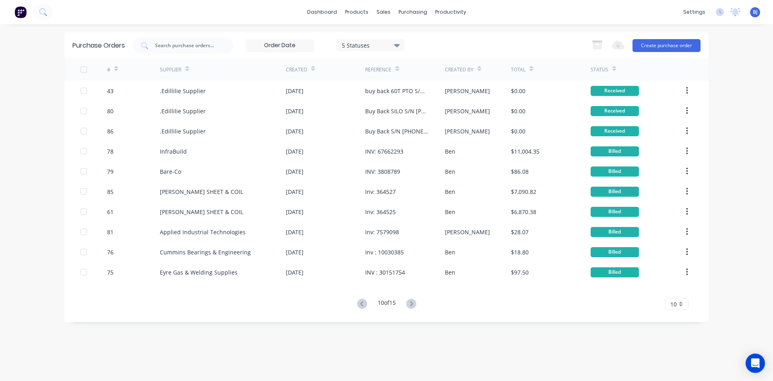
click at [410, 301] on icon at bounding box center [411, 303] width 10 height 10
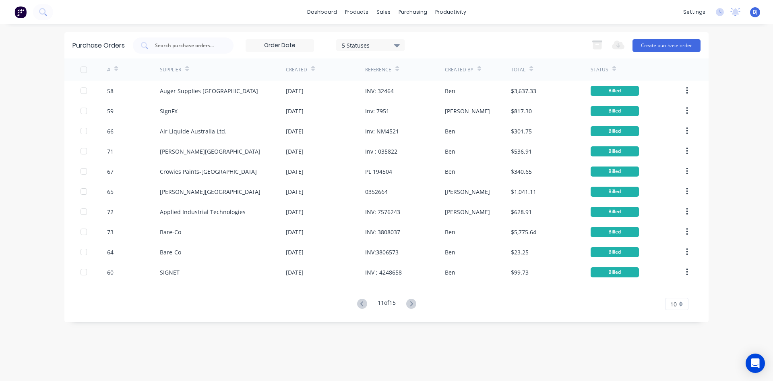
click at [410, 301] on icon at bounding box center [411, 303] width 10 height 10
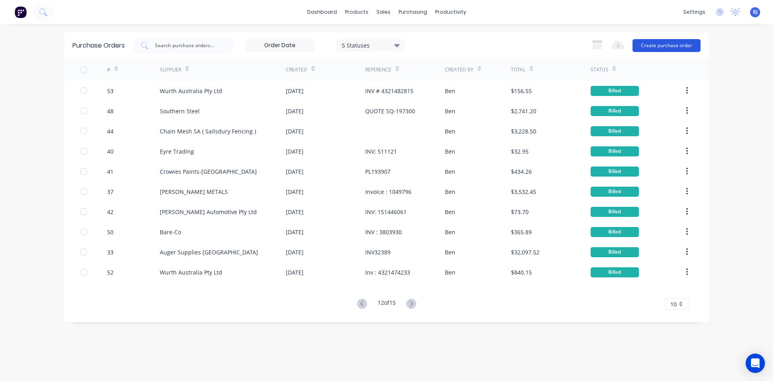
click at [684, 44] on button "Create purchase order" at bounding box center [667, 45] width 68 height 13
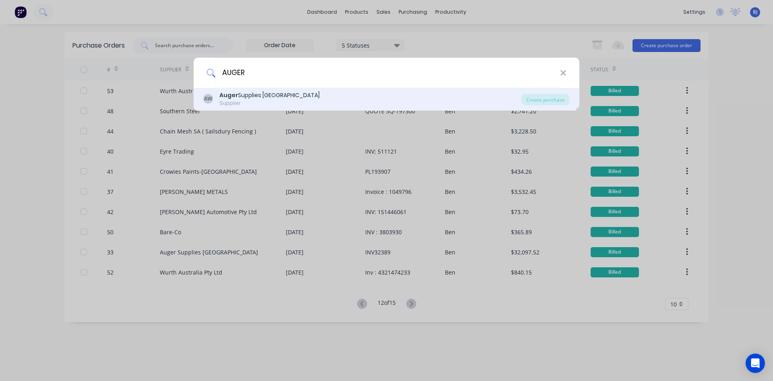
type input "AUGER"
click at [220, 94] on b "Auger" at bounding box center [228, 95] width 19 height 8
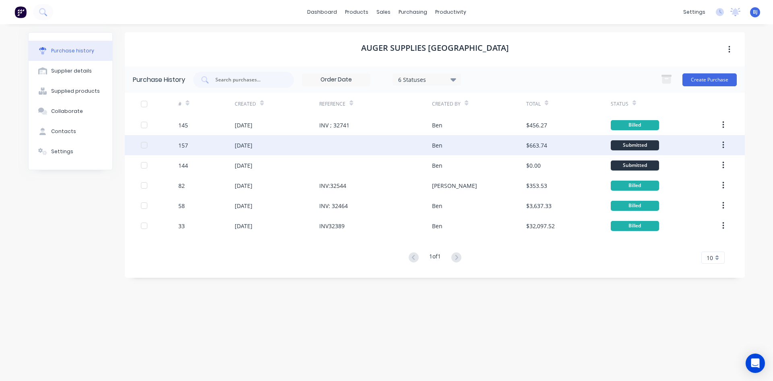
click at [251, 147] on div "24 Sep 2025" at bounding box center [244, 145] width 18 height 8
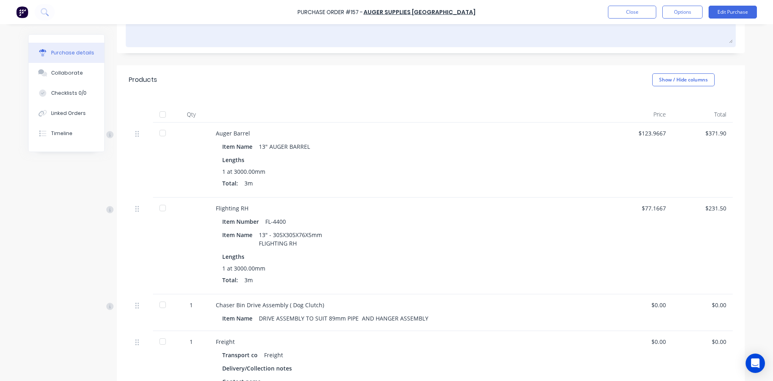
scroll to position [40, 0]
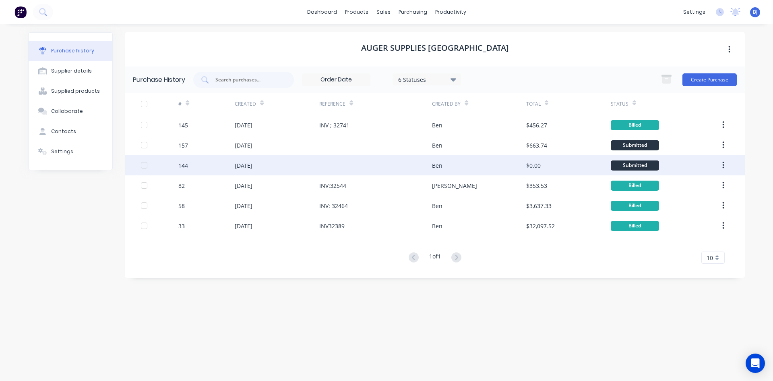
click at [253, 164] on div "19 Sep 2025" at bounding box center [244, 165] width 18 height 8
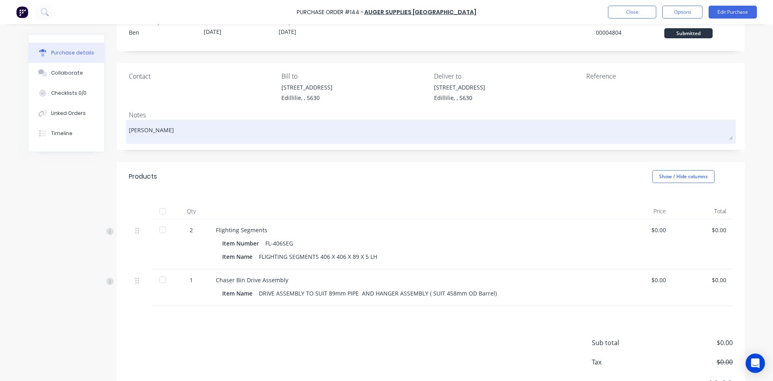
scroll to position [40, 0]
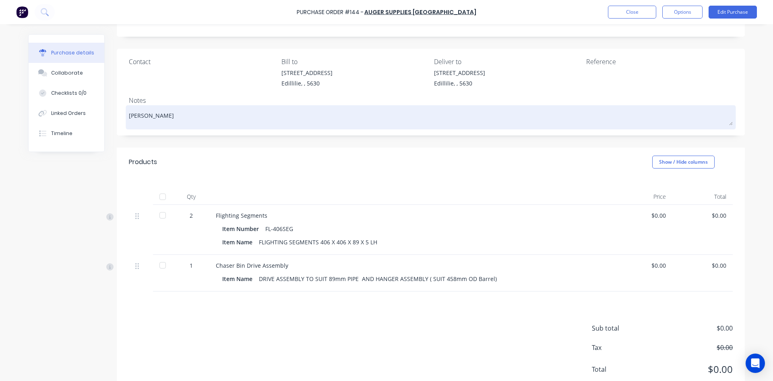
click at [156, 115] on textarea "Ashley Ste" at bounding box center [431, 116] width 604 height 18
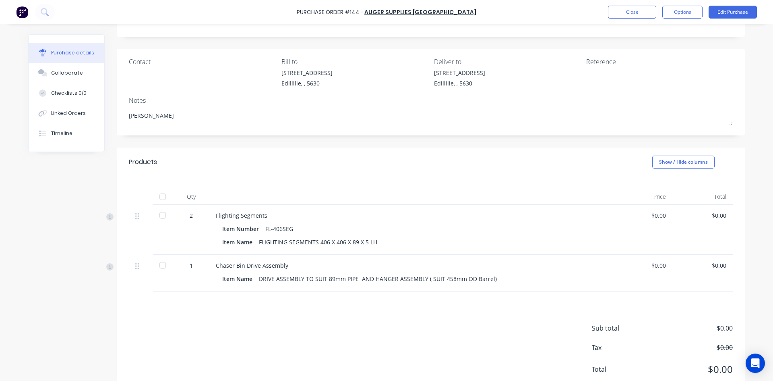
type textarea "x"
type textarea "Ashley SteV"
type textarea "x"
type textarea "Ashley SteVE"
type textarea "x"
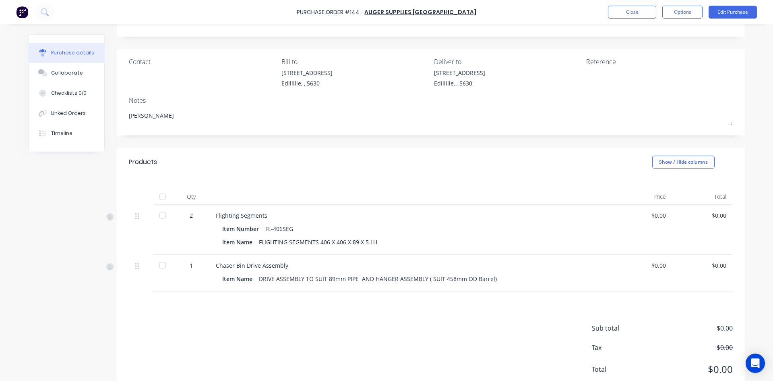
type textarea "Ashley SteVEN"
type textarea "x"
type textarea "Ashley SteVENS"
type textarea "x"
type textarea "Ashley SteVEN"
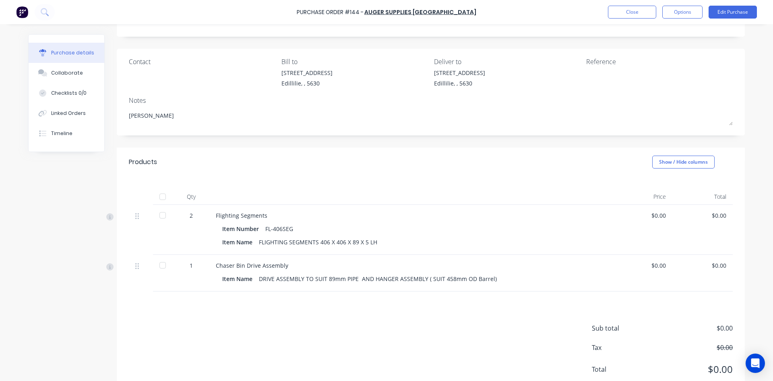
type textarea "x"
type textarea "Ashley SteVE"
type textarea "x"
type textarea "Ashley SteV"
type textarea "x"
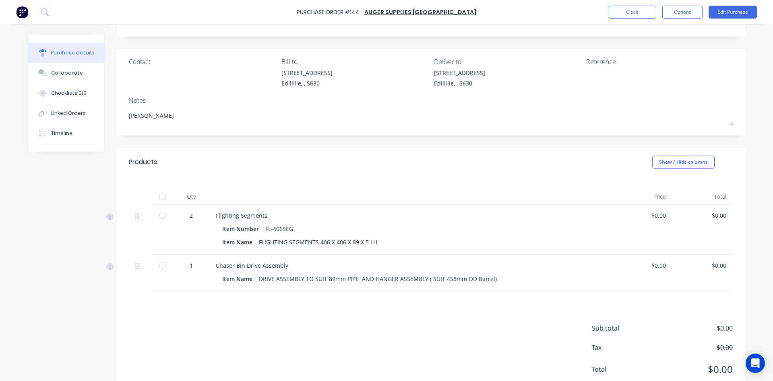
type textarea "Ashley Ste"
type textarea "x"
type textarea "Ashley Stev"
type textarea "x"
type textarea "Ashley Steve"
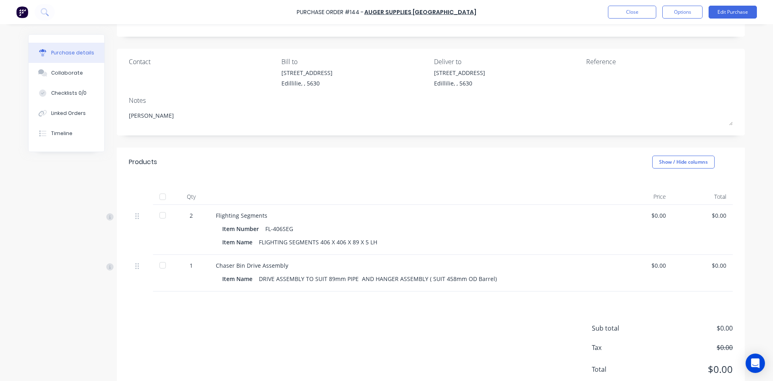
type textarea "x"
type textarea "Ashley Steven"
type textarea "x"
type textarea "Ashley Stevens"
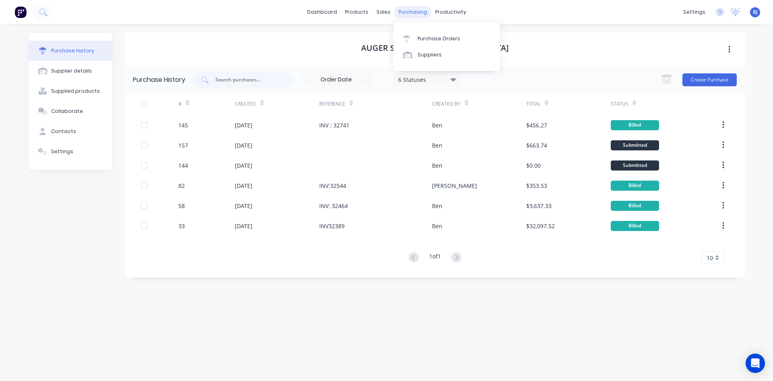
click at [411, 15] on div "purchasing" at bounding box center [413, 12] width 37 height 12
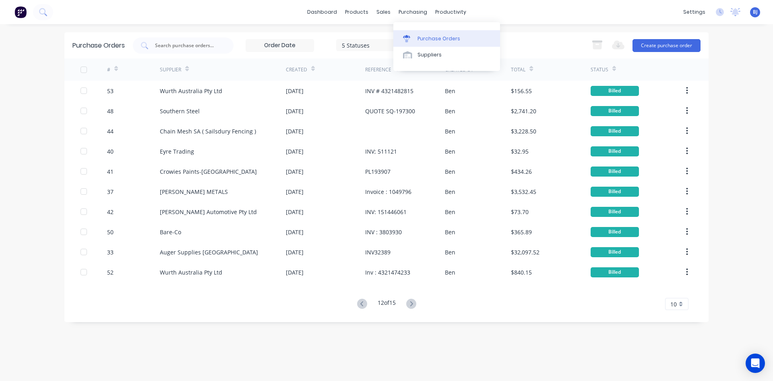
click at [409, 39] on icon at bounding box center [407, 39] width 6 height 4
click at [358, 304] on icon at bounding box center [362, 303] width 10 height 10
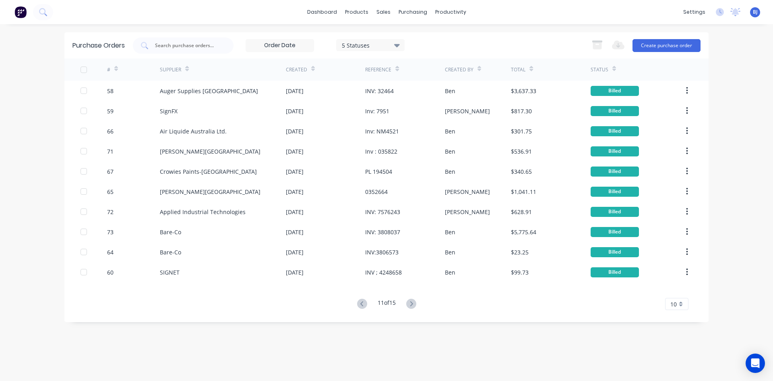
click at [358, 304] on icon at bounding box center [362, 303] width 10 height 10
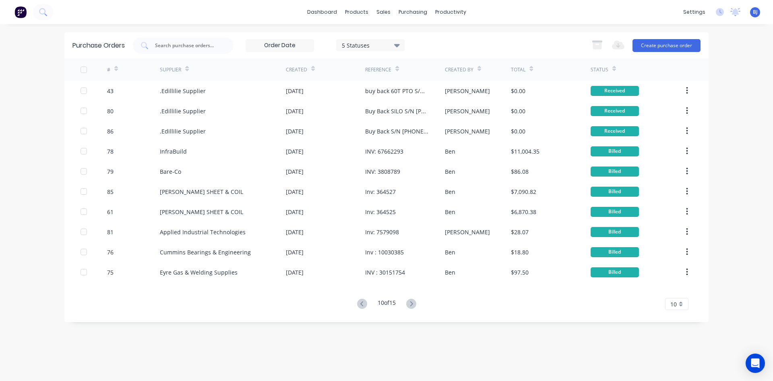
click at [358, 304] on icon at bounding box center [362, 303] width 10 height 10
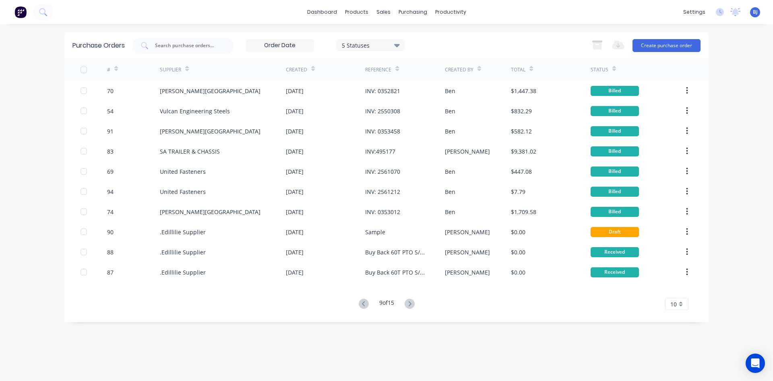
click at [359, 304] on icon at bounding box center [364, 303] width 10 height 10
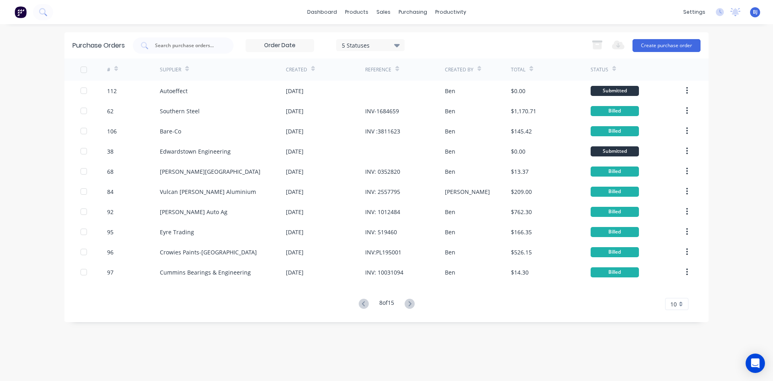
click at [359, 304] on icon at bounding box center [364, 303] width 10 height 10
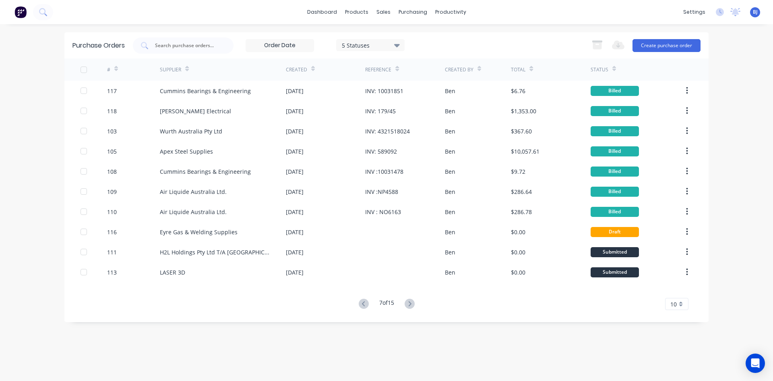
click at [359, 304] on icon at bounding box center [364, 303] width 10 height 10
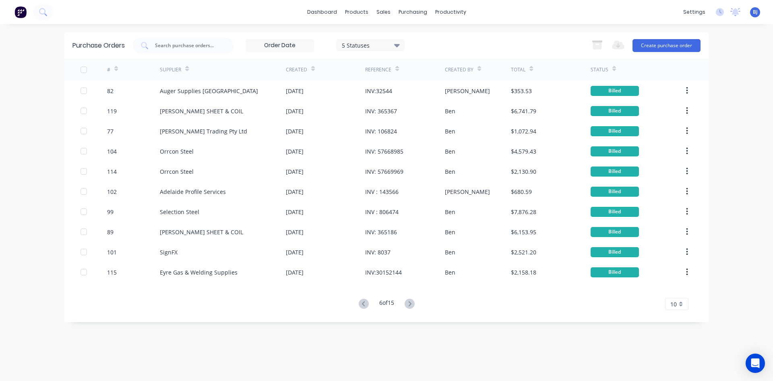
click at [359, 304] on icon at bounding box center [364, 303] width 10 height 10
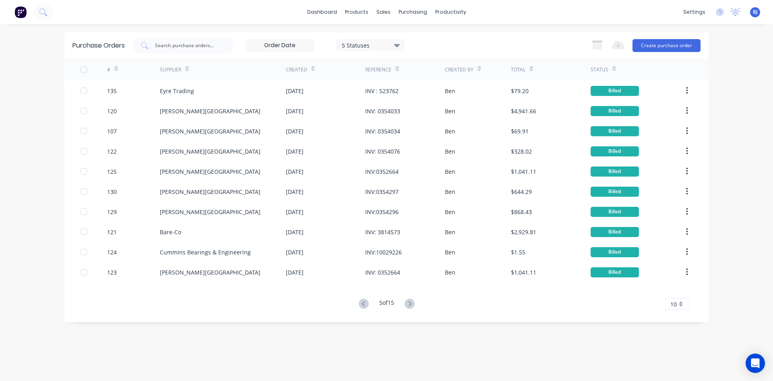
click at [359, 304] on icon at bounding box center [364, 303] width 10 height 10
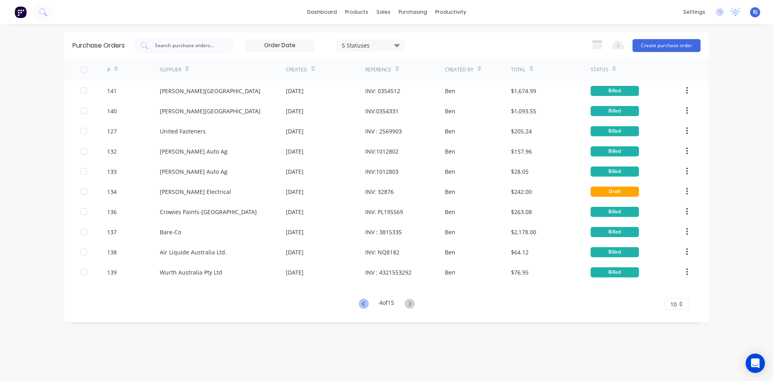
click at [360, 301] on icon at bounding box center [364, 303] width 10 height 10
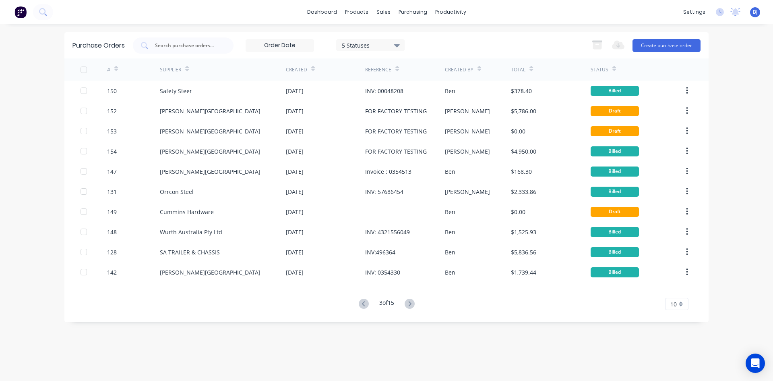
click at [360, 301] on icon at bounding box center [364, 303] width 10 height 10
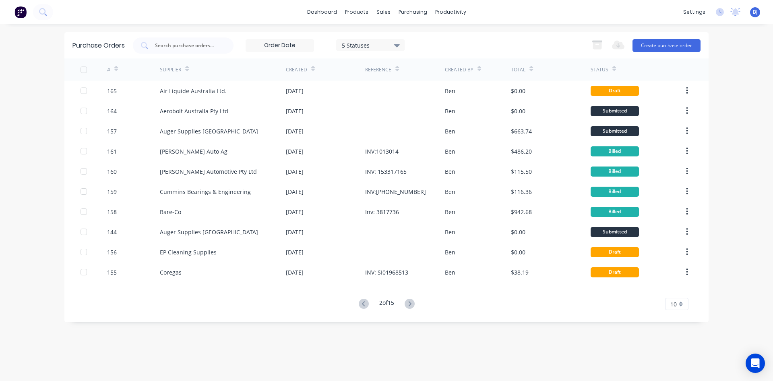
click at [360, 301] on icon at bounding box center [364, 303] width 10 height 10
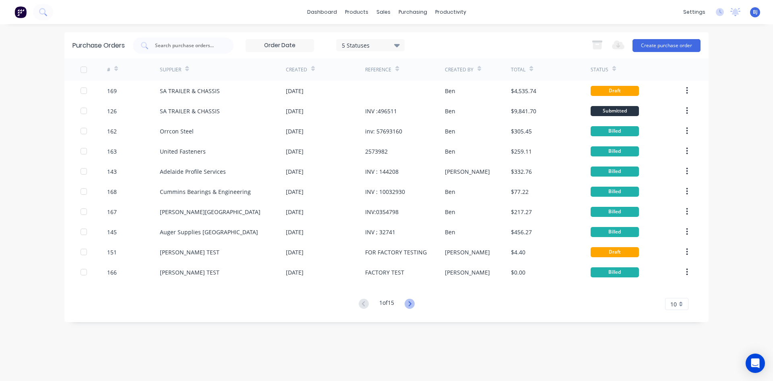
click at [411, 303] on icon at bounding box center [410, 303] width 10 height 10
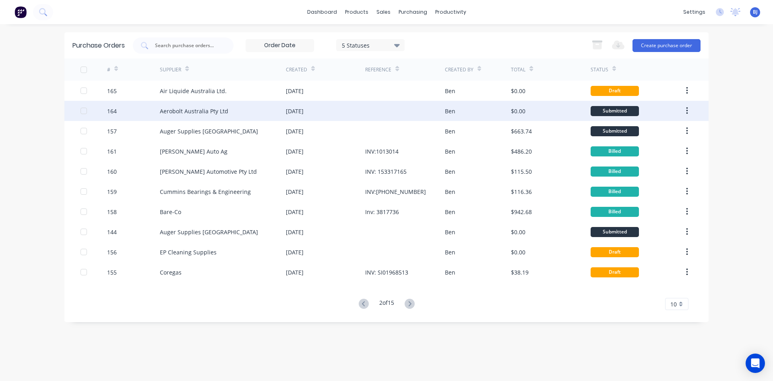
click at [319, 110] on div "26 Sep 2025" at bounding box center [325, 111] width 79 height 20
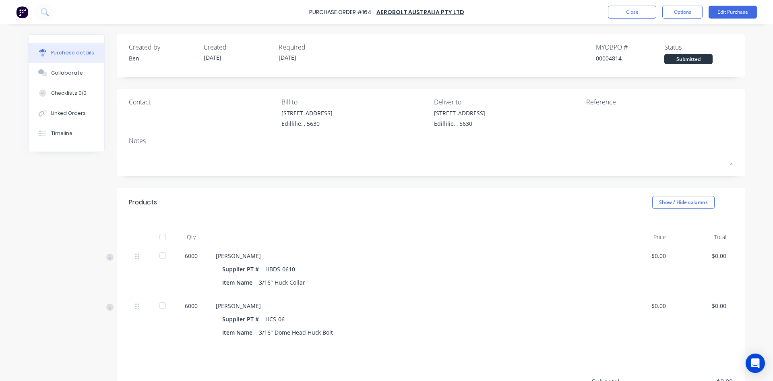
click at [714, 305] on div "$0.00" at bounding box center [703, 305] width 48 height 8
click at [731, 10] on button "Edit Purchase" at bounding box center [733, 12] width 48 height 13
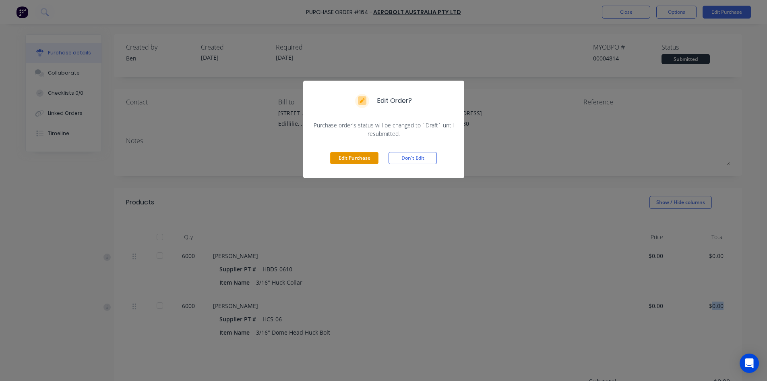
click at [361, 155] on button "Edit Purchase" at bounding box center [354, 158] width 48 height 12
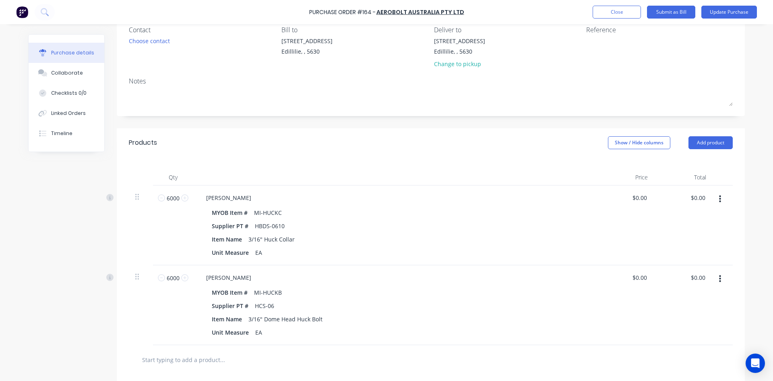
scroll to position [81, 0]
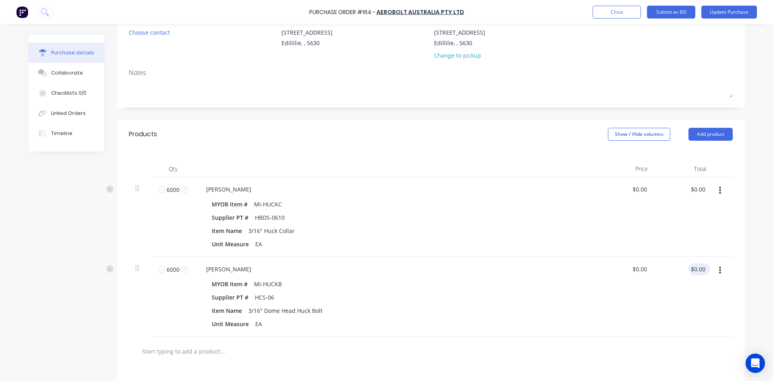
click at [705, 267] on div "$0.00 $0.00" at bounding box center [700, 269] width 22 height 12
click at [702, 268] on input "0.00" at bounding box center [699, 269] width 15 height 12
type input "1440.00"
type input "$0.24"
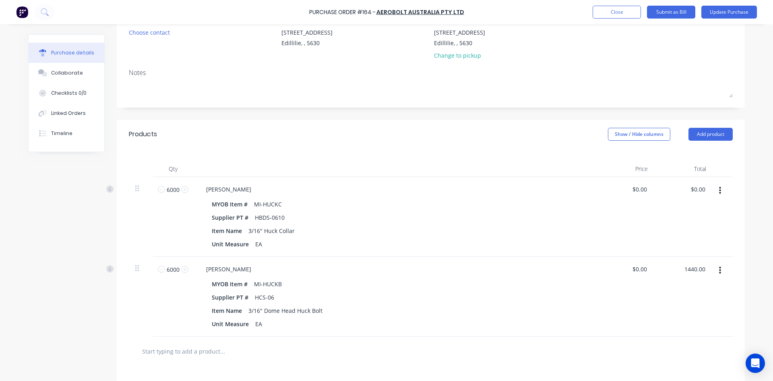
type input "$1,440.00"
click at [658, 290] on div "$1,440.00 $1,440.00" at bounding box center [683, 297] width 58 height 80
click at [702, 188] on input "0.00" at bounding box center [699, 189] width 15 height 12
type input "540"
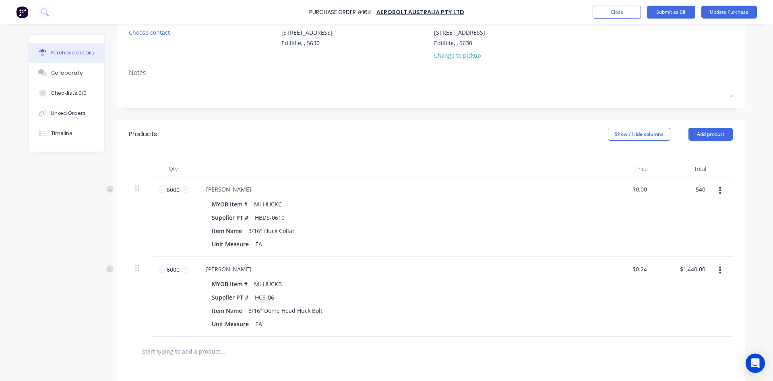
type input "$0.09"
type input "$540.00"
click at [664, 226] on div "$540.00 540" at bounding box center [683, 217] width 58 height 80
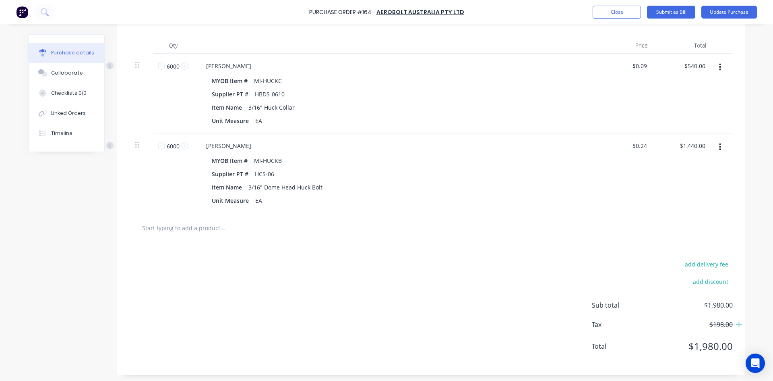
scroll to position [206, 0]
click at [570, 14] on button "Add product" at bounding box center [564, 12] width 44 height 13
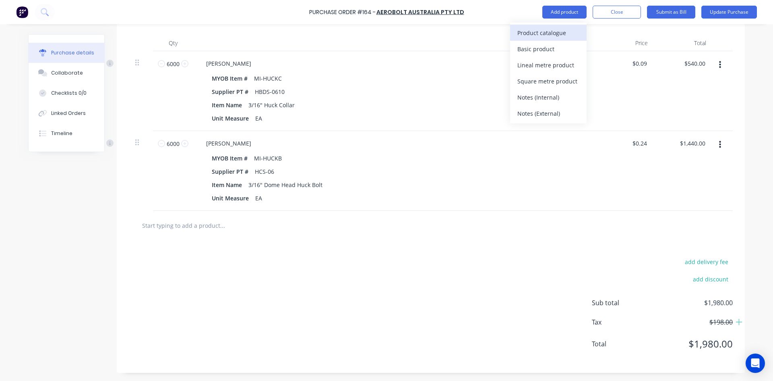
click at [537, 37] on div "Product catalogue" at bounding box center [548, 33] width 62 height 12
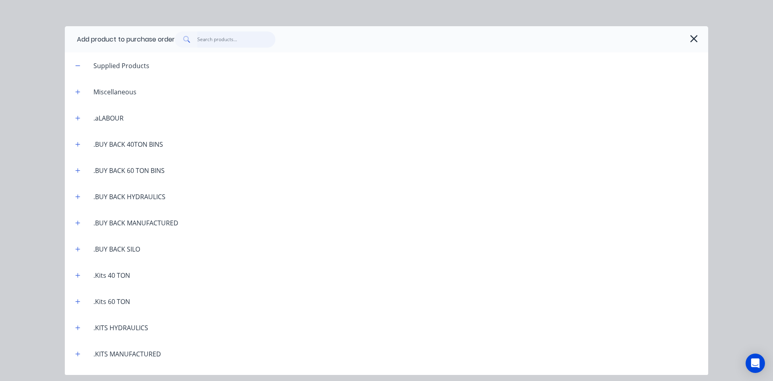
click at [205, 37] on input "text" at bounding box center [236, 39] width 79 height 16
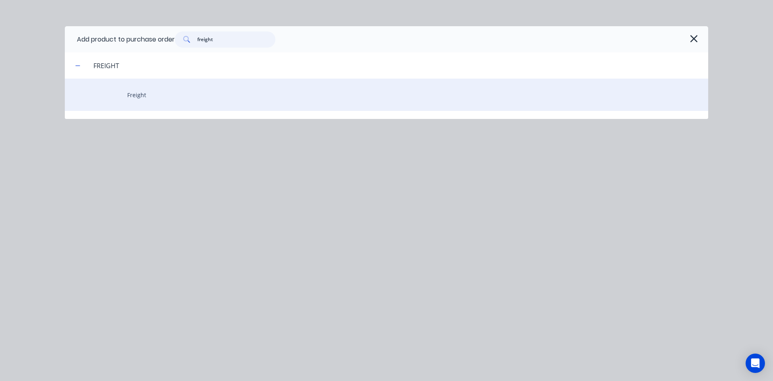
type input "freight"
click at [137, 96] on div "Freight" at bounding box center [387, 95] width 644 height 32
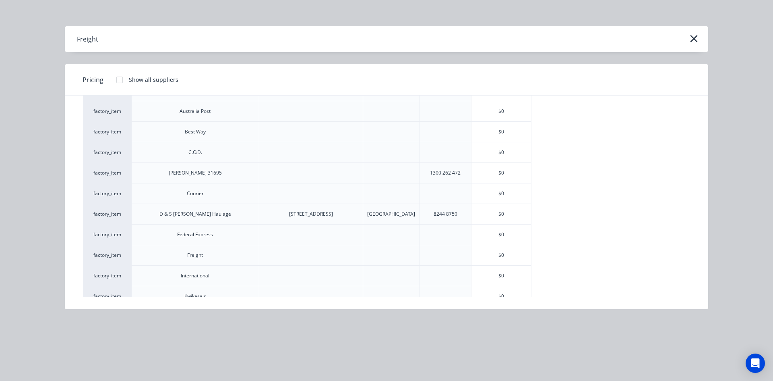
scroll to position [81, 0]
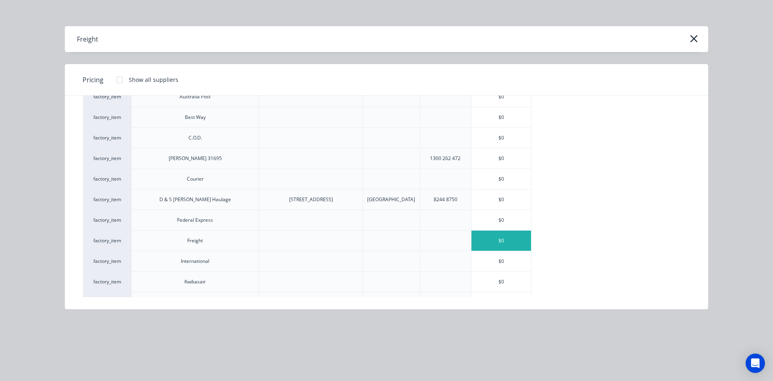
click at [491, 238] on div "$0" at bounding box center [502, 240] width 60 height 20
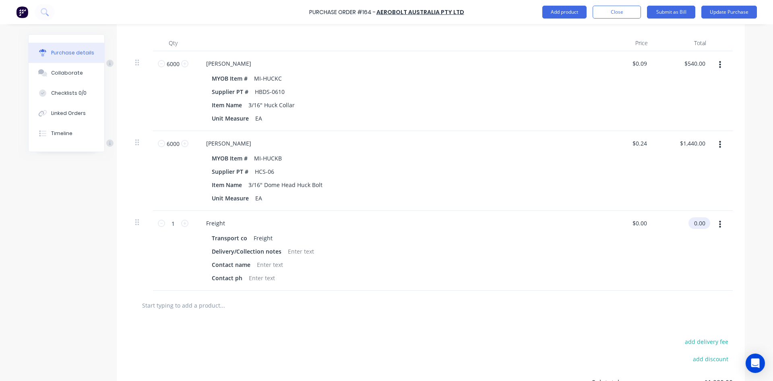
click at [697, 221] on input "0.00" at bounding box center [698, 223] width 19 height 12
click at [697, 221] on input "0.00" at bounding box center [699, 223] width 15 height 12
type input "178.00"
type input "$178.00"
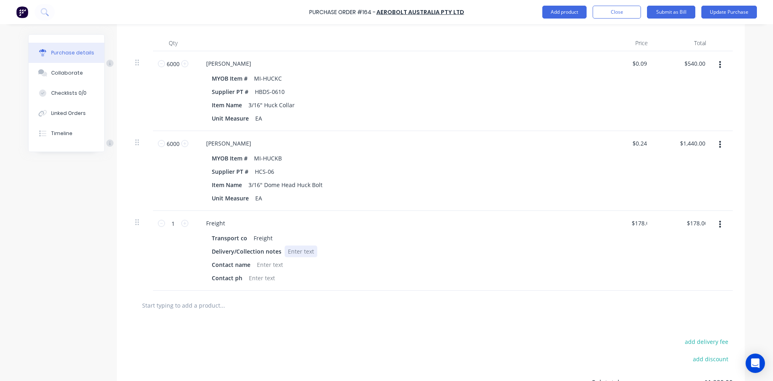
click at [311, 250] on div at bounding box center [301, 251] width 33 height 12
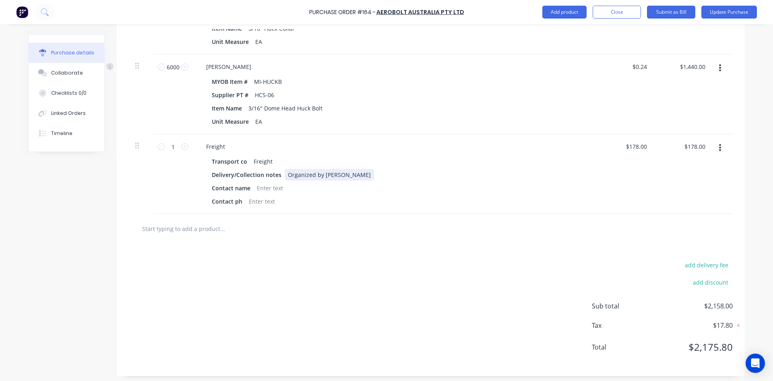
scroll to position [286, 0]
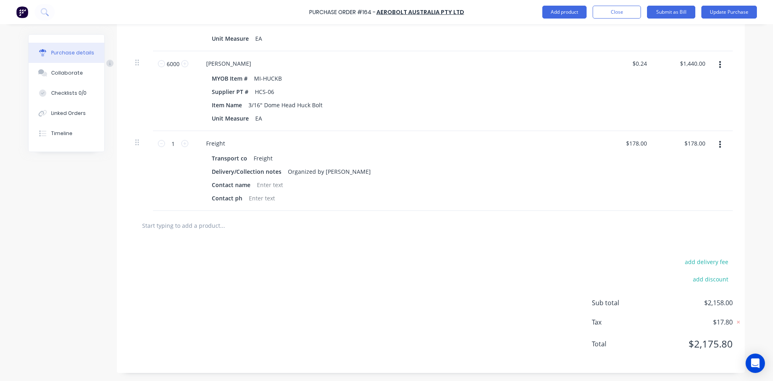
click at [389, 274] on div "add delivery fee add discount Sub total $2,158.00 Tax $17.80 Total $2,175.80" at bounding box center [431, 306] width 628 height 132
click at [736, 321] on icon at bounding box center [739, 322] width 8 height 8
click at [736, 321] on icon at bounding box center [739, 322] width 7 height 8
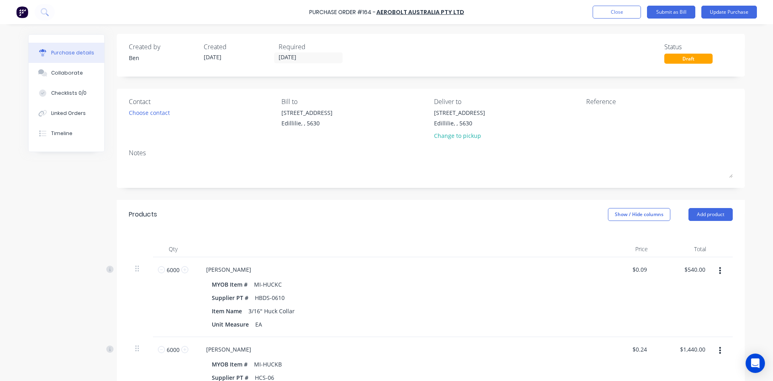
scroll to position [0, 0]
click at [586, 114] on textarea at bounding box center [636, 118] width 101 height 18
type textarea "00004814"
type textarea "x"
type textarea "00004814"
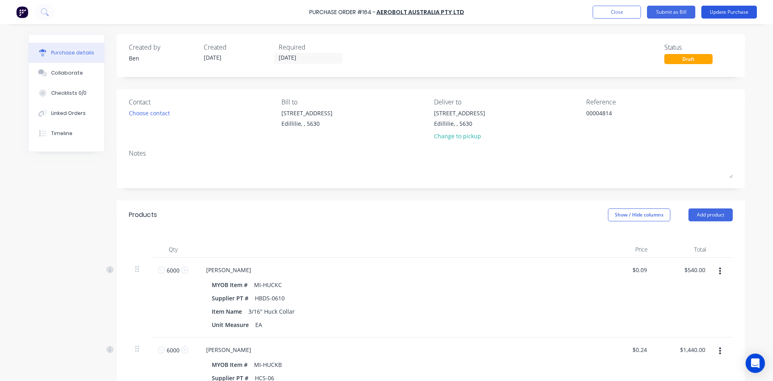
click at [713, 11] on button "Update Purchase" at bounding box center [730, 12] width 56 height 13
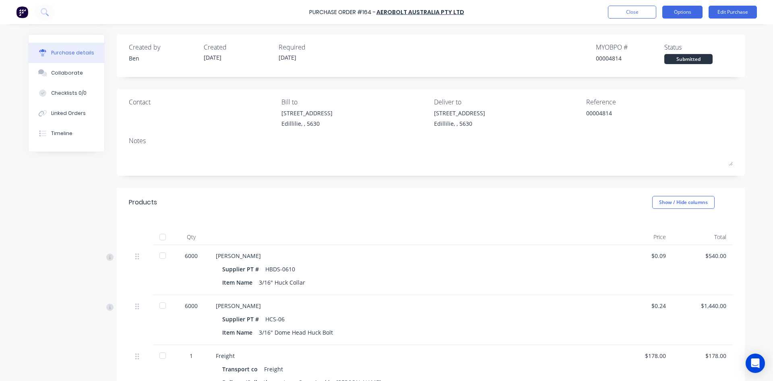
click at [681, 16] on button "Options" at bounding box center [682, 12] width 40 height 13
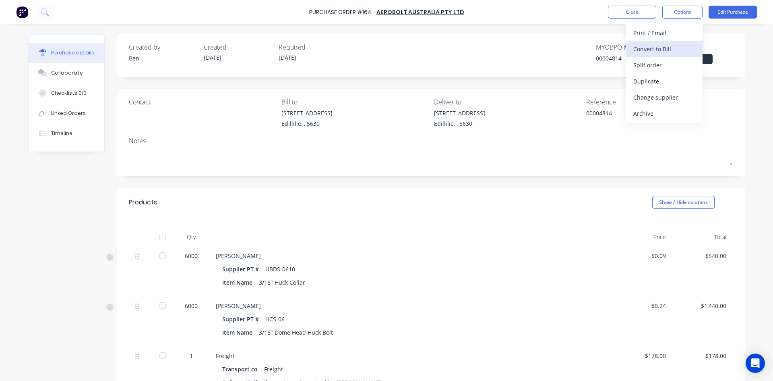
click at [669, 48] on div "Convert to Bill" at bounding box center [664, 49] width 62 height 12
type textarea "x"
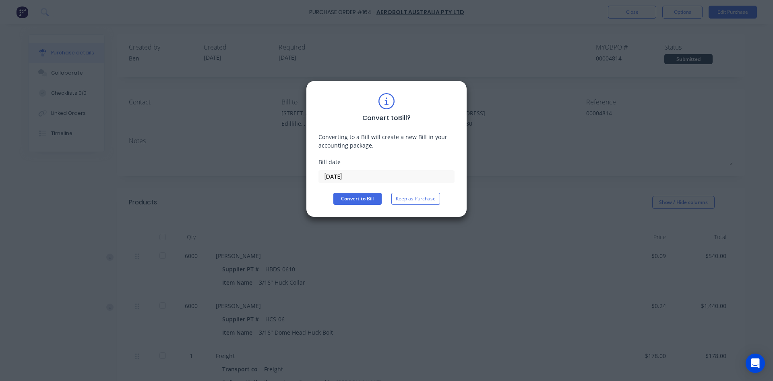
click at [348, 177] on input "01/10/25" at bounding box center [386, 176] width 135 height 12
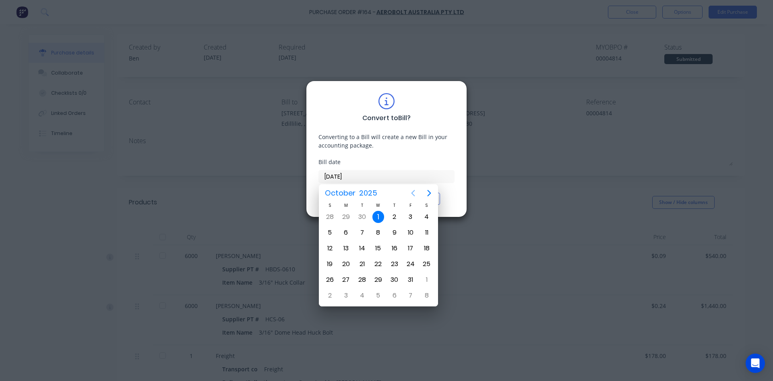
click at [415, 194] on icon "Previous page" at bounding box center [413, 193] width 10 height 10
click at [409, 265] on div "26" at bounding box center [411, 264] width 12 height 12
type input "26/09/25"
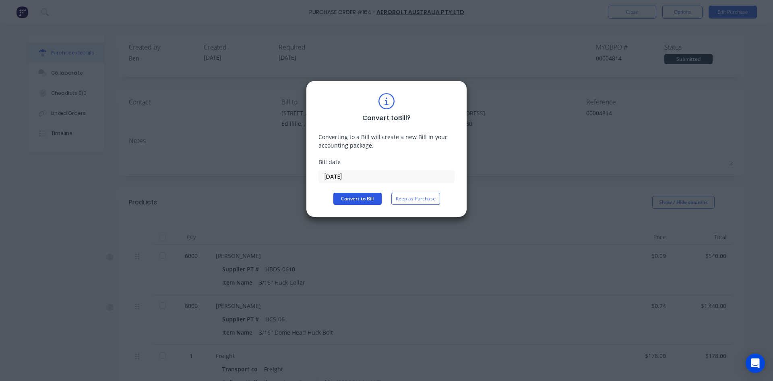
click at [361, 196] on button "Convert to Bill" at bounding box center [357, 198] width 48 height 12
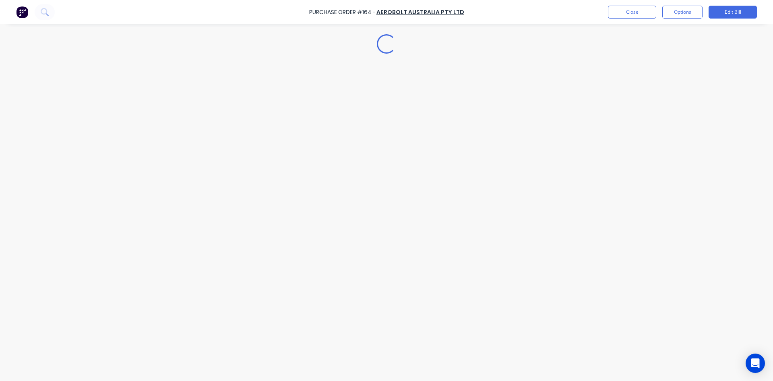
type textarea "x"
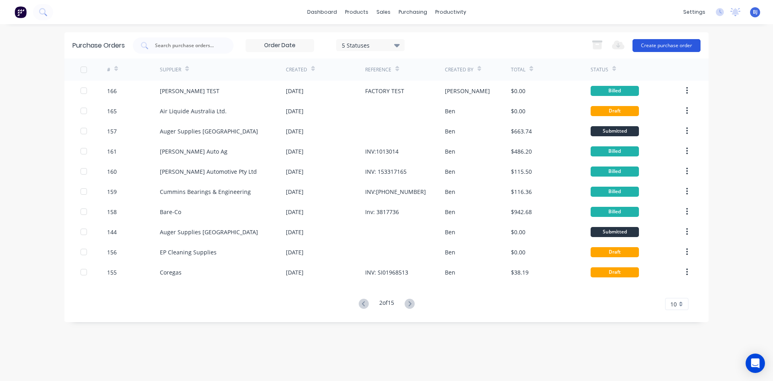
click at [655, 46] on button "Create purchase order" at bounding box center [667, 45] width 68 height 13
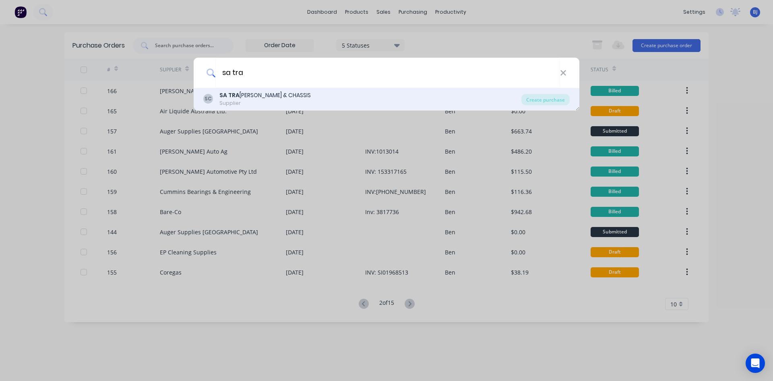
type input "sa tra"
click at [226, 98] on b "SA TRA" at bounding box center [229, 95] width 20 height 8
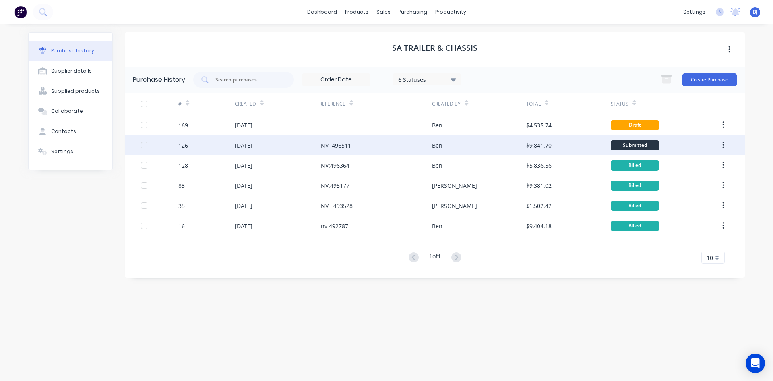
click at [324, 145] on div "INV :496511" at bounding box center [335, 145] width 32 height 8
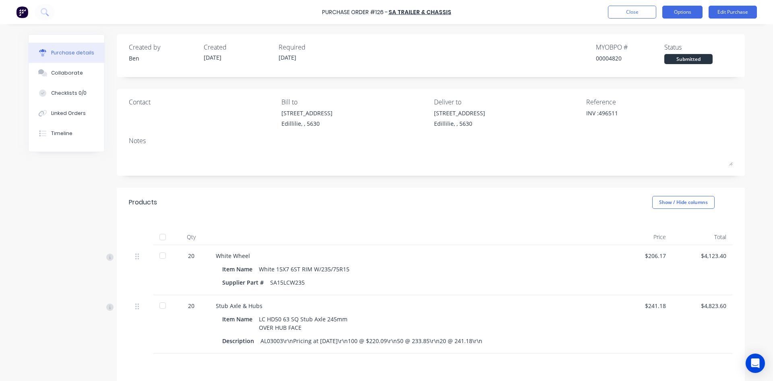
click at [689, 16] on button "Options" at bounding box center [682, 12] width 40 height 13
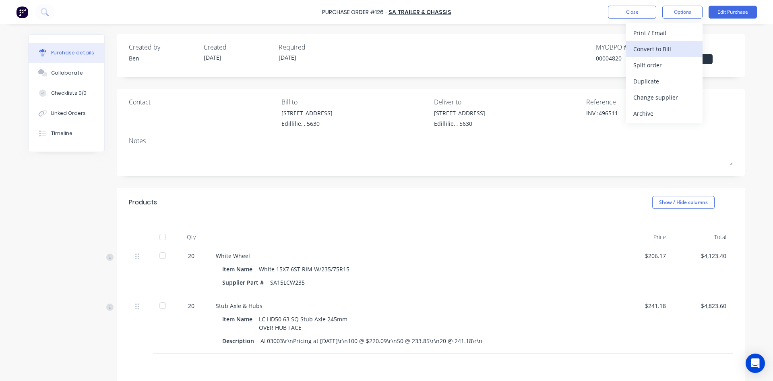
click at [658, 48] on div "Convert to Bill" at bounding box center [664, 49] width 62 height 12
type textarea "x"
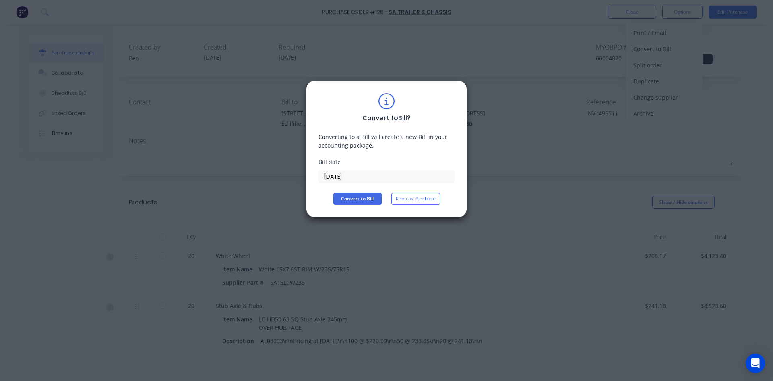
click at [361, 174] on input "01/10/25" at bounding box center [386, 176] width 135 height 12
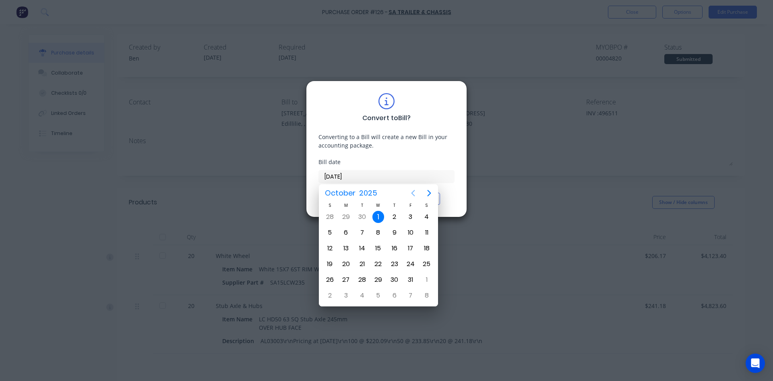
click at [414, 194] on icon "Previous page" at bounding box center [414, 193] width 4 height 6
click at [348, 279] on div "29" at bounding box center [346, 279] width 12 height 12
type input "29/09/25"
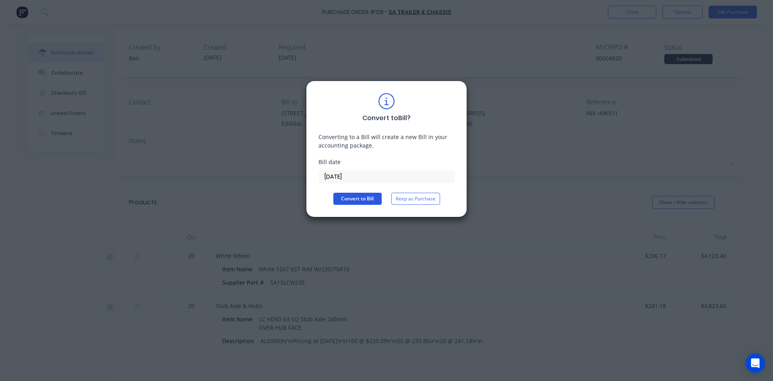
click at [360, 198] on button "Convert to Bill" at bounding box center [357, 198] width 48 height 12
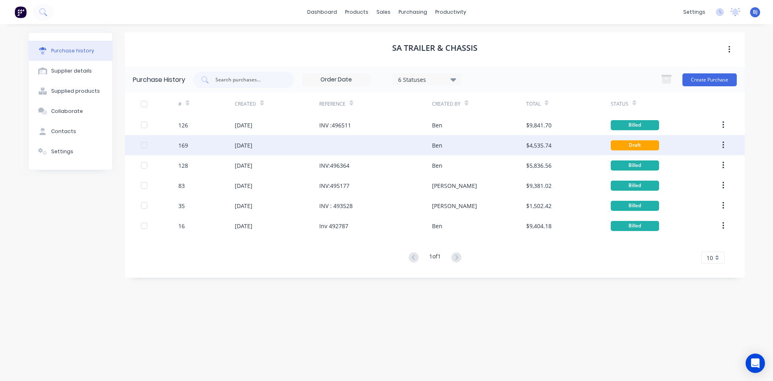
click at [226, 145] on div "169" at bounding box center [206, 145] width 56 height 20
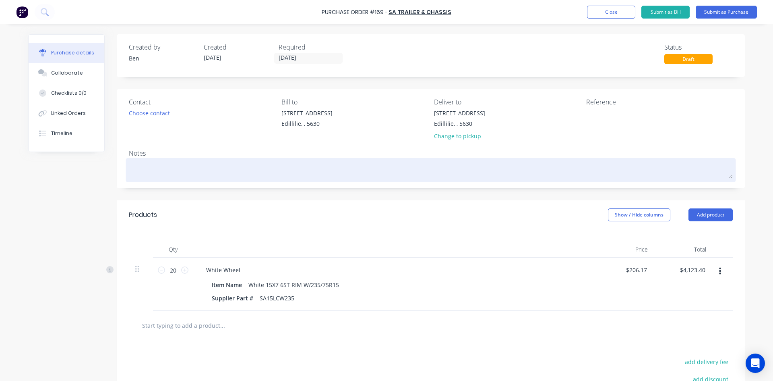
click at [131, 166] on textarea at bounding box center [431, 169] width 604 height 18
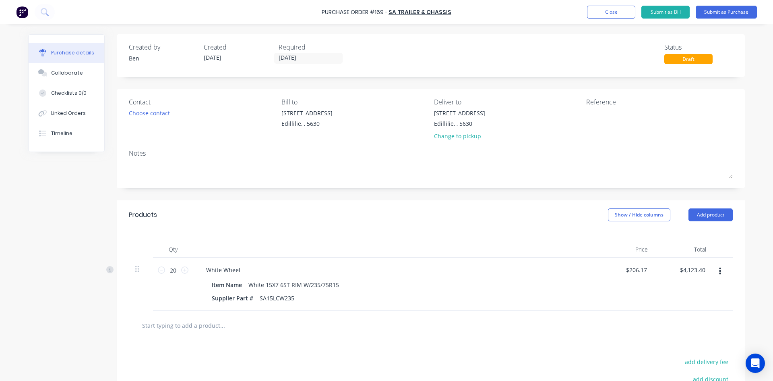
type textarea "x"
type textarea "W"
type textarea "x"
type textarea "Wi"
type textarea "x"
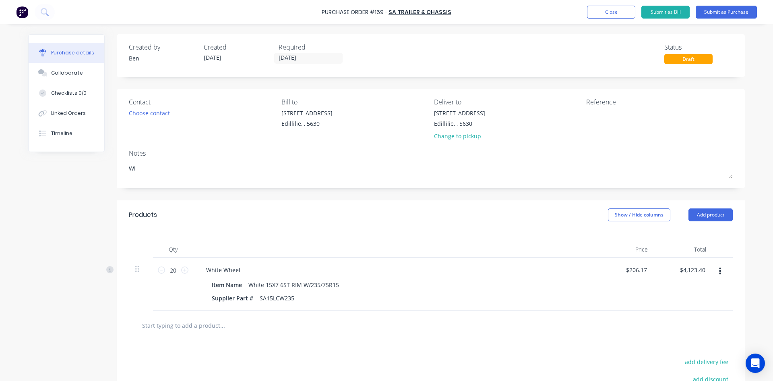
type textarea "Wil"
type textarea "x"
type textarea "Will"
type textarea "x"
type textarea "Will"
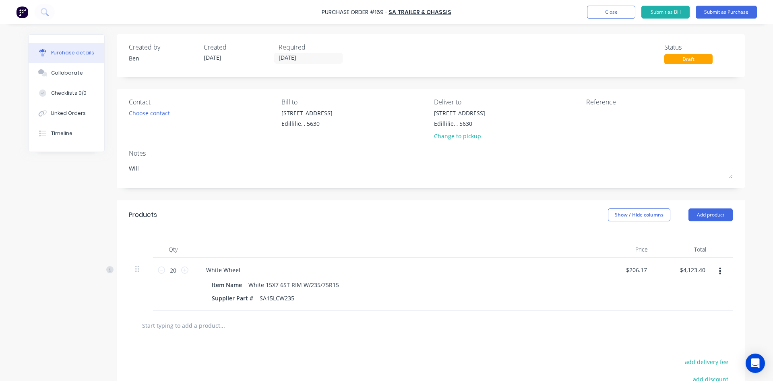
type textarea "x"
type textarea "Will b"
type textarea "x"
type textarea "Will be"
type textarea "x"
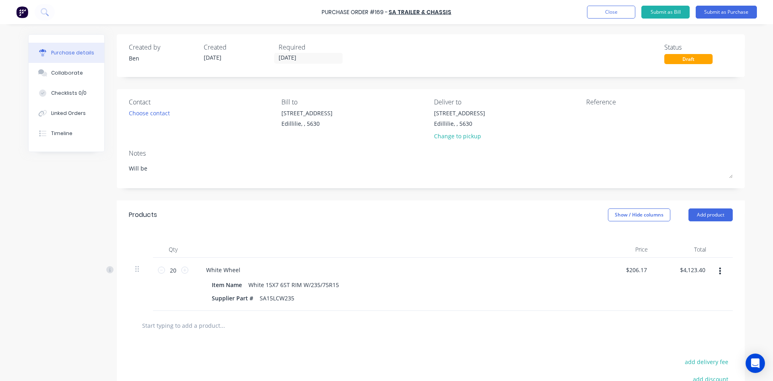
type textarea "Will be"
type textarea "x"
type textarea "Will be b"
type textarea "x"
type textarea "Will be bi"
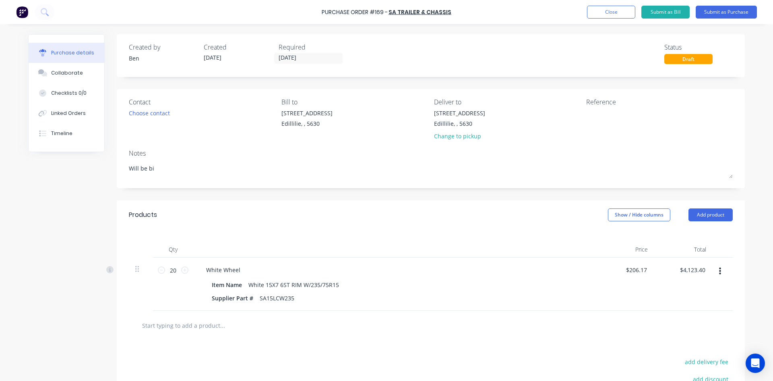
type textarea "x"
type textarea "Will be bil"
type textarea "x"
type textarea "Will be bill"
type textarea "x"
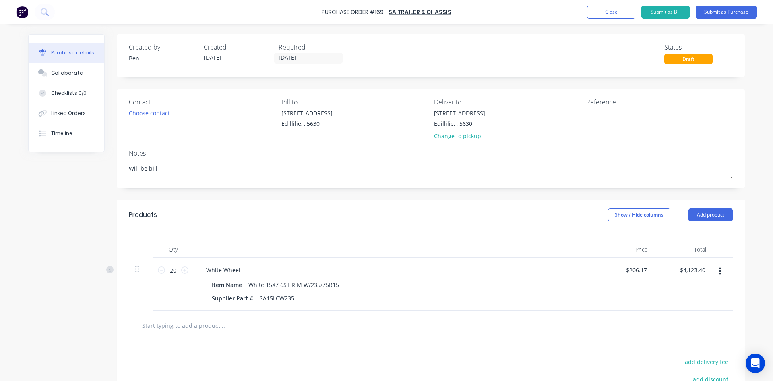
type textarea "Will be bille"
type textarea "x"
type textarea "Will be billed"
type textarea "x"
type textarea "Will be billed"
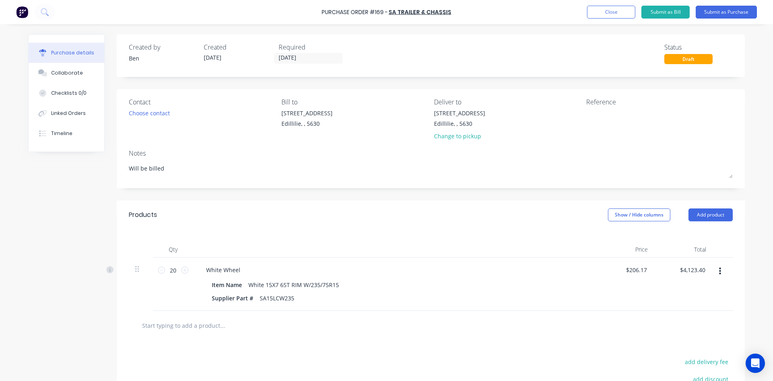
type textarea "x"
type textarea "Will be billed f"
type textarea "x"
type textarea "Will be billed fo"
type textarea "x"
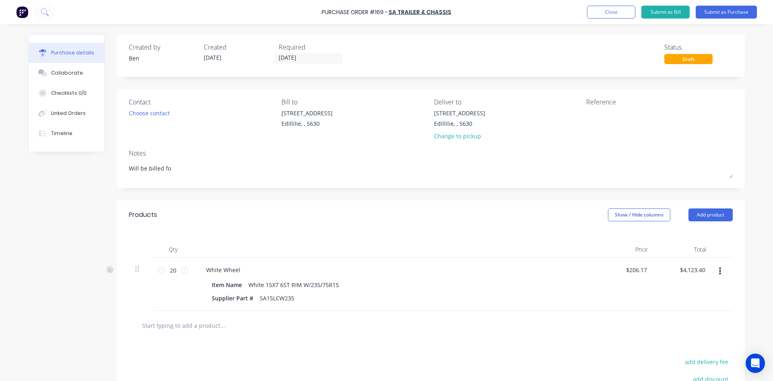
type textarea "Will be billed for"
type textarea "x"
type textarea "Will be billed for"
type textarea "x"
type textarea "Will be billed for i"
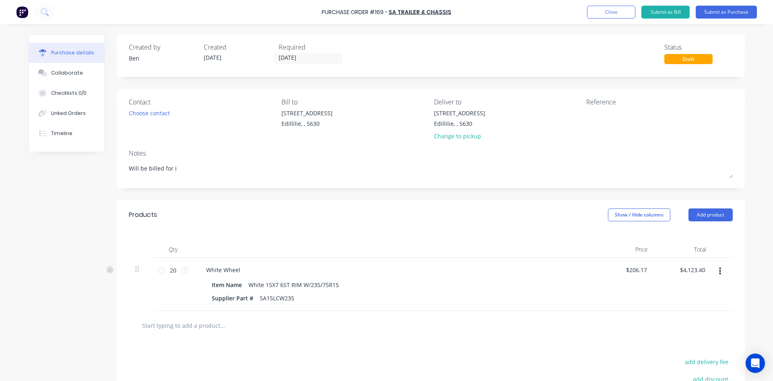
type textarea "x"
type textarea "Will be billed for in"
type textarea "x"
type textarea "Will be billed for in"
type textarea "x"
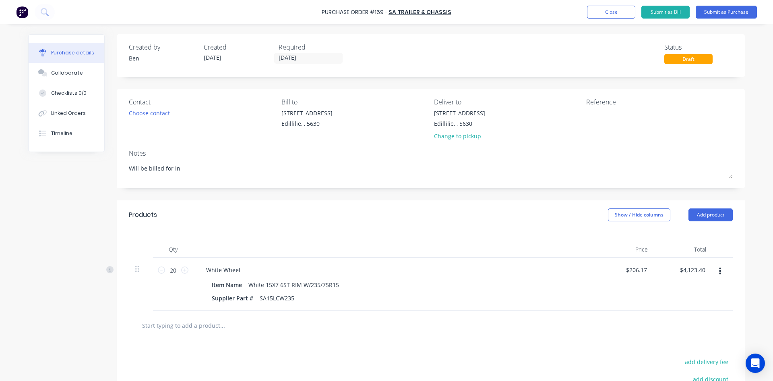
type textarea "Will be billed for in O"
type textarea "x"
type textarea "Will be billed for in Oc"
type textarea "x"
type textarea "Will be billed for in Oct"
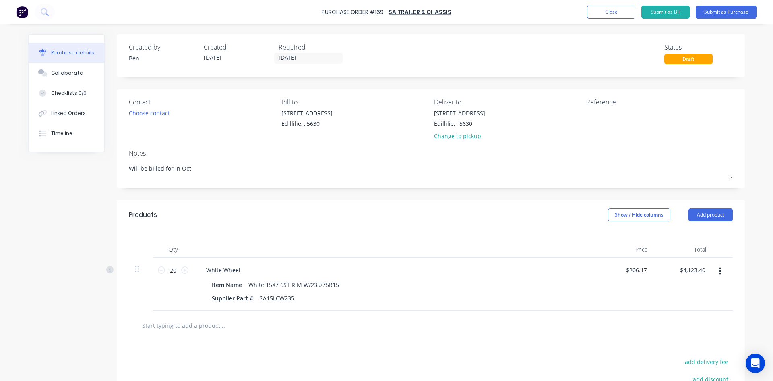
type textarea "x"
type textarea "Will be billed for in Octo"
type textarea "x"
type textarea "Will be billed for in Octob"
type textarea "x"
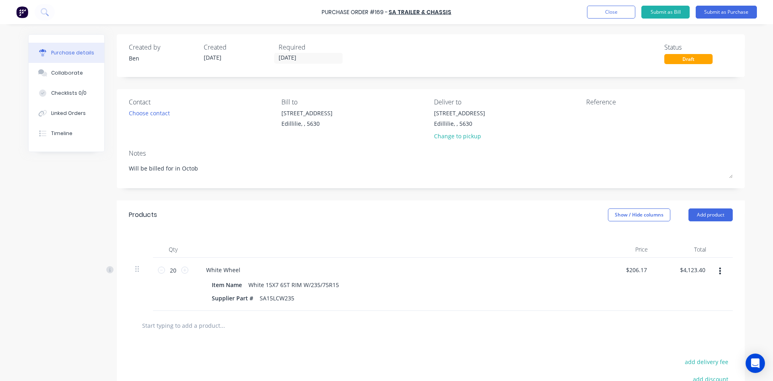
type textarea "Will be billed for in Octobe"
type textarea "x"
type textarea "Will be billed for in October"
type textarea "x"
type textarea "Will be billed for in October"
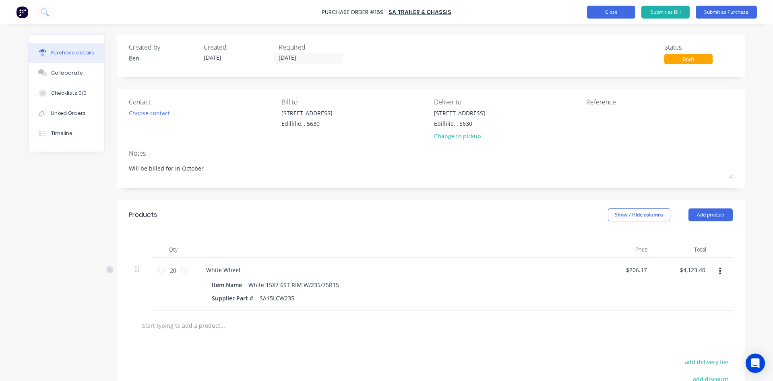
click at [623, 16] on button "Close" at bounding box center [611, 12] width 48 height 13
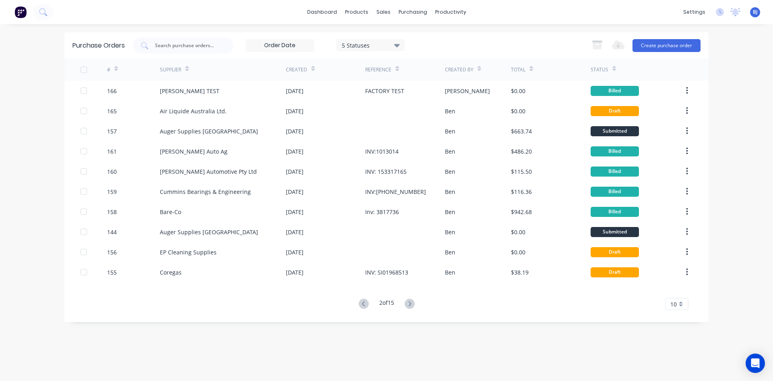
click at [116, 70] on icon at bounding box center [116, 70] width 4 height 2
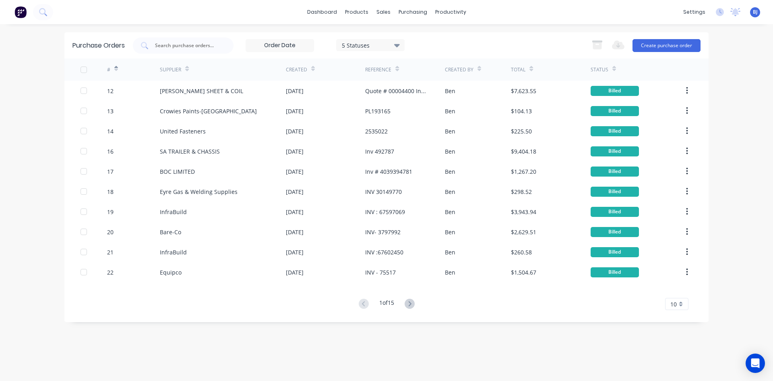
click at [116, 69] on icon at bounding box center [116, 70] width 4 height 2
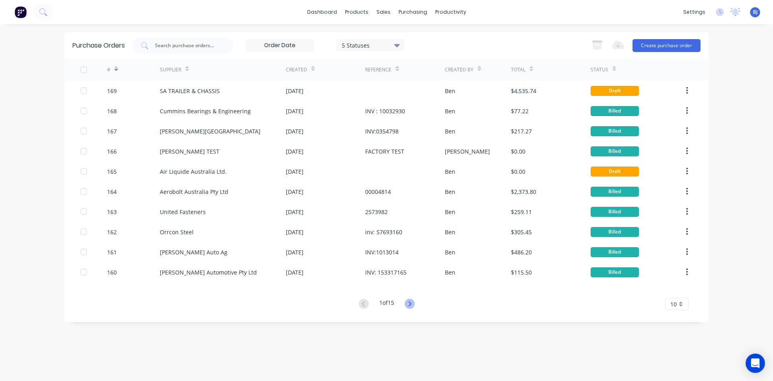
click at [411, 303] on icon at bounding box center [410, 303] width 10 height 10
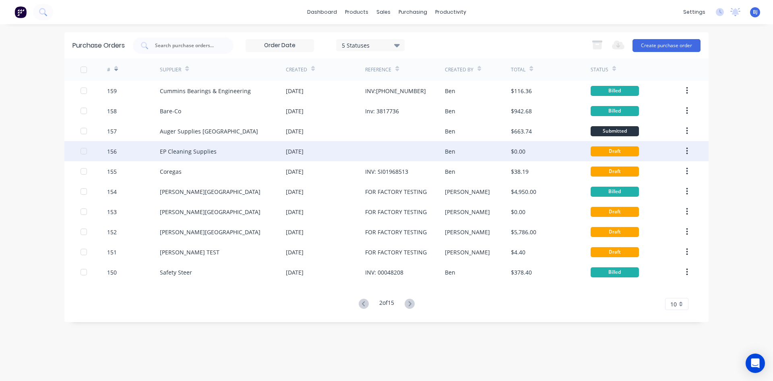
click at [304, 153] on div "23 Sep 2025" at bounding box center [295, 151] width 18 height 8
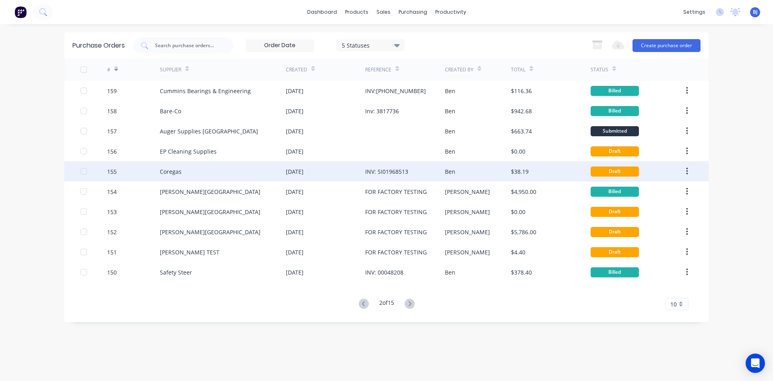
click at [302, 172] on div "23 Sep 2025" at bounding box center [295, 171] width 18 height 8
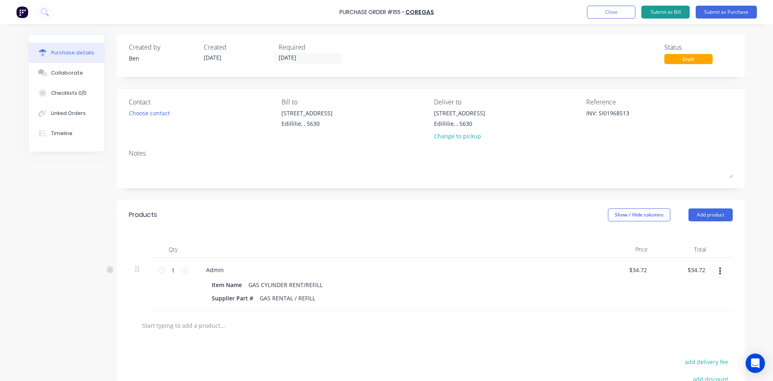
click at [675, 13] on button "Submit as Bill" at bounding box center [666, 12] width 48 height 13
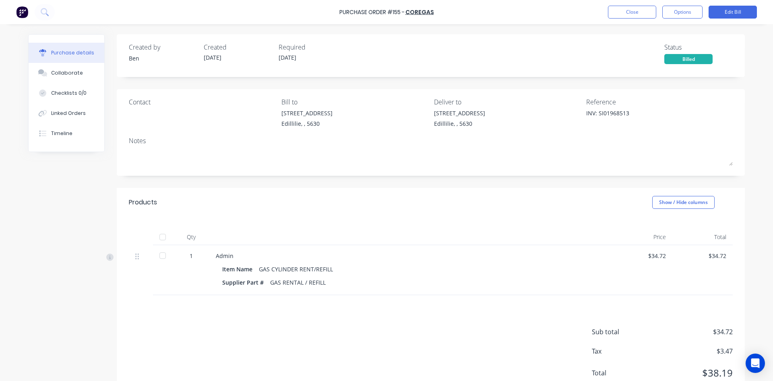
drag, startPoint x: 162, startPoint y: 236, endPoint x: 212, endPoint y: 232, distance: 50.4
click at [166, 236] on div at bounding box center [163, 237] width 16 height 16
click at [637, 12] on button "Close" at bounding box center [632, 12] width 48 height 13
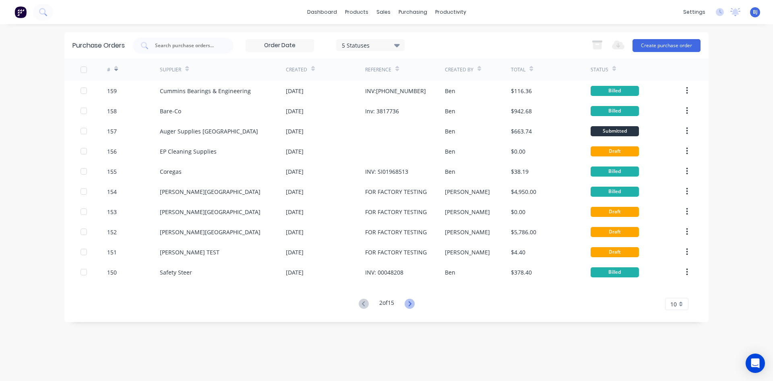
click at [411, 303] on icon at bounding box center [409, 303] width 3 height 5
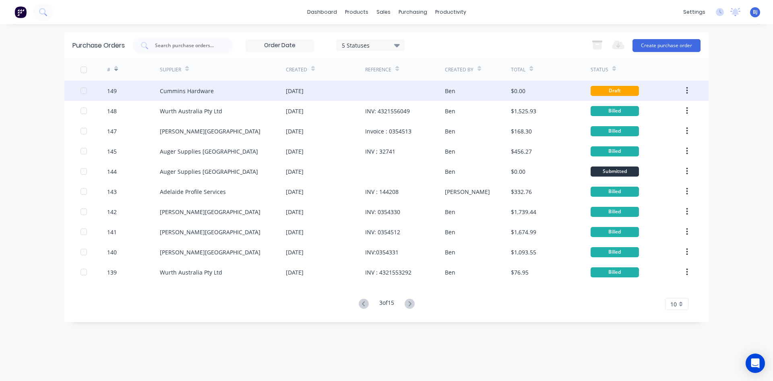
click at [304, 87] on div "22 Sep 2025" at bounding box center [295, 91] width 18 height 8
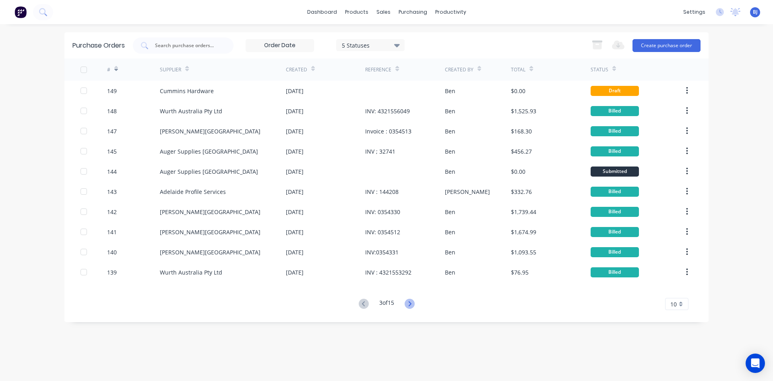
click at [410, 302] on icon at bounding box center [410, 303] width 10 height 10
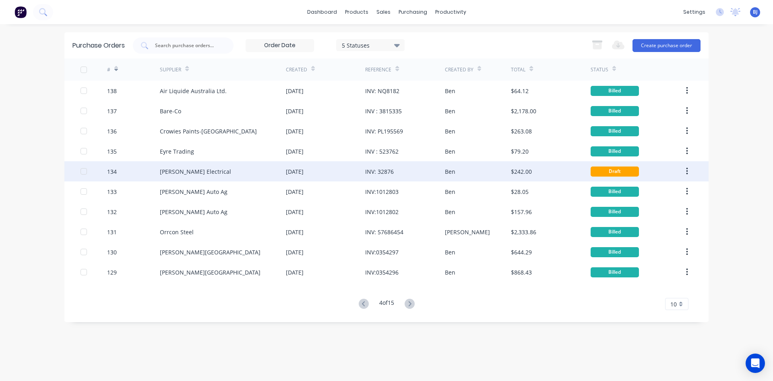
click at [378, 170] on div "INV: 32876" at bounding box center [379, 171] width 29 height 8
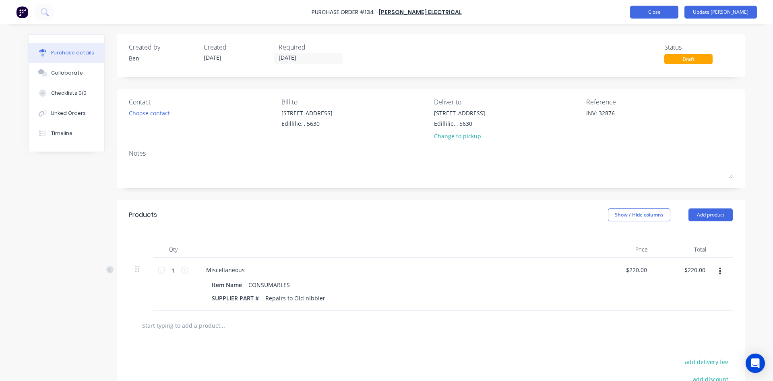
click at [679, 12] on button "Close" at bounding box center [654, 12] width 48 height 13
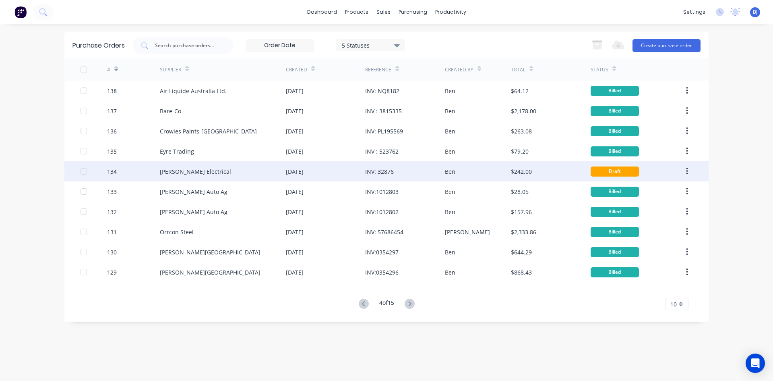
click at [386, 172] on div "INV: 32876" at bounding box center [379, 171] width 29 height 8
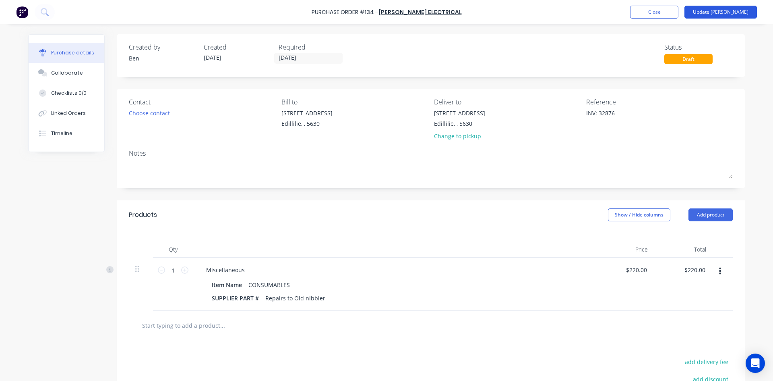
click at [729, 12] on button "Update Bill" at bounding box center [721, 12] width 72 height 13
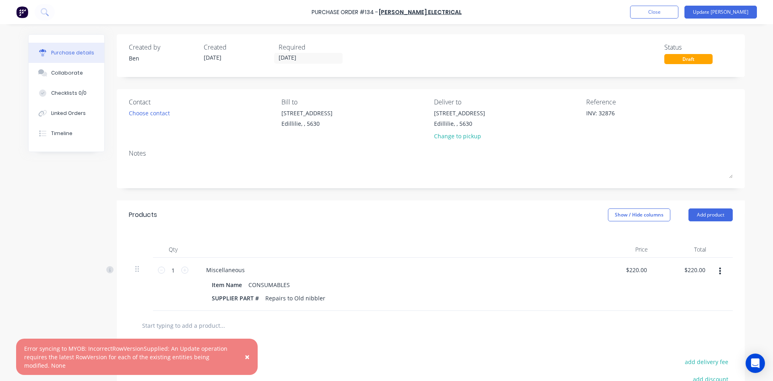
click at [247, 355] on span "×" at bounding box center [247, 356] width 5 height 11
type textarea "x"
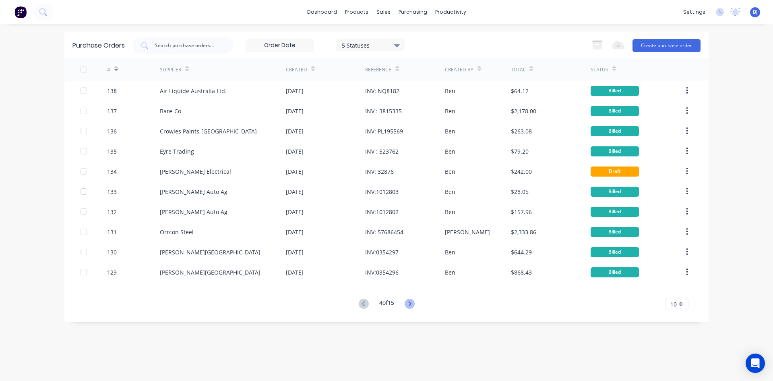
click at [411, 300] on icon at bounding box center [410, 303] width 10 height 10
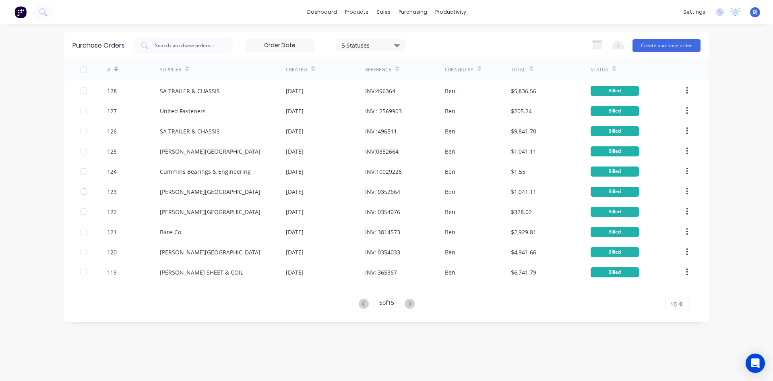
click at [411, 300] on icon at bounding box center [410, 303] width 10 height 10
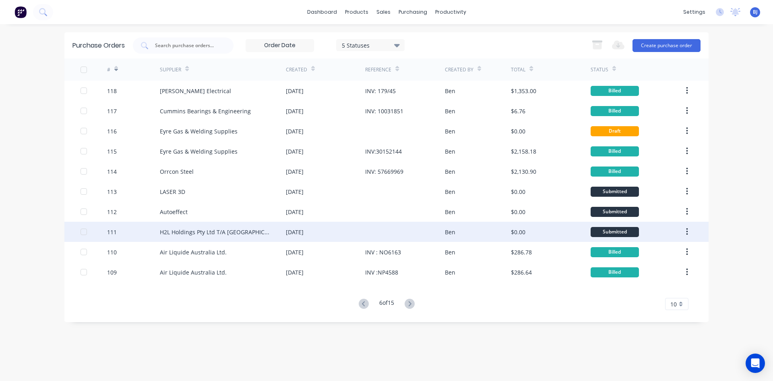
click at [298, 228] on div "03 Sep 2025" at bounding box center [295, 232] width 18 height 8
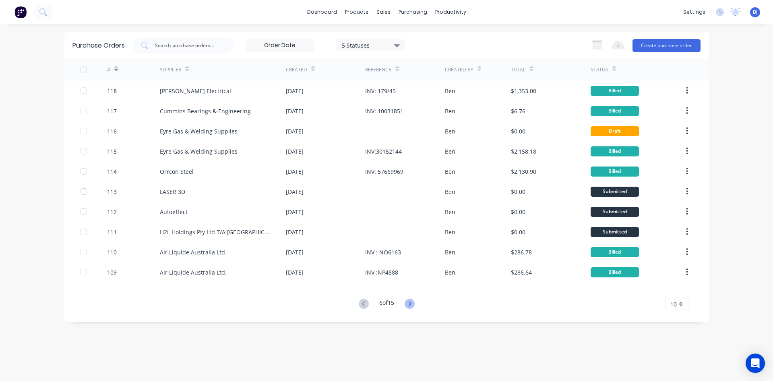
click at [409, 301] on icon at bounding box center [410, 303] width 10 height 10
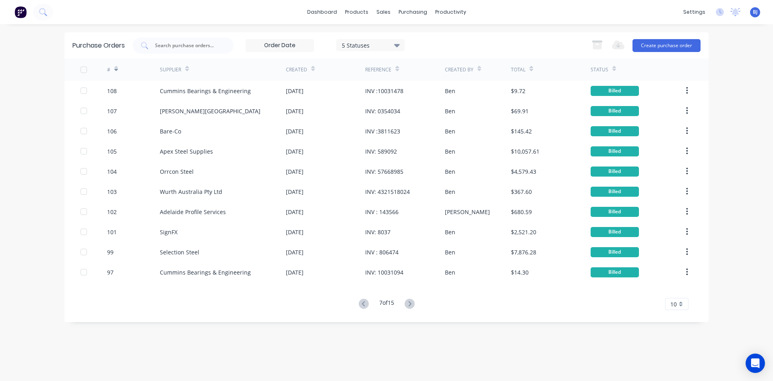
click at [410, 300] on icon at bounding box center [410, 303] width 10 height 10
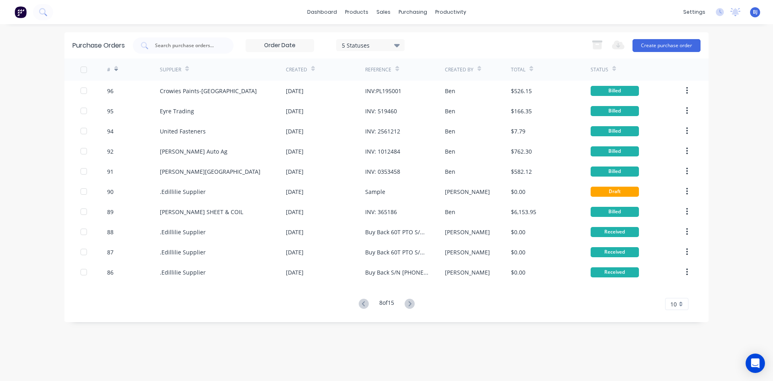
click at [410, 300] on icon at bounding box center [410, 303] width 10 height 10
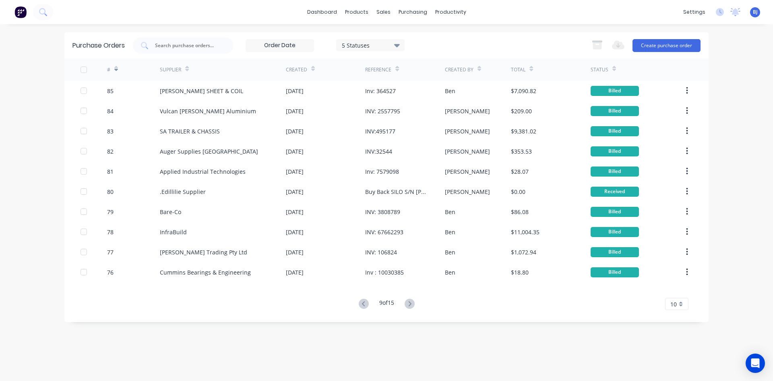
click at [410, 300] on icon at bounding box center [410, 303] width 10 height 10
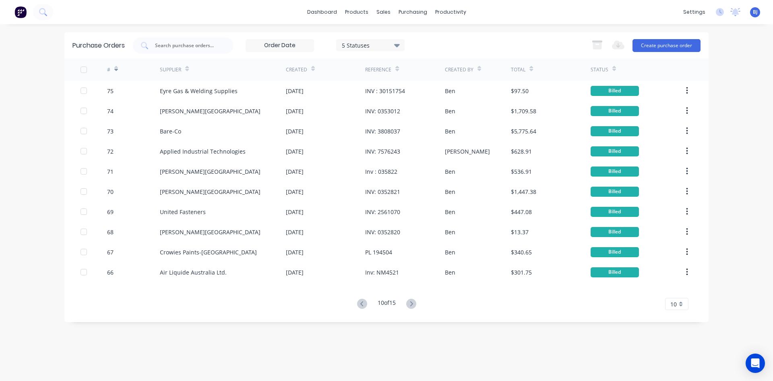
click at [411, 299] on icon at bounding box center [411, 303] width 10 height 10
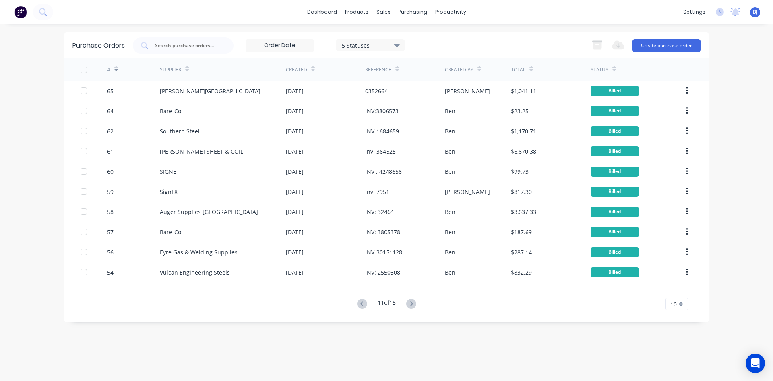
click at [411, 299] on icon at bounding box center [411, 303] width 10 height 10
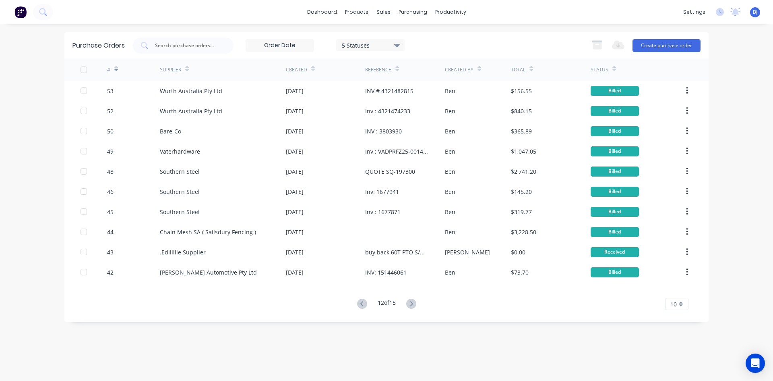
click at [410, 296] on div "# Supplier Created Reference Created By Total Status 53 Wurth Australia Pty Ltd…" at bounding box center [386, 183] width 644 height 251
click at [411, 301] on icon at bounding box center [411, 303] width 10 height 10
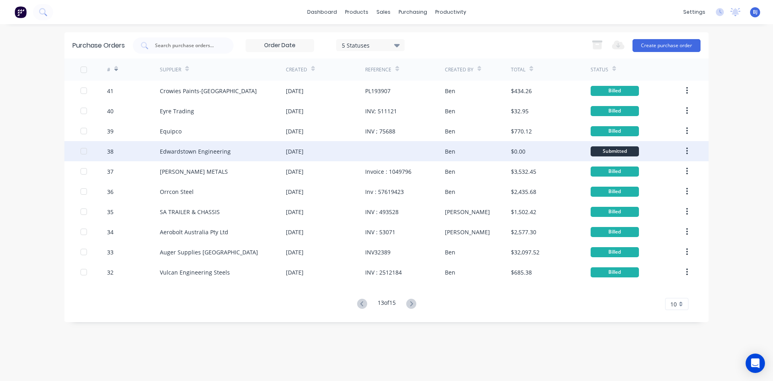
click at [298, 151] on div "03 Jul 2025" at bounding box center [295, 151] width 18 height 8
